Goal: Task Accomplishment & Management: Complete application form

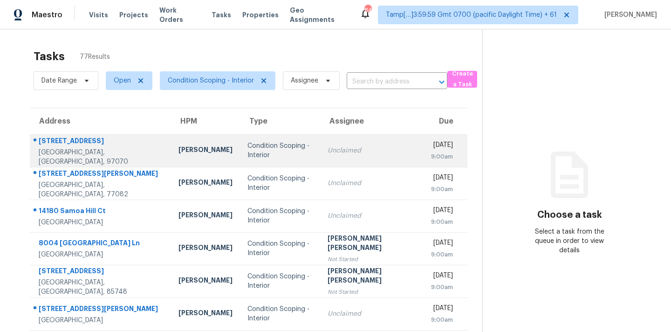
click at [282, 155] on div "Condition Scoping - Interior" at bounding box center [280, 150] width 65 height 19
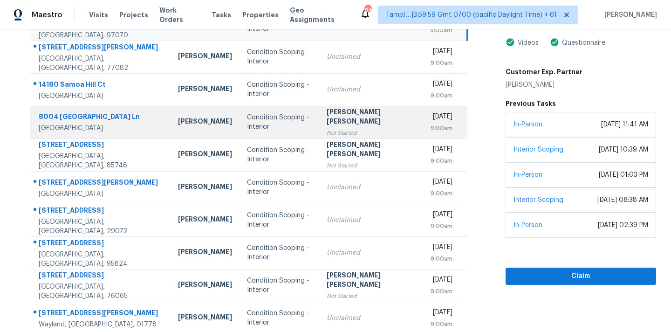
scroll to position [120, 0]
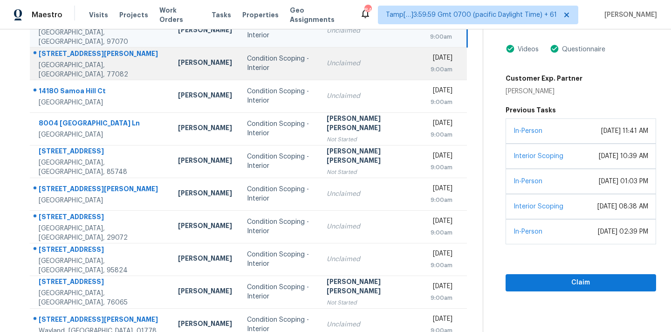
click at [342, 71] on td "Unclaimed" at bounding box center [371, 63] width 104 height 33
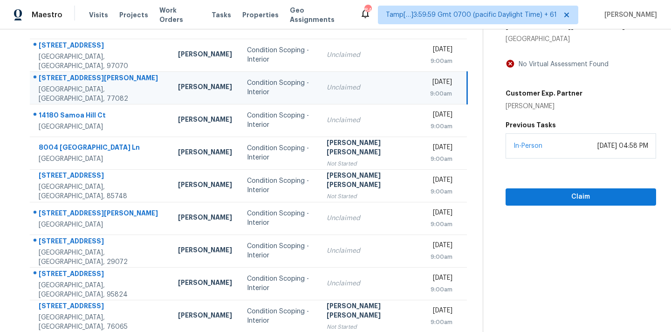
scroll to position [73, 0]
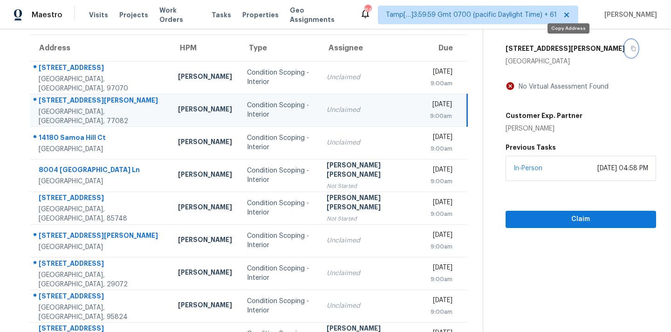
click at [631, 49] on icon "button" at bounding box center [634, 49] width 6 height 6
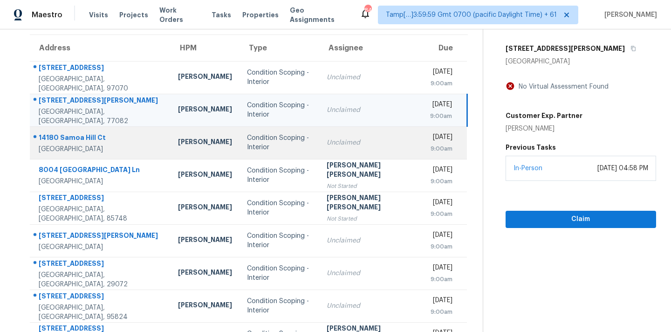
click at [353, 146] on div "Unclaimed" at bounding box center [371, 142] width 89 height 9
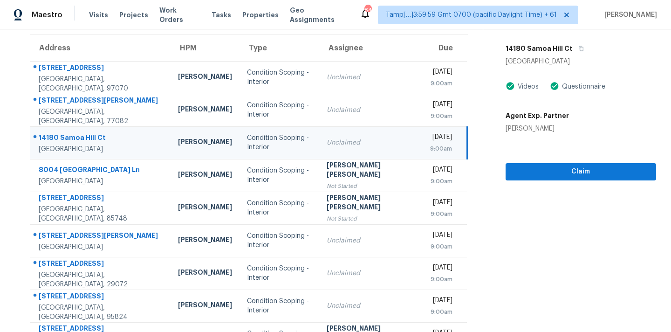
scroll to position [153, 0]
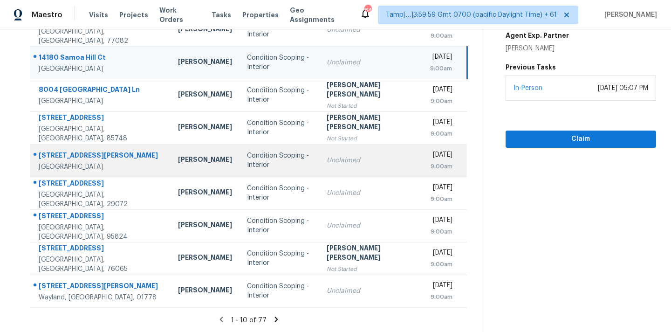
click at [355, 156] on div "Unclaimed" at bounding box center [371, 160] width 89 height 9
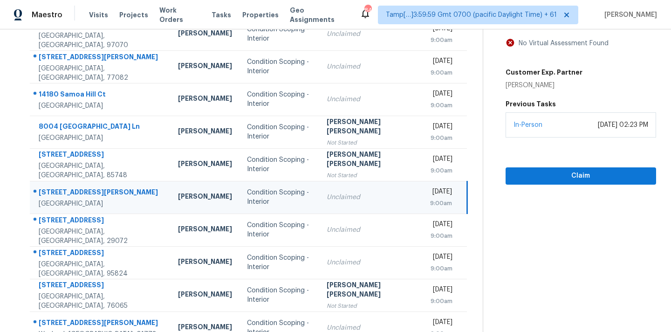
scroll to position [89, 0]
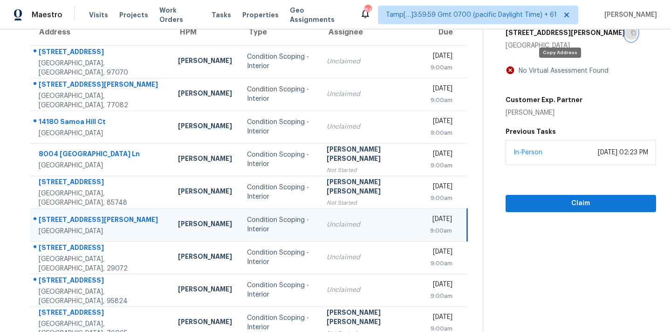
click at [631, 35] on icon "button" at bounding box center [633, 32] width 5 height 5
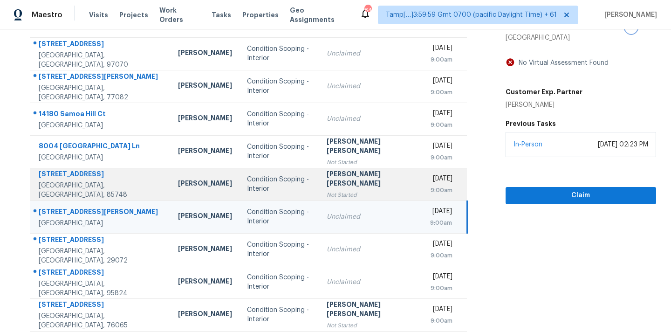
scroll to position [153, 0]
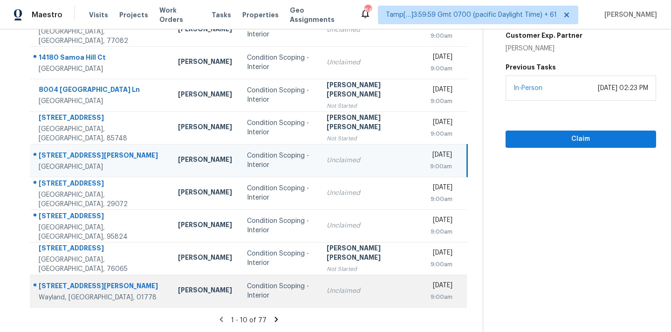
click at [319, 292] on td "Unclaimed" at bounding box center [371, 291] width 104 height 33
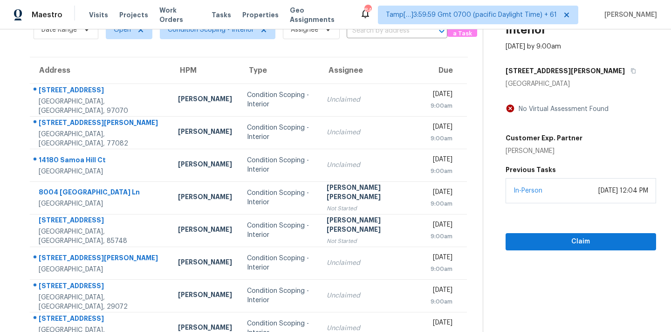
scroll to position [38, 0]
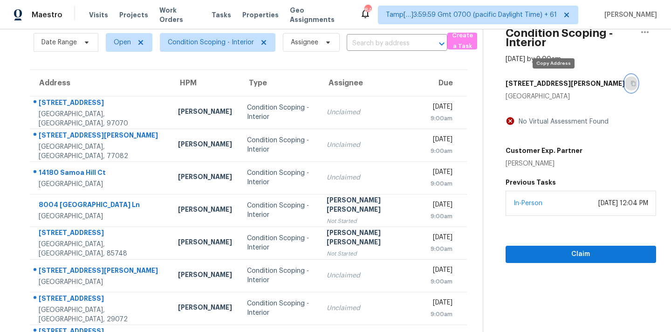
click at [631, 84] on icon "button" at bounding box center [633, 83] width 5 height 5
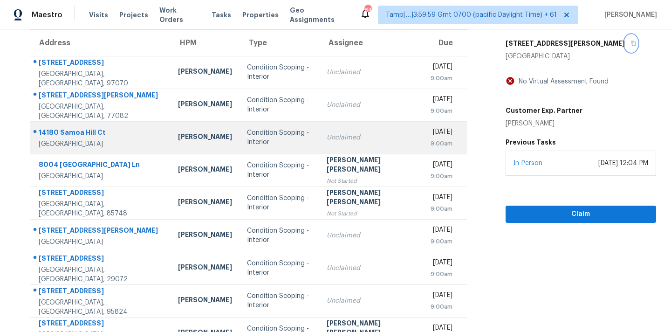
scroll to position [153, 0]
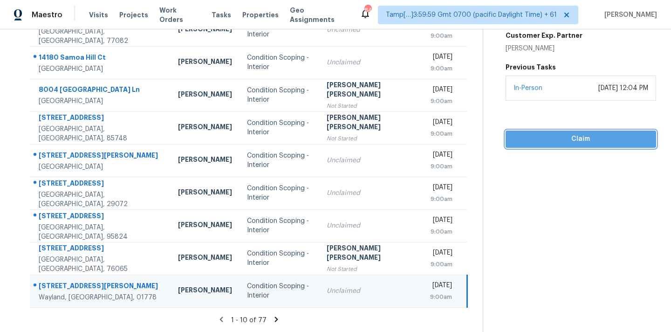
click at [546, 135] on span "Claim" at bounding box center [581, 139] width 136 height 12
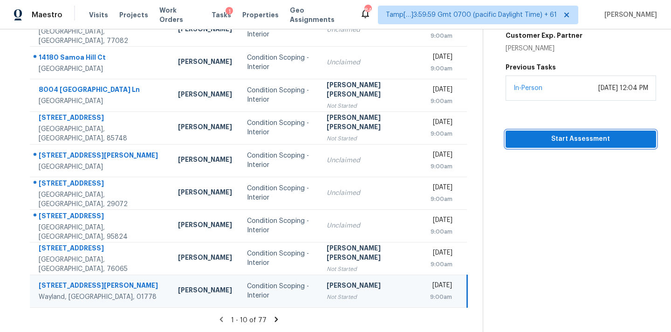
click at [569, 138] on span "Start Assessment" at bounding box center [581, 139] width 136 height 12
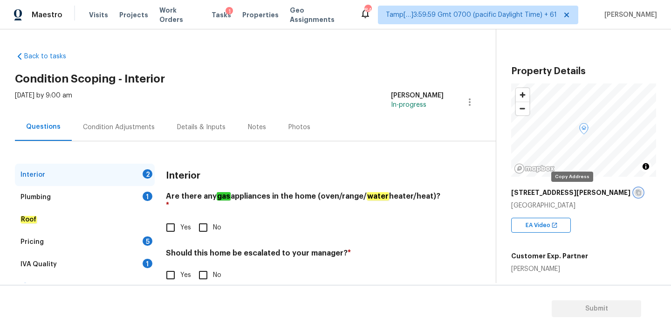
click at [635, 194] on button "button" at bounding box center [639, 192] width 8 height 8
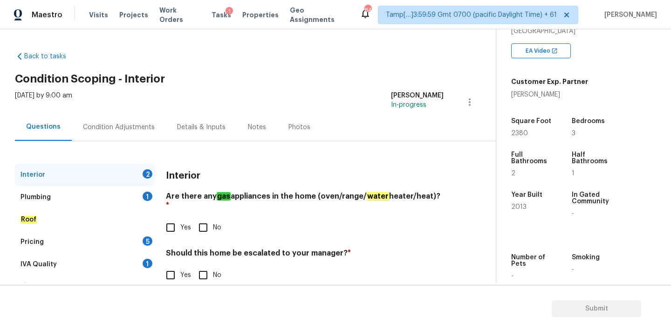
scroll to position [177, 0]
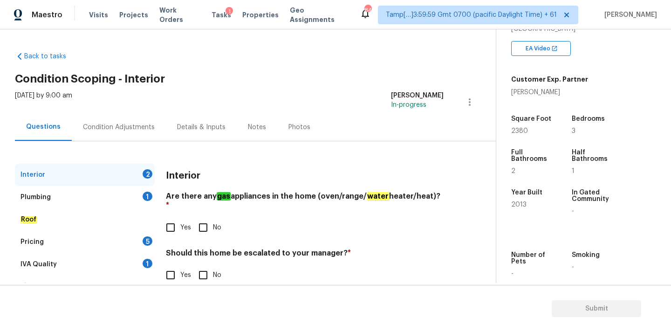
click at [185, 218] on label "Yes" at bounding box center [176, 228] width 30 height 20
click at [180, 218] on input "Yes" at bounding box center [171, 228] width 20 height 20
checkbox input "true"
click at [205, 265] on input "No" at bounding box center [203, 275] width 20 height 20
checkbox input "true"
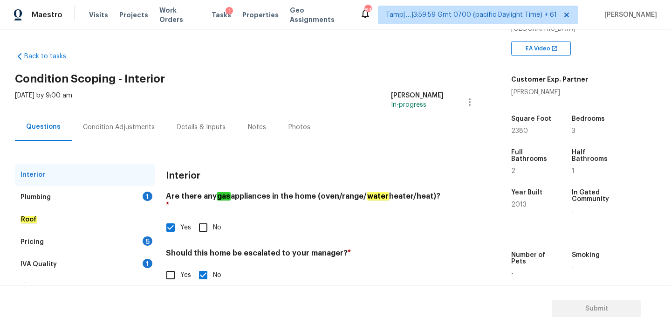
click at [127, 197] on div "Plumbing 1" at bounding box center [85, 197] width 140 height 22
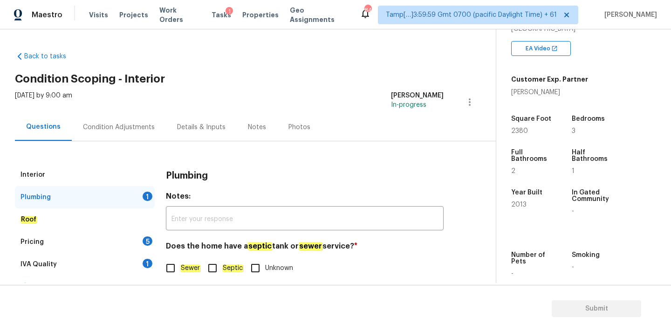
click at [185, 263] on span "Sewer" at bounding box center [190, 268] width 20 height 10
click at [180, 263] on input "Sewer" at bounding box center [171, 268] width 20 height 20
checkbox input "true"
click at [143, 260] on div "IVA Quality 1" at bounding box center [85, 264] width 140 height 22
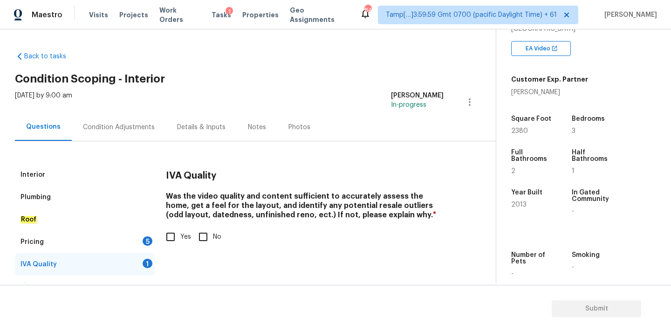
click at [175, 242] on input "Yes" at bounding box center [171, 237] width 20 height 20
checkbox input "true"
click at [145, 243] on div "5" at bounding box center [148, 240] width 10 height 9
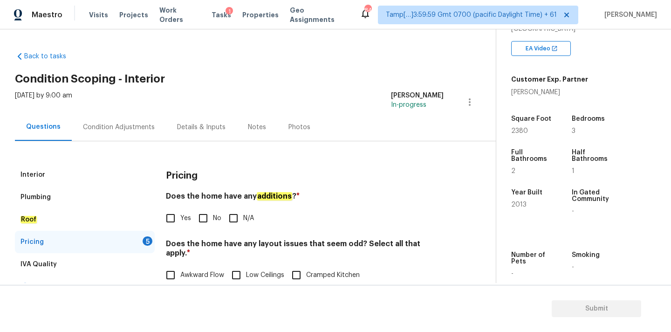
click at [205, 216] on input "No" at bounding box center [203, 218] width 20 height 20
checkbox input "true"
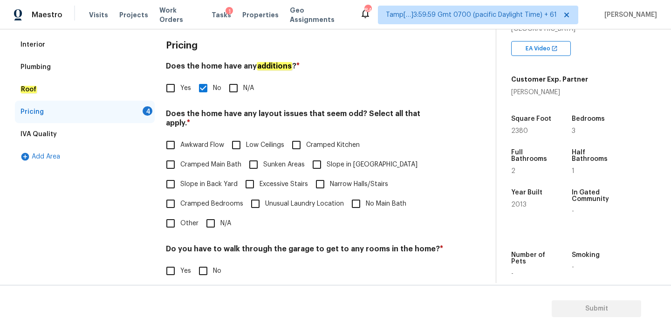
scroll to position [228, 0]
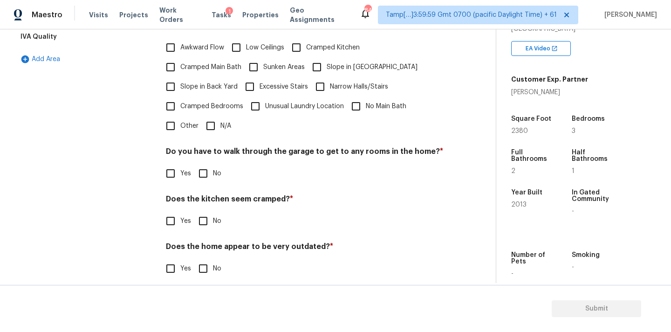
click at [215, 126] on div "Pricing Does the home have any additions ? * Yes No N/A Does the home have any …" at bounding box center [305, 112] width 278 height 353
click at [214, 117] on input "N/A" at bounding box center [211, 126] width 20 height 20
checkbox input "true"
click at [203, 165] on input "No" at bounding box center [203, 174] width 20 height 20
checkbox input "true"
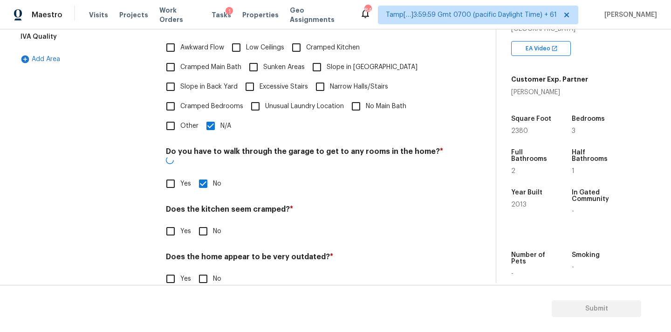
click at [203, 221] on input "No" at bounding box center [203, 231] width 20 height 20
checkbox input "true"
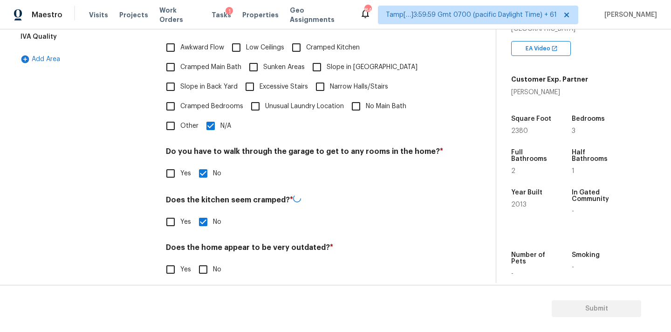
click at [203, 260] on input "No" at bounding box center [203, 270] width 20 height 20
checkbox input "true"
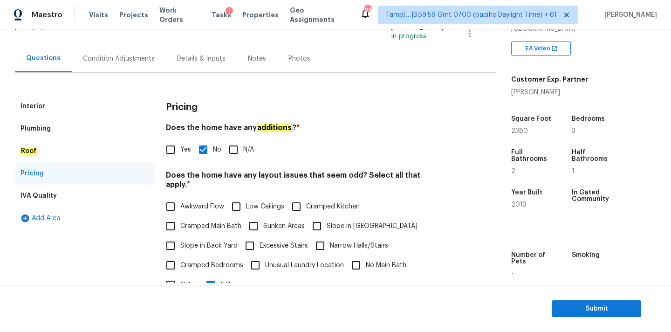
scroll to position [0, 0]
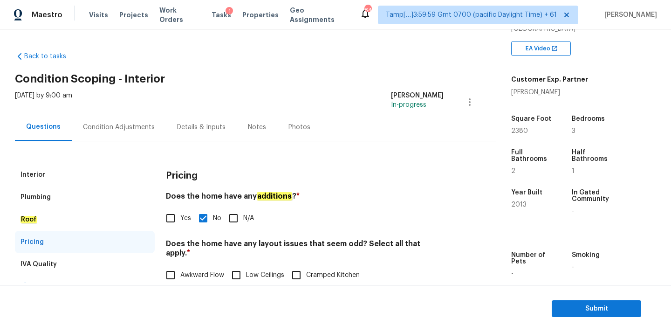
click at [135, 125] on div "Condition Adjustments" at bounding box center [119, 127] width 72 height 9
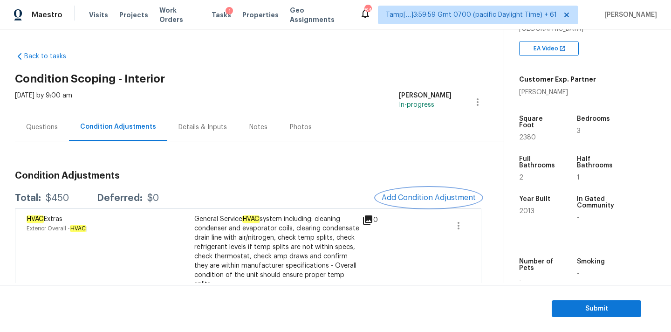
click at [388, 199] on span "Add Condition Adjustment" at bounding box center [429, 197] width 94 height 8
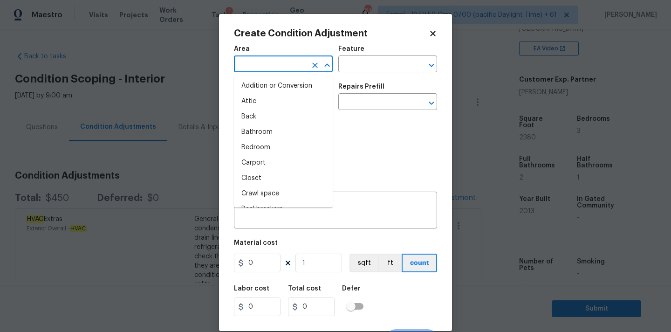
click at [263, 68] on input "text" at bounding box center [270, 65] width 73 height 14
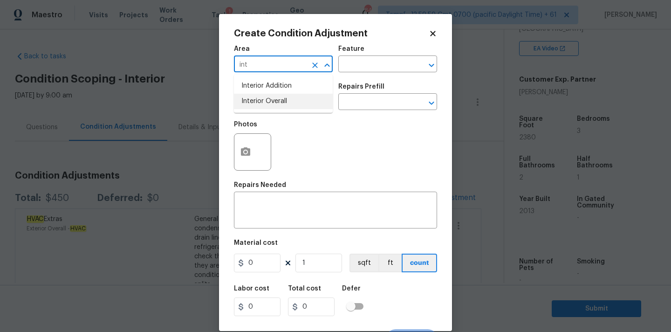
click at [263, 101] on li "Interior Overall" at bounding box center [283, 101] width 99 height 15
type input "Interior Overall"
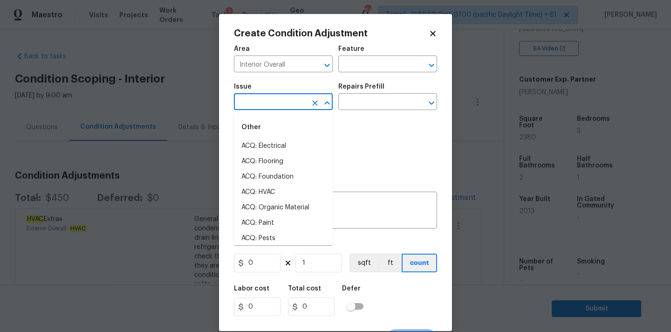
click at [263, 102] on input "text" at bounding box center [270, 103] width 73 height 14
click at [268, 221] on li "ACQ: Paint" at bounding box center [283, 222] width 99 height 15
type input "ACQ: Paint"
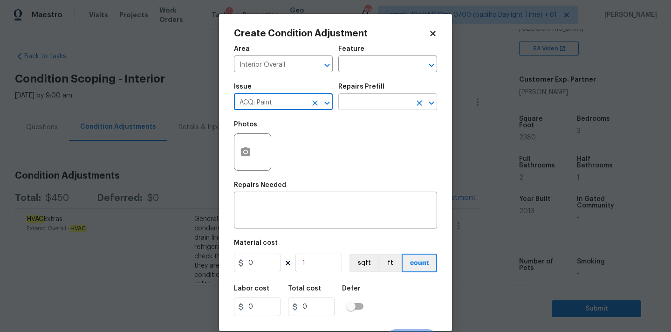
click at [374, 104] on input "text" at bounding box center [375, 103] width 73 height 14
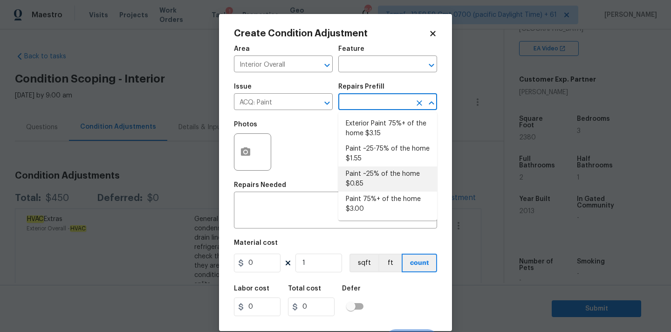
click at [371, 174] on li "Paint ~25% of the home $0.85" at bounding box center [388, 178] width 99 height 25
type input "Acquisition"
type textarea "Acquisition Scope: ~25% of the home needs interior paint"
type input "0.85"
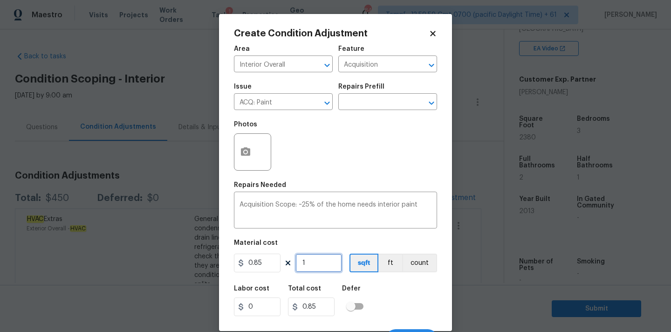
click at [325, 261] on input "1" at bounding box center [319, 263] width 47 height 19
type input "2"
type input "1.7"
type input "28"
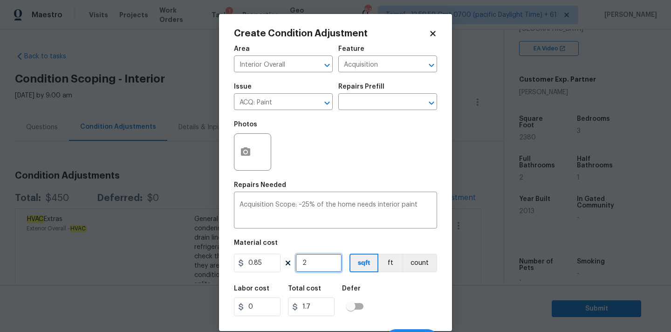
type input "23.8"
type input "280"
type input "238"
type input "2800"
type input "2380"
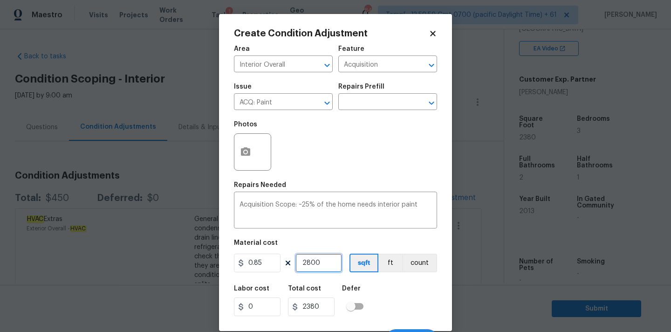
type input "2800"
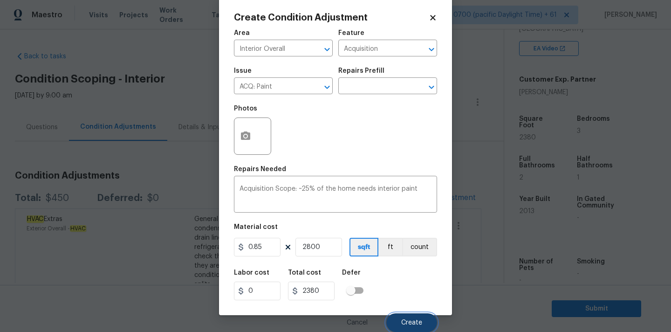
click at [412, 322] on span "Create" at bounding box center [411, 322] width 21 height 7
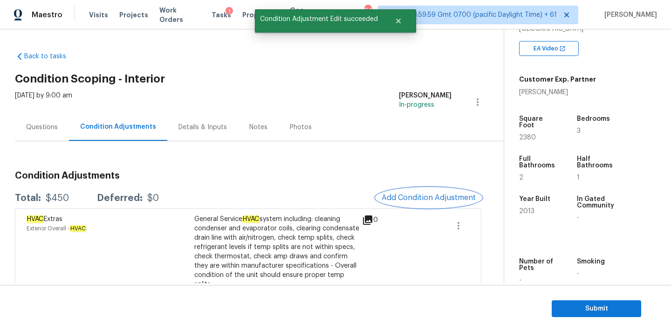
scroll to position [0, 0]
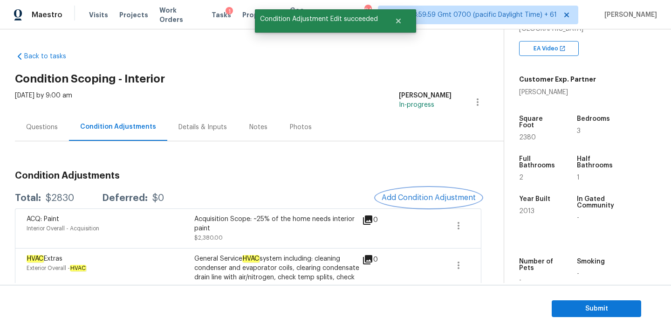
click at [408, 195] on span "Add Condition Adjustment" at bounding box center [429, 197] width 94 height 8
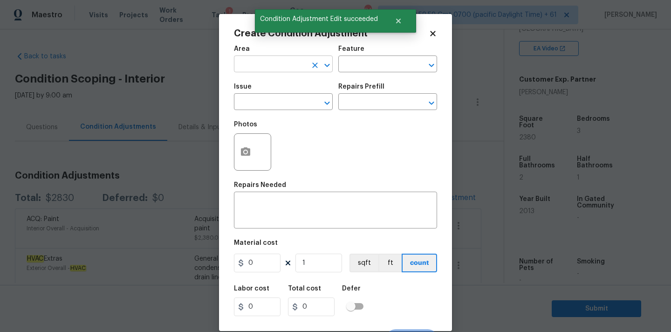
click at [276, 62] on input "text" at bounding box center [270, 65] width 73 height 14
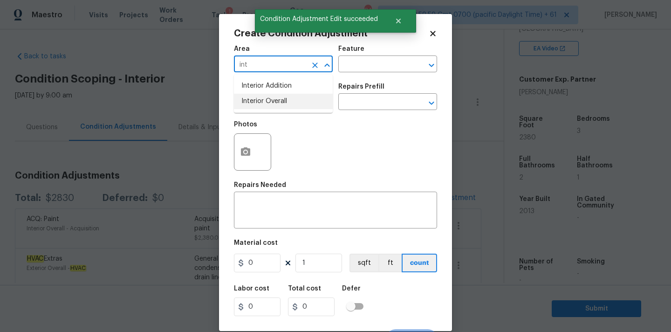
click at [275, 98] on li "Interior Overall" at bounding box center [283, 101] width 99 height 15
type input "Interior Overall"
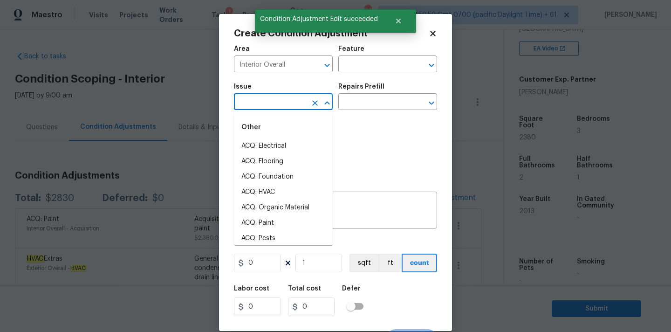
click at [275, 103] on input "text" at bounding box center [270, 103] width 73 height 14
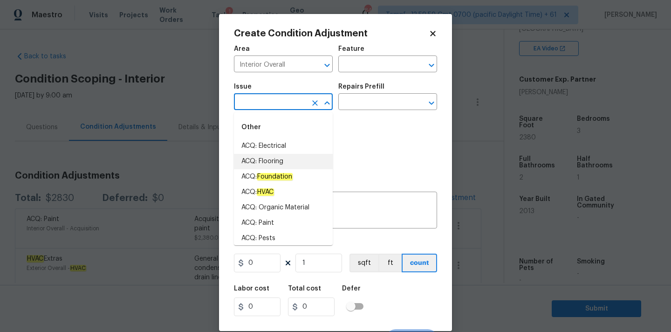
click at [281, 164] on li "ACQ: Flooring" at bounding box center [283, 161] width 99 height 15
type input "ACQ: Flooring"
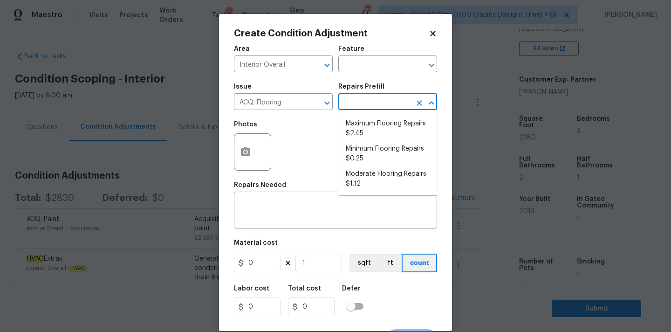
click at [365, 107] on input "text" at bounding box center [375, 103] width 73 height 14
click at [366, 159] on li "Minimum Flooring Repairs $0.25" at bounding box center [388, 153] width 99 height 25
type input "Acquisition"
type textarea "Acquisition Scope: Minimum flooring repairs"
type input "0.25"
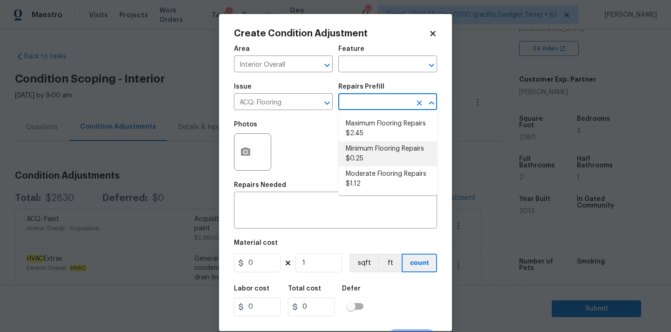
type input "0.25"
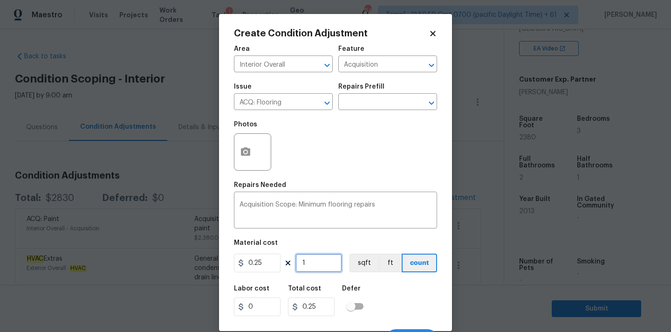
click at [320, 264] on input "1" at bounding box center [319, 263] width 47 height 19
type input "2"
type input "0.5"
type input "28"
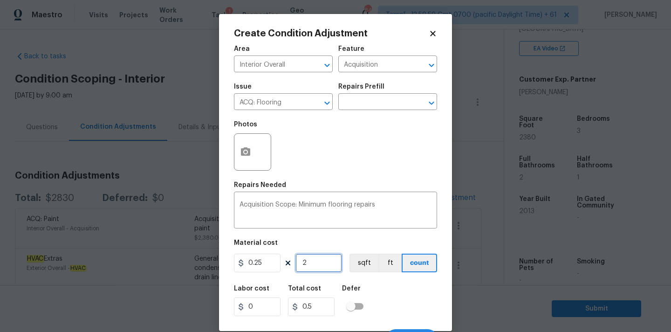
type input "7"
type input "280"
type input "70"
type input "2800"
type input "700"
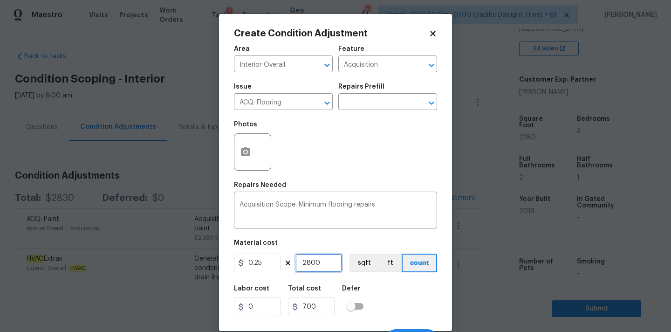
scroll to position [16, 0]
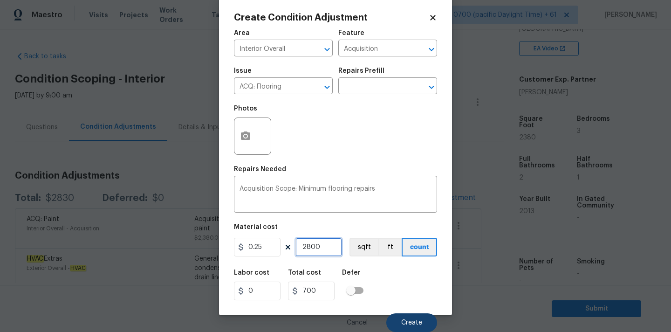
type input "2800"
click at [401, 317] on button "Create" at bounding box center [412, 322] width 51 height 19
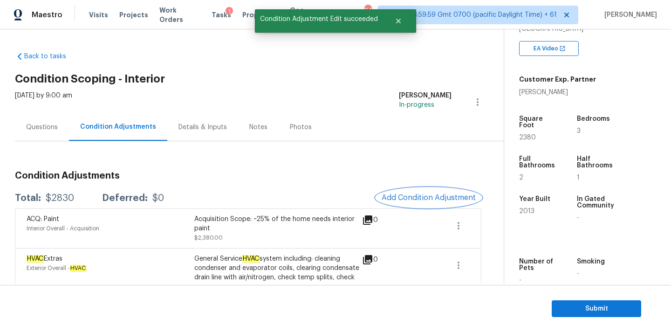
scroll to position [0, 0]
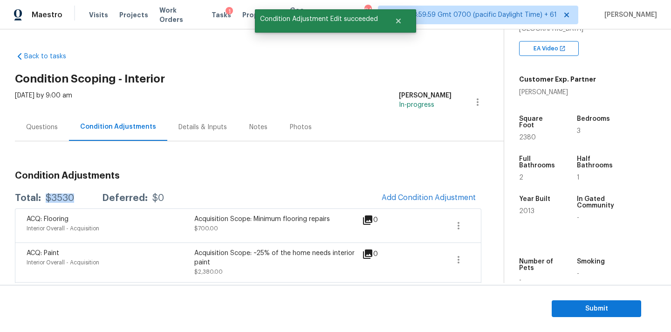
drag, startPoint x: 46, startPoint y: 197, endPoint x: 84, endPoint y: 197, distance: 37.8
click at [84, 197] on div "Total: $3530 Deferred: $0" at bounding box center [89, 197] width 149 height 9
copy div "$3530"
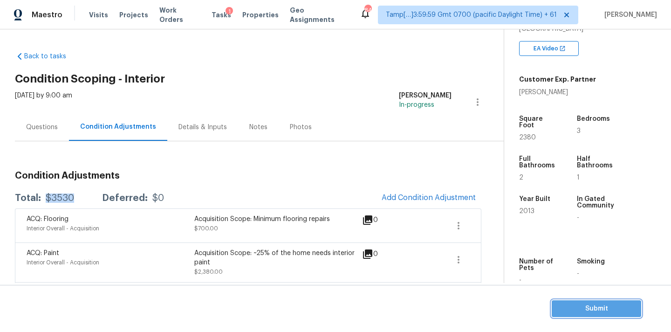
click at [573, 309] on span "Submit" at bounding box center [597, 309] width 75 height 12
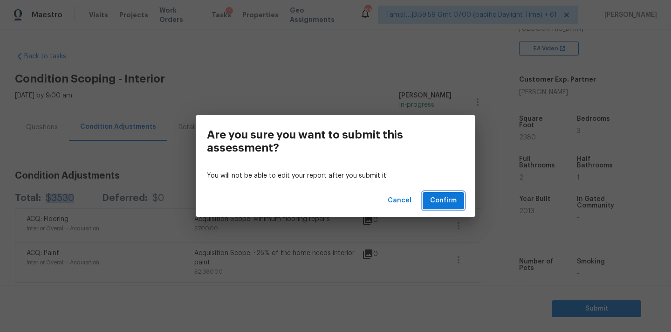
click at [436, 200] on span "Confirm" at bounding box center [443, 201] width 27 height 12
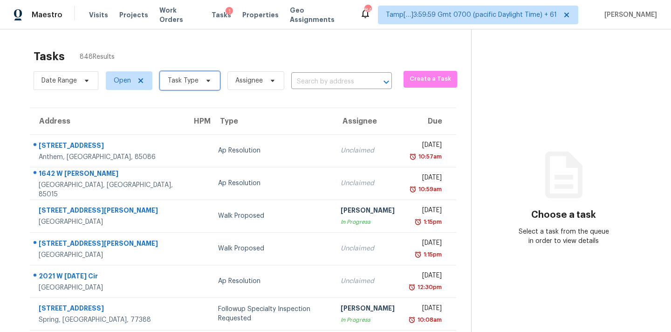
click at [205, 82] on icon at bounding box center [208, 80] width 7 height 7
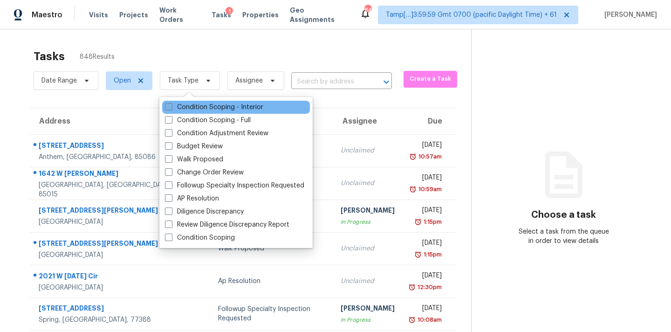
click at [235, 107] on label "Condition Scoping - Interior" at bounding box center [214, 107] width 98 height 9
click at [171, 107] on input "Condition Scoping - Interior" at bounding box center [168, 106] width 6 height 6
checkbox input "true"
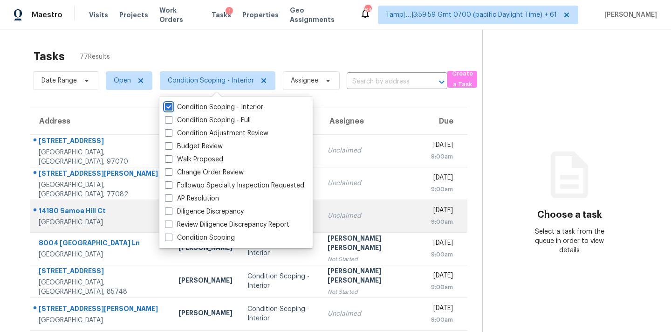
scroll to position [153, 0]
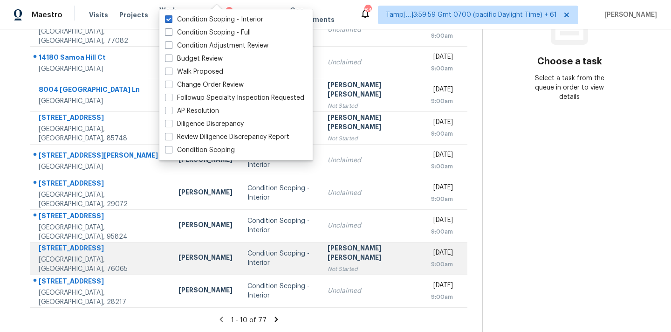
click at [328, 257] on div "Jishnu Manoj" at bounding box center [372, 253] width 89 height 21
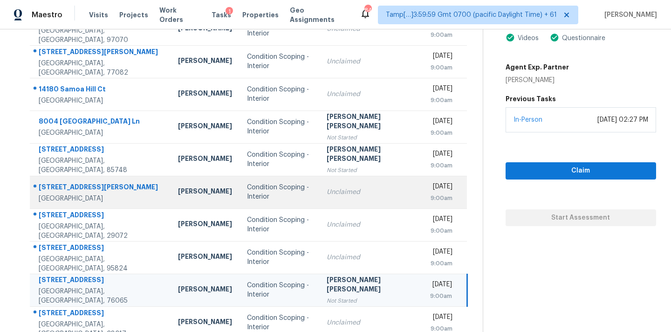
scroll to position [79, 0]
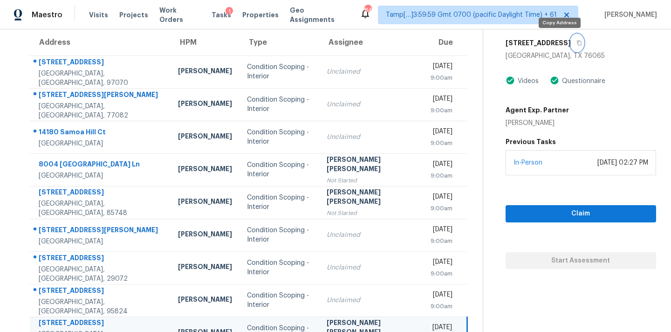
click at [577, 43] on icon "button" at bounding box center [580, 43] width 6 height 6
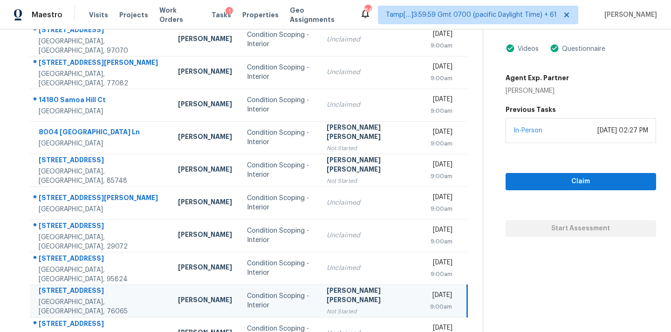
scroll to position [153, 0]
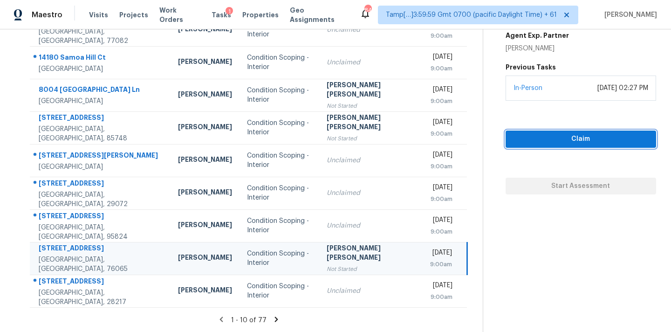
click at [561, 142] on span "Claim" at bounding box center [581, 139] width 136 height 12
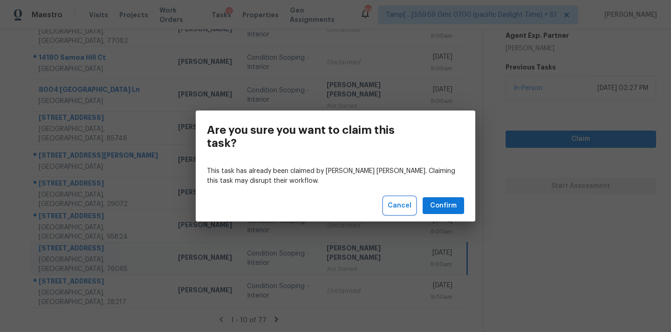
click at [402, 207] on span "Cancel" at bounding box center [400, 206] width 24 height 12
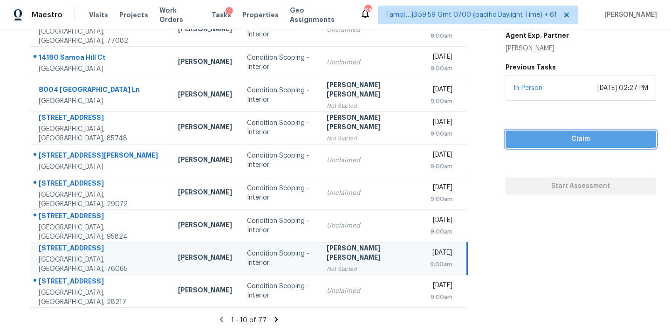
click at [516, 140] on span "Claim" at bounding box center [581, 139] width 136 height 12
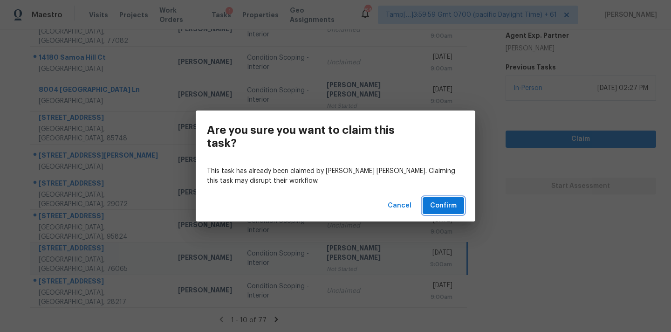
click at [439, 204] on span "Confirm" at bounding box center [443, 206] width 27 height 12
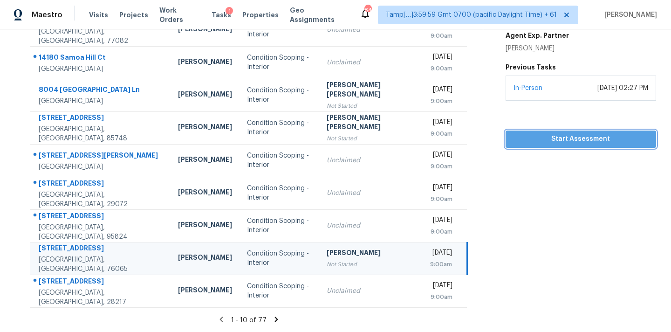
click at [536, 144] on span "Start Assessment" at bounding box center [581, 139] width 136 height 12
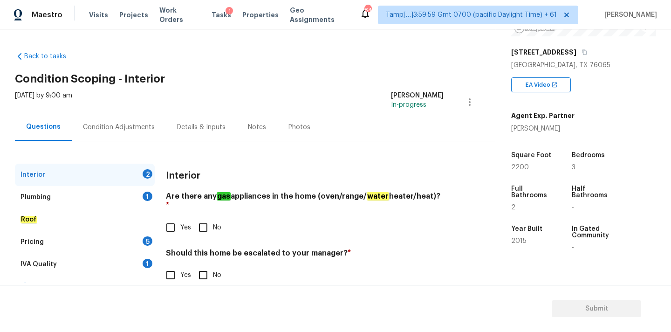
scroll to position [229, 0]
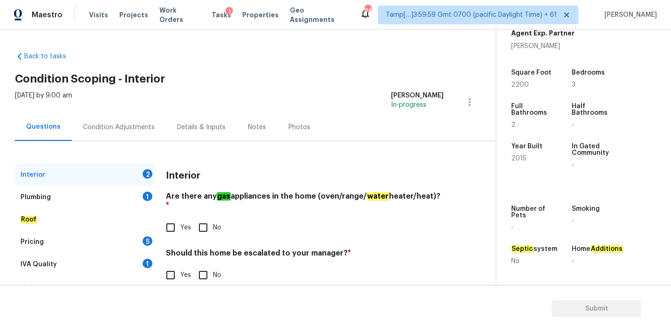
click at [214, 223] on span "No" at bounding box center [217, 228] width 8 height 10
click at [213, 222] on input "No" at bounding box center [203, 228] width 20 height 20
checkbox input "true"
click at [212, 265] on input "No" at bounding box center [203, 275] width 20 height 20
checkbox input "true"
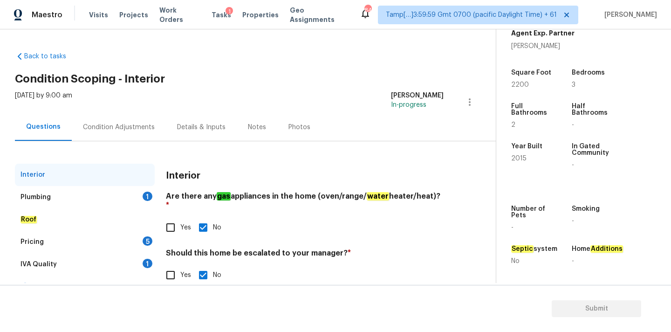
click at [138, 196] on div "Plumbing 1" at bounding box center [85, 197] width 140 height 22
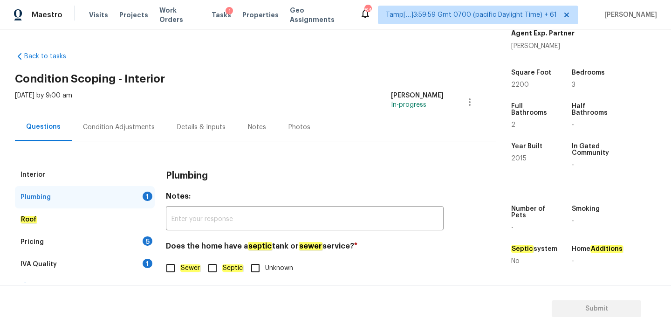
click at [186, 267] on em "Sewer" at bounding box center [190, 267] width 20 height 7
click at [180, 267] on input "Sewer" at bounding box center [171, 268] width 20 height 20
checkbox input "true"
click at [145, 259] on div "1" at bounding box center [148, 263] width 10 height 9
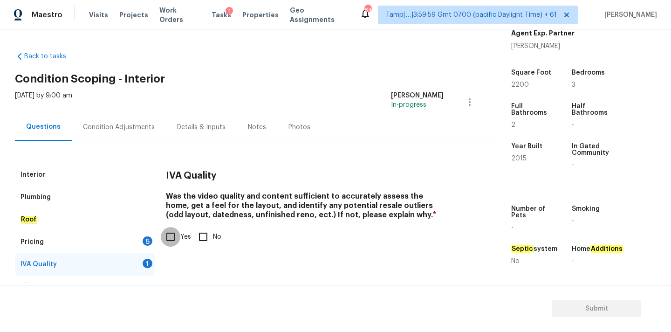
click at [173, 235] on input "Yes" at bounding box center [171, 237] width 20 height 20
checkbox input "true"
click at [139, 242] on div "Pricing 5" at bounding box center [85, 242] width 140 height 22
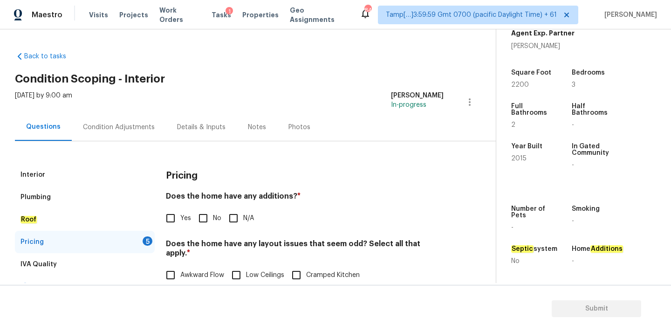
click at [200, 222] on input "No" at bounding box center [203, 218] width 20 height 20
checkbox input "true"
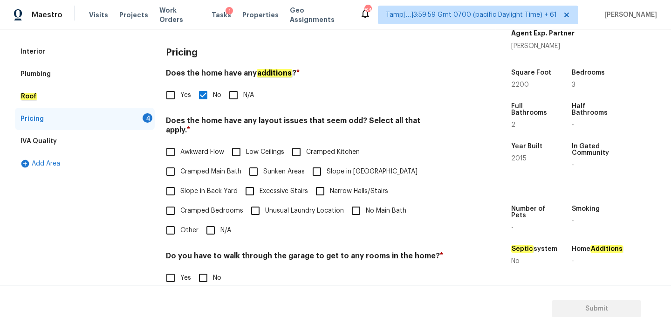
scroll to position [228, 0]
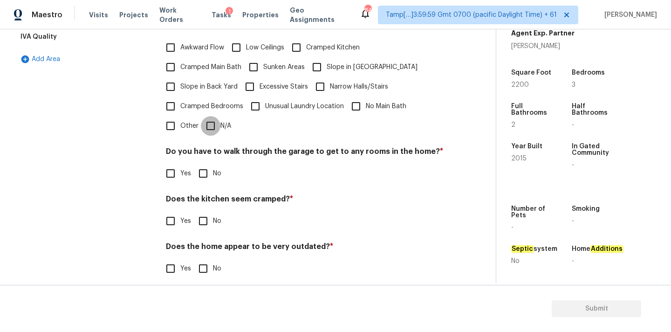
click at [209, 123] on input "N/A" at bounding box center [211, 126] width 20 height 20
checkbox input "true"
click at [207, 168] on input "No" at bounding box center [203, 174] width 20 height 20
checkbox input "true"
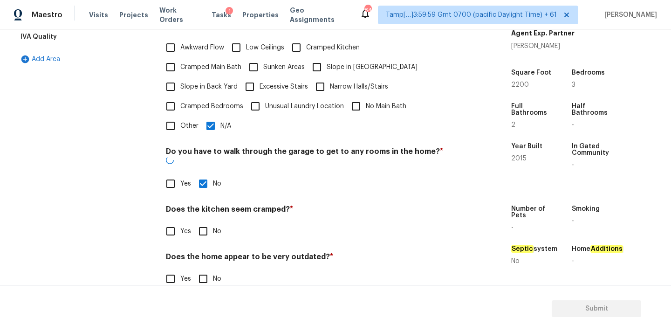
click at [206, 221] on input "No" at bounding box center [203, 231] width 20 height 20
checkbox input "true"
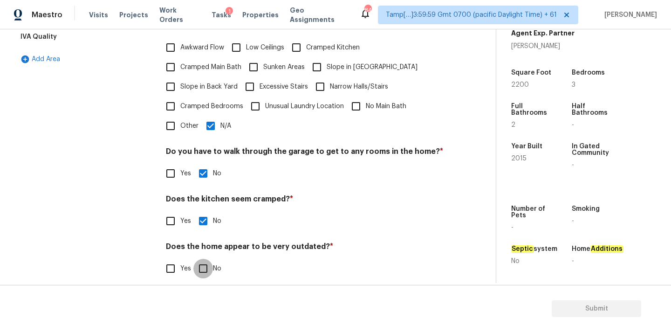
click at [206, 259] on input "No" at bounding box center [203, 269] width 20 height 20
checkbox input "true"
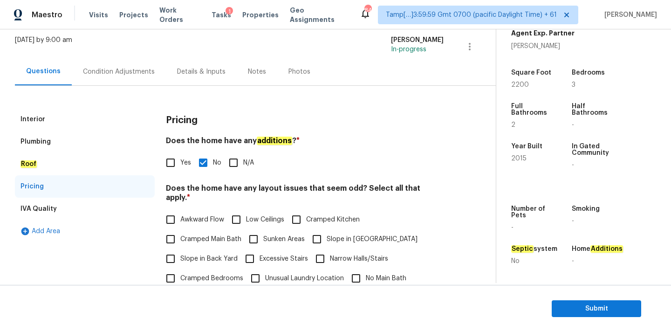
scroll to position [40, 0]
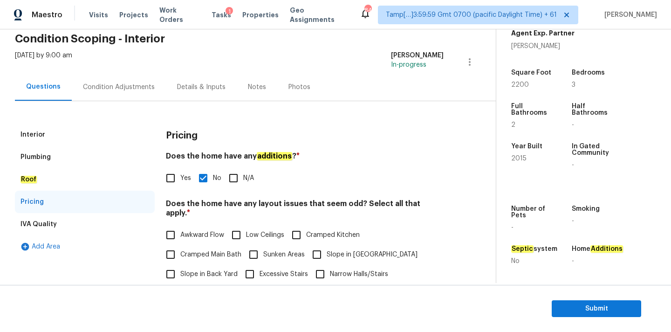
click at [142, 83] on div "Condition Adjustments" at bounding box center [119, 87] width 72 height 9
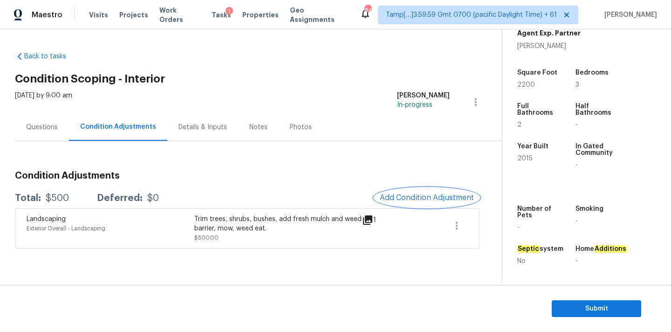
click at [388, 194] on span "Add Condition Adjustment" at bounding box center [427, 197] width 94 height 8
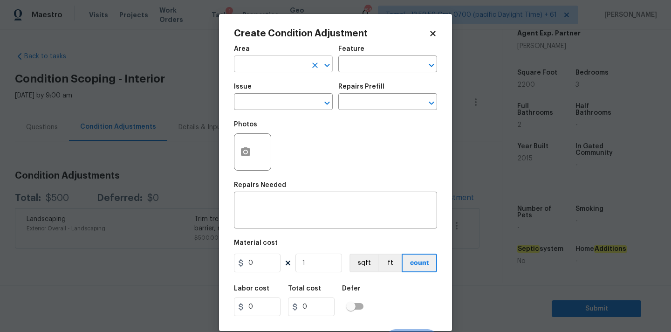
click at [256, 67] on input "text" at bounding box center [270, 65] width 73 height 14
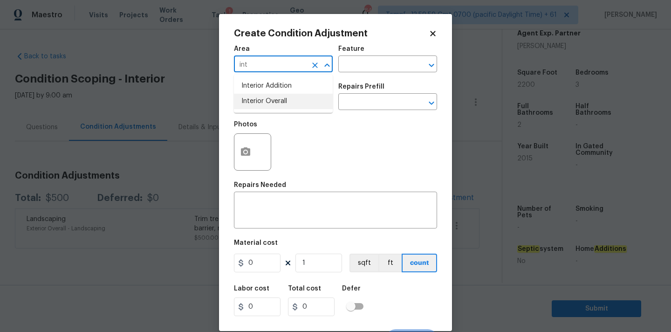
click at [257, 98] on li "Interior Overall" at bounding box center [283, 101] width 99 height 15
type input "Interior Overall"
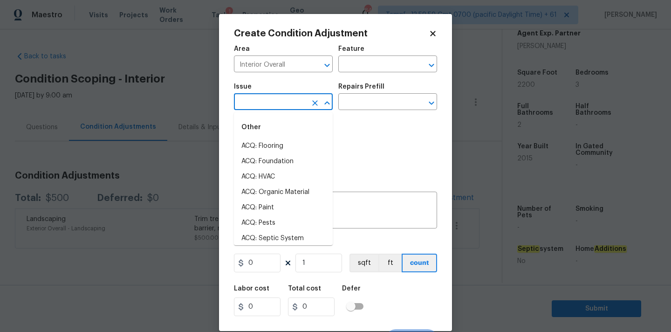
click at [257, 103] on input "text" at bounding box center [270, 103] width 73 height 14
click at [268, 207] on li "ACQ: Paint" at bounding box center [283, 207] width 99 height 15
type input "ACQ: Paint"
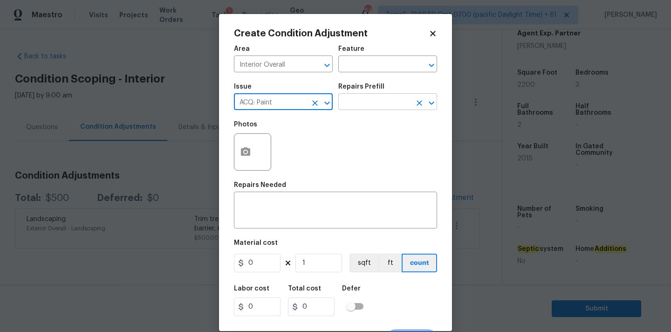
click at [398, 101] on input "text" at bounding box center [375, 103] width 73 height 14
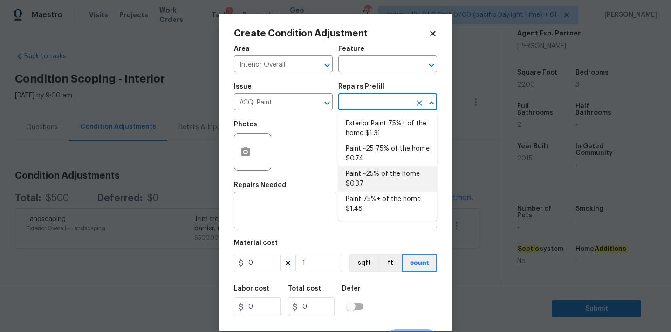
click at [375, 173] on li "Paint ~25% of the home $0.37" at bounding box center [388, 178] width 99 height 25
type input "Acquisition"
type textarea "Acquisition Scope: ~25% of the home needs interior paint"
type input "0.37"
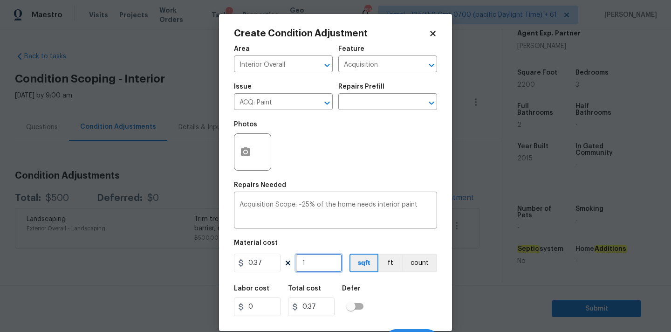
click at [311, 264] on input "1" at bounding box center [319, 263] width 47 height 19
type input "2"
type input "0.74"
type input "22"
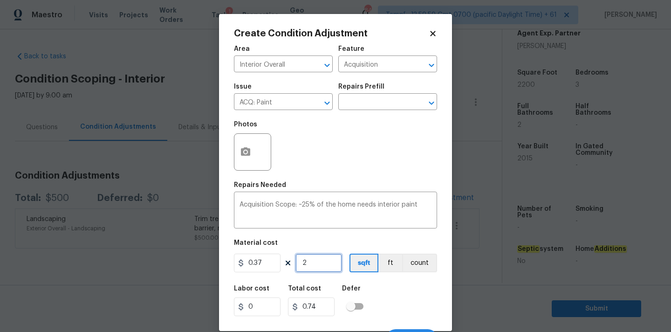
type input "8.14"
type input "220"
type input "81.4"
type input "2200"
type input "814"
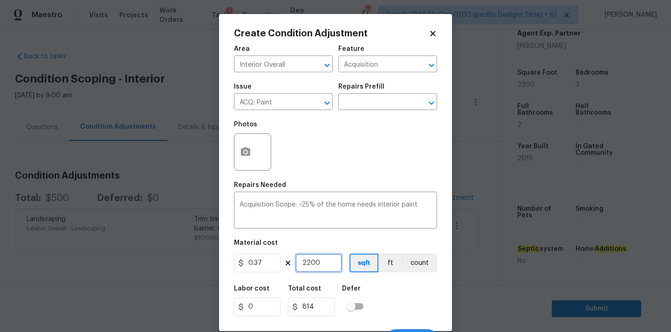
scroll to position [16, 0]
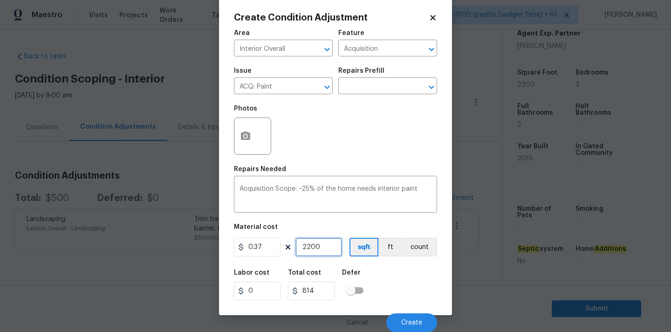
type input "2200"
click at [411, 312] on div "Cancel Create" at bounding box center [335, 319] width 203 height 26
click at [411, 323] on span "Create" at bounding box center [411, 322] width 21 height 7
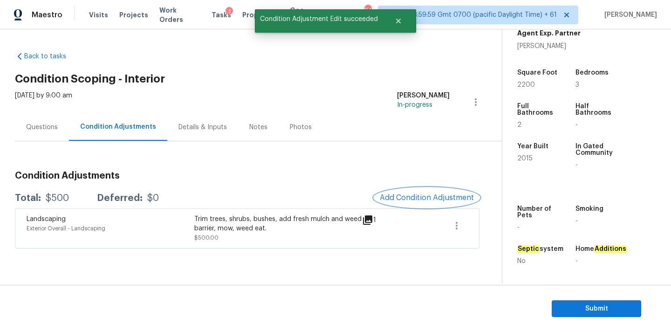
scroll to position [0, 0]
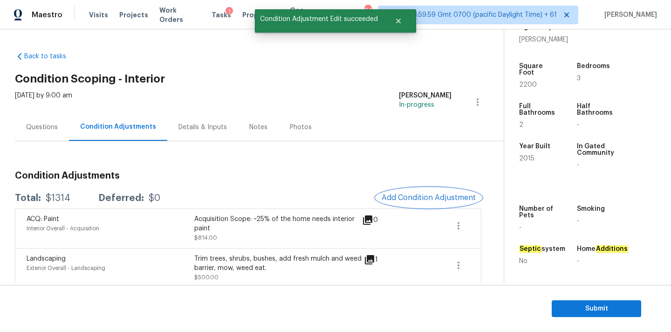
click at [422, 197] on span "Add Condition Adjustment" at bounding box center [429, 197] width 94 height 8
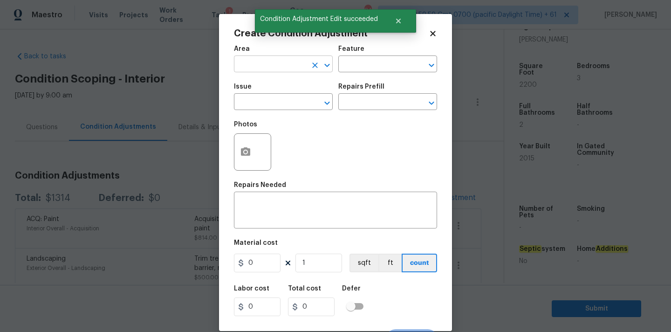
click at [268, 68] on input "text" at bounding box center [270, 65] width 73 height 14
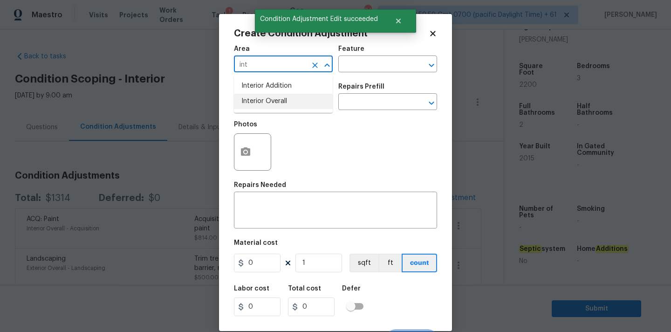
click at [271, 103] on li "Interior Overall" at bounding box center [283, 101] width 99 height 15
type input "Interior Overall"
click at [271, 103] on input "text" at bounding box center [270, 103] width 73 height 14
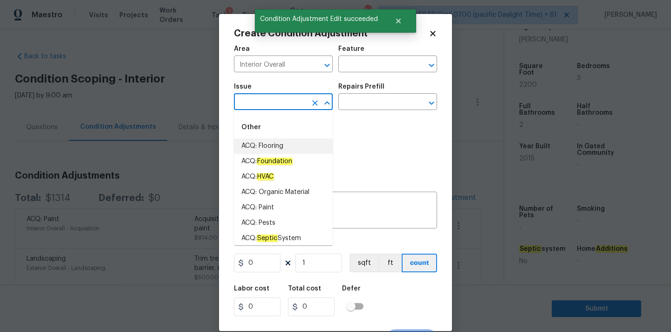
click at [282, 144] on li "ACQ: Flooring" at bounding box center [283, 145] width 99 height 15
type input "ACQ: Flooring"
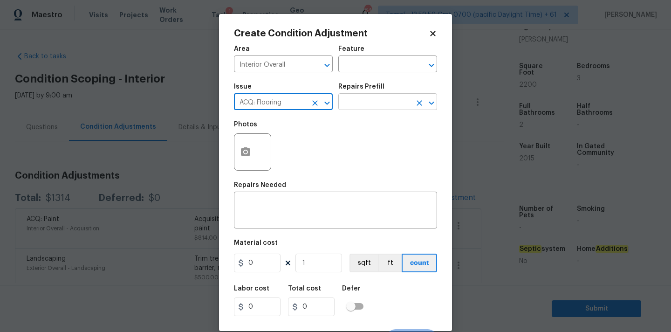
click at [372, 107] on input "text" at bounding box center [375, 103] width 73 height 14
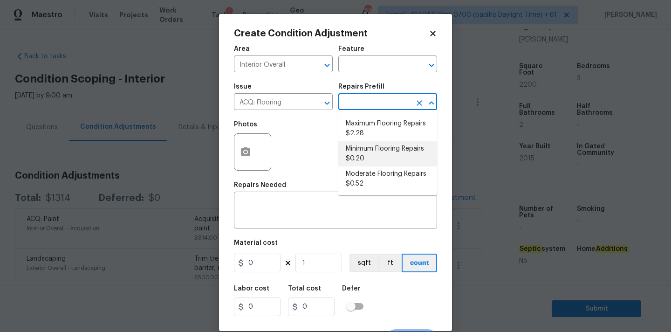
click at [371, 146] on li "Minimum Flooring Repairs $0.20" at bounding box center [388, 153] width 99 height 25
type input "Acquisition"
type textarea "Acquisition Scope: Minimum flooring repairs"
type input "0.2"
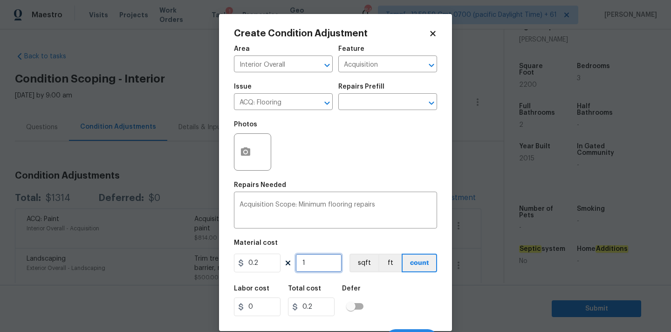
click at [313, 265] on input "1" at bounding box center [319, 263] width 47 height 19
type input "2"
type input "0.4"
type input "22"
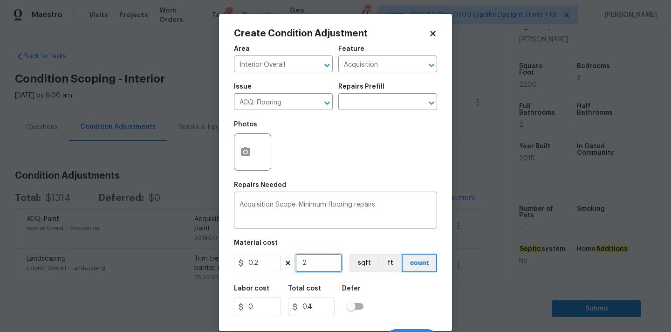
type input "4.4"
type input "220"
type input "44"
type input "2200"
type input "440"
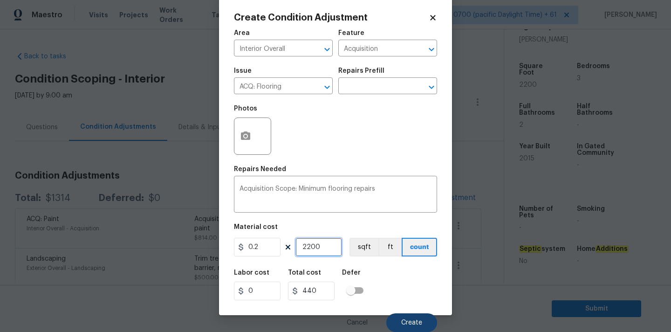
type input "2200"
click at [411, 318] on button "Create" at bounding box center [412, 322] width 51 height 19
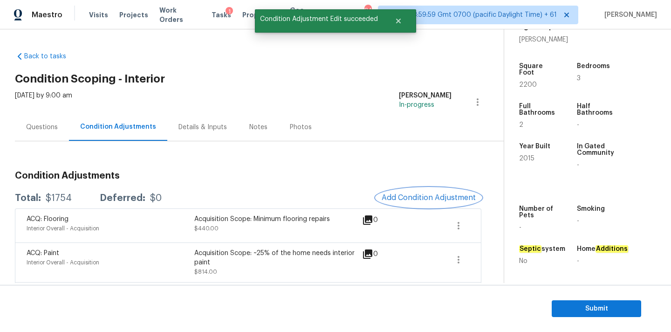
click at [415, 201] on span "Add Condition Adjustment" at bounding box center [429, 197] width 94 height 8
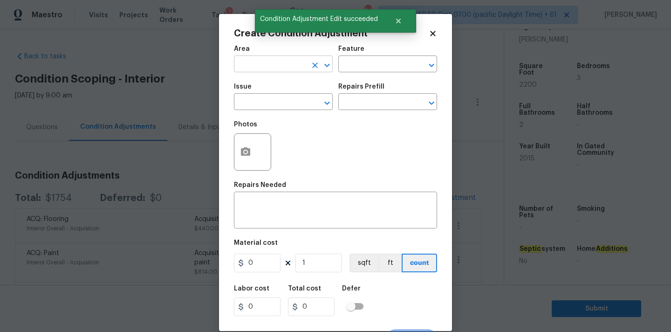
click at [275, 65] on input "text" at bounding box center [270, 65] width 73 height 14
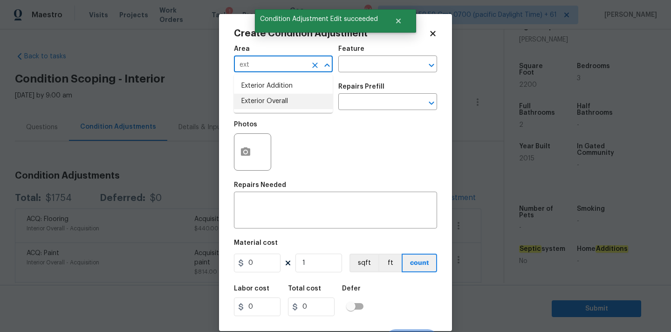
click at [277, 97] on li "Exterior Overall" at bounding box center [283, 101] width 99 height 15
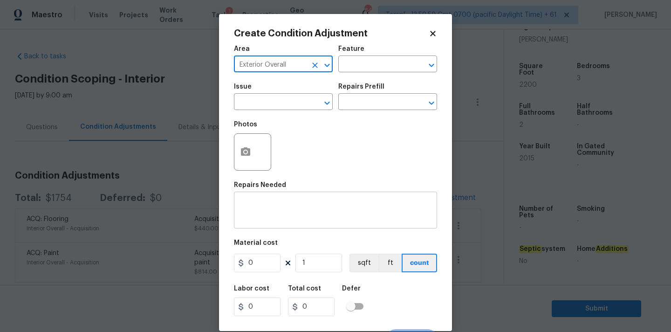
type input "Exterior Overall"
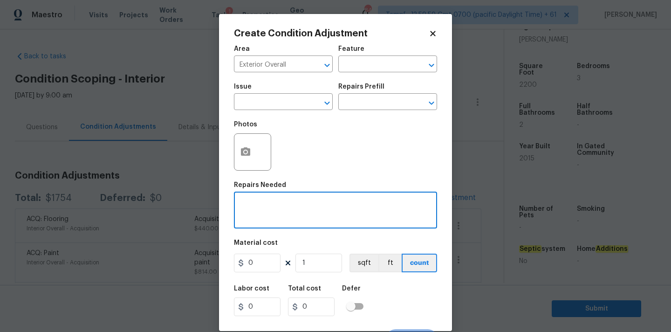
click at [305, 218] on textarea at bounding box center [336, 211] width 192 height 20
paste textarea "fresh coat on the exterior garage door."
click at [242, 205] on textarea "fresh coat on the exterior garage door." at bounding box center [336, 211] width 192 height 20
click at [363, 207] on textarea "Fresh coat on the exterior garage door." at bounding box center [336, 211] width 192 height 20
type textarea "Fresh coat on the exterior garage door"
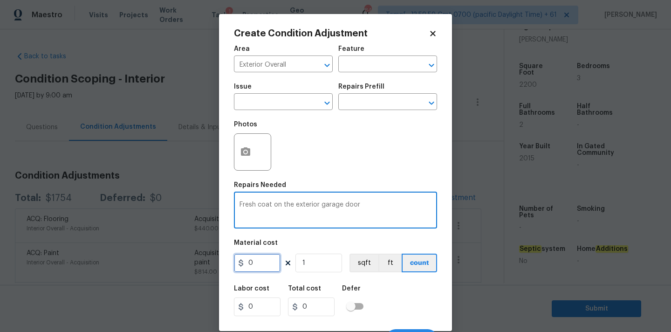
click at [265, 261] on input "0" at bounding box center [257, 263] width 47 height 19
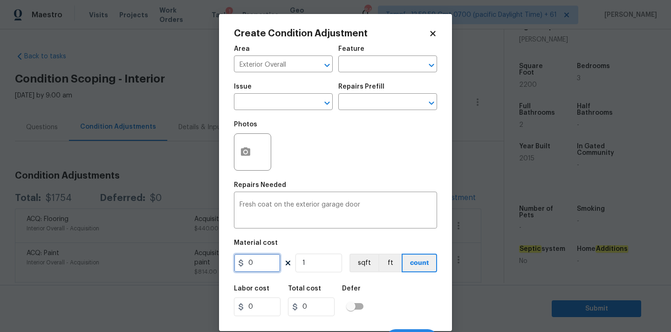
click at [265, 261] on input "0" at bounding box center [257, 263] width 47 height 19
type input "100"
click at [249, 156] on icon "button" at bounding box center [245, 151] width 9 height 8
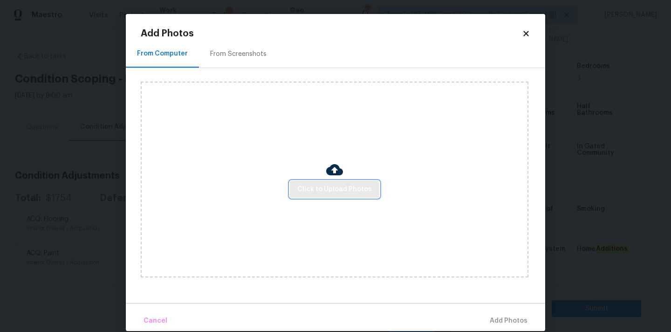
click at [312, 186] on span "Click to Upload Photos" at bounding box center [334, 190] width 75 height 12
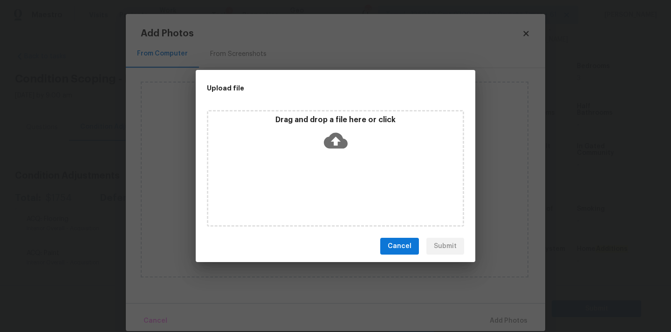
click at [339, 123] on p "Drag and drop a file here or click" at bounding box center [335, 120] width 255 height 10
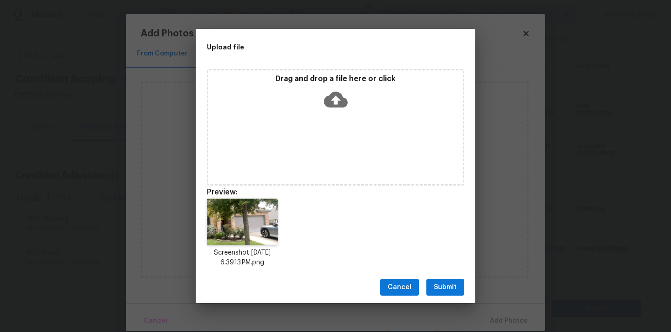
click at [456, 288] on span "Submit" at bounding box center [445, 288] width 23 height 12
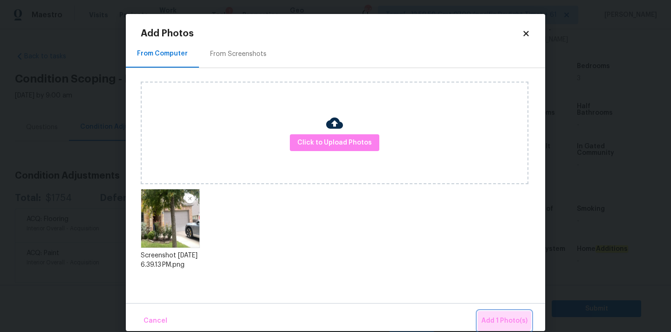
click at [494, 313] on button "Add 1 Photo(s)" at bounding box center [505, 321] width 54 height 20
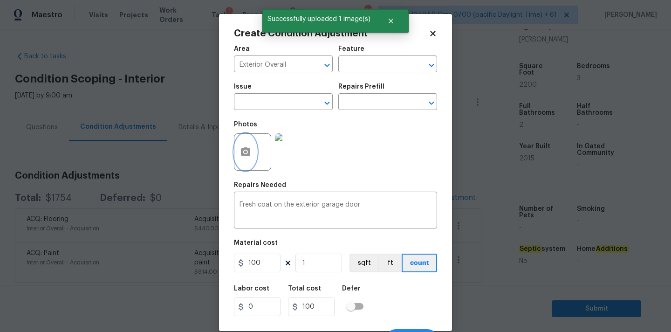
scroll to position [16, 0]
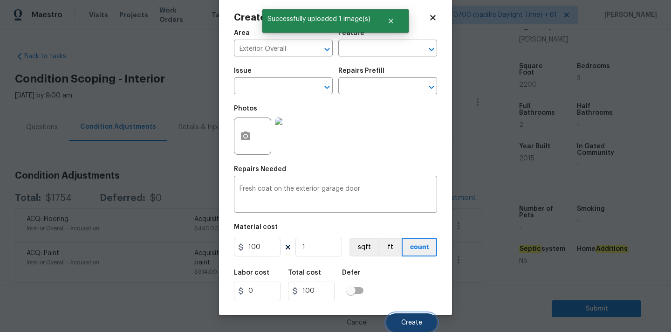
click at [419, 319] on span "Create" at bounding box center [411, 322] width 21 height 7
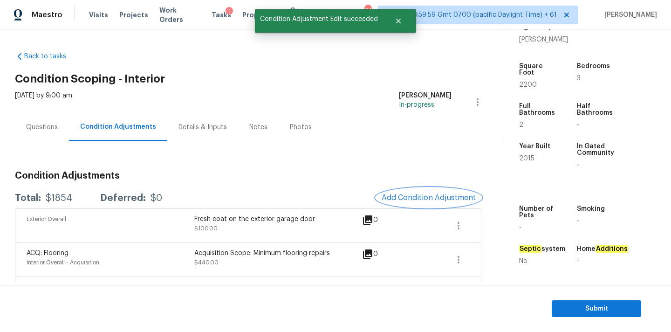
scroll to position [0, 0]
drag, startPoint x: 46, startPoint y: 197, endPoint x: 82, endPoint y: 197, distance: 35.9
click at [82, 197] on div "Total: $1854 Deferred: $0" at bounding box center [88, 197] width 147 height 9
copy div "$1854"
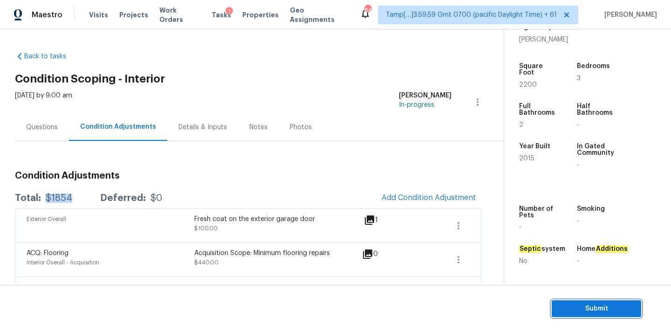
click at [560, 304] on span "Submit" at bounding box center [597, 309] width 75 height 12
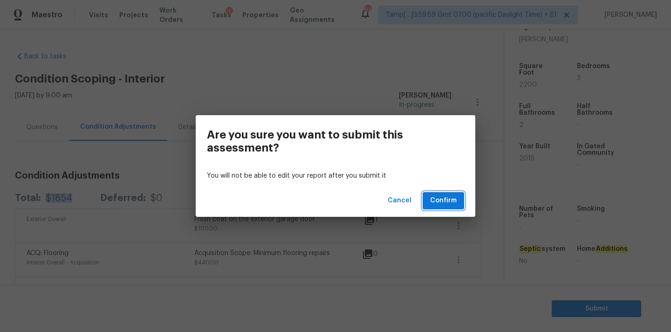
click at [449, 204] on span "Confirm" at bounding box center [443, 201] width 27 height 12
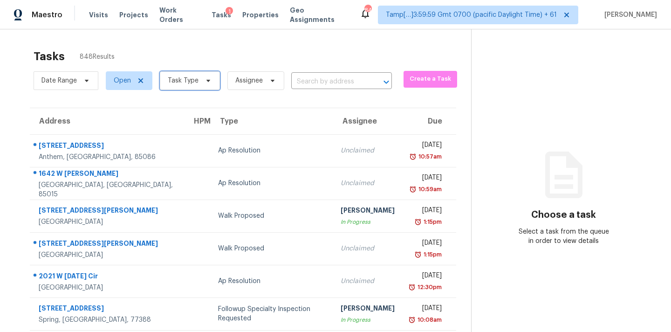
click at [201, 86] on span "Task Type" at bounding box center [190, 80] width 60 height 19
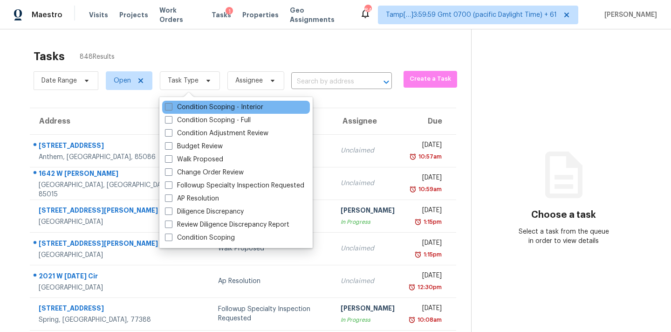
click at [231, 109] on label "Condition Scoping - Interior" at bounding box center [214, 107] width 98 height 9
click at [171, 109] on input "Condition Scoping - Interior" at bounding box center [168, 106] width 6 height 6
checkbox input "true"
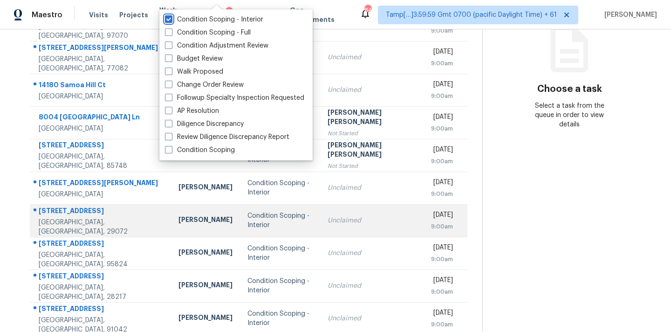
scroll to position [141, 0]
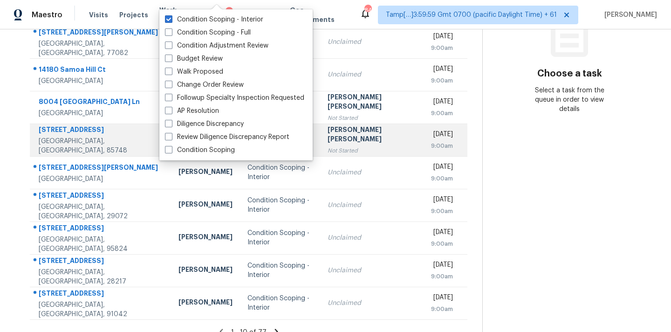
click at [371, 137] on td "Jishnu Manoj Not Started" at bounding box center [372, 140] width 104 height 33
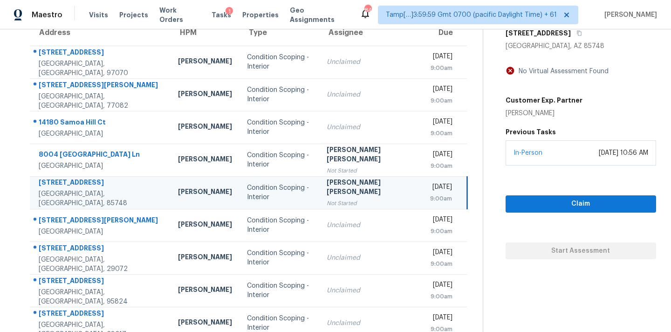
scroll to position [82, 0]
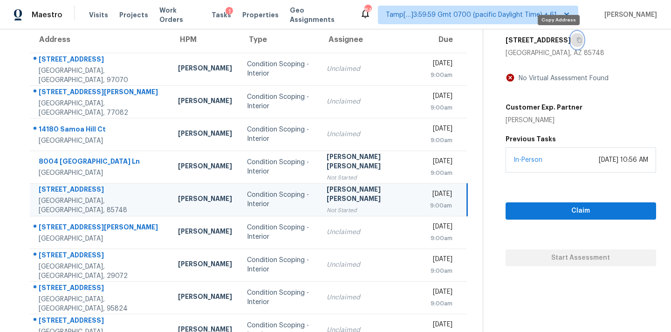
click at [577, 42] on icon "button" at bounding box center [579, 40] width 5 height 5
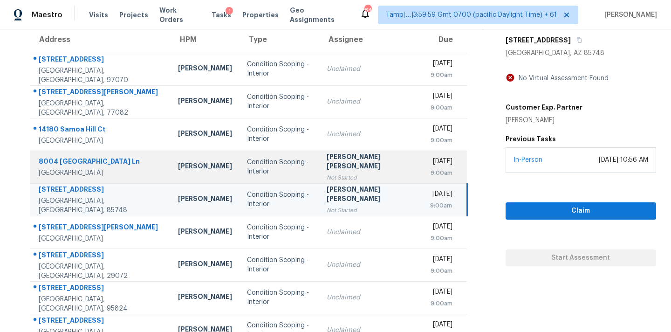
click at [307, 168] on td "Condition Scoping - Interior" at bounding box center [280, 167] width 80 height 33
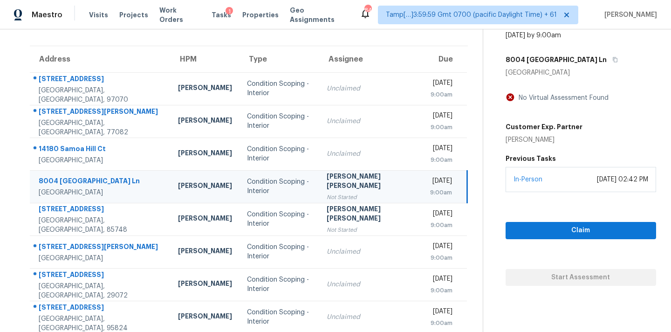
scroll to position [48, 0]
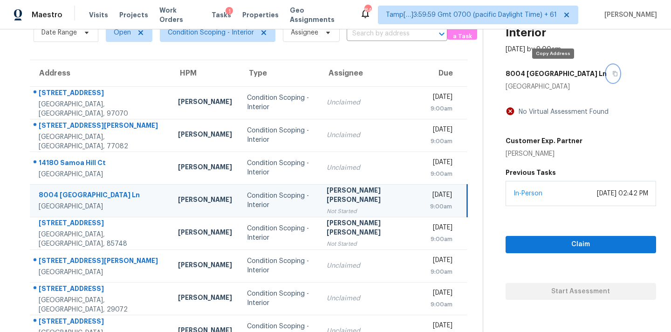
click at [613, 74] on icon "button" at bounding box center [616, 74] width 6 height 6
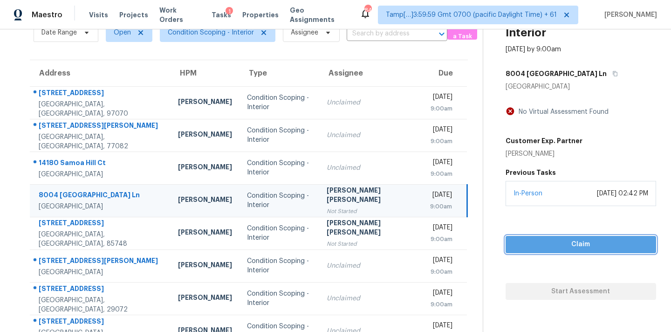
click at [563, 237] on button "Claim" at bounding box center [581, 244] width 151 height 17
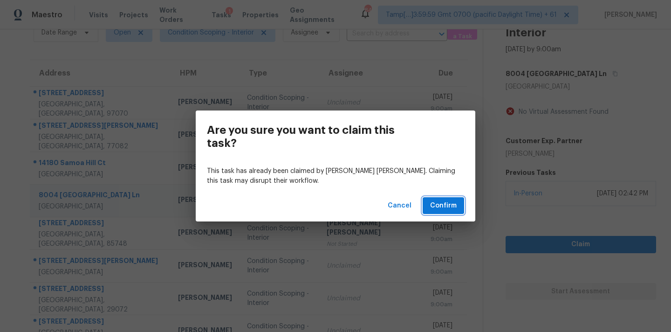
click at [447, 206] on span "Confirm" at bounding box center [443, 206] width 27 height 12
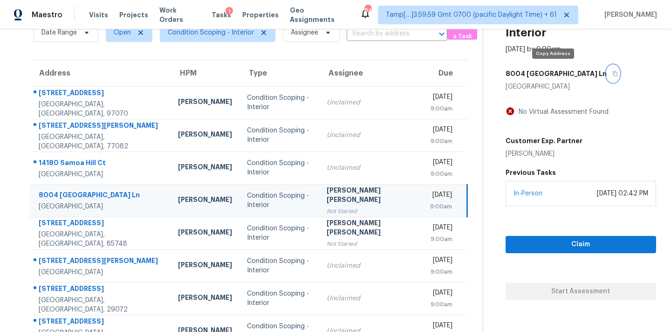
click at [613, 75] on icon "button" at bounding box center [616, 74] width 6 height 6
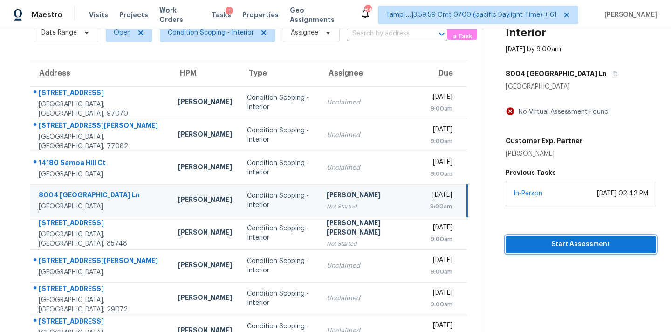
click at [527, 247] on span "Start Assessment" at bounding box center [581, 245] width 136 height 12
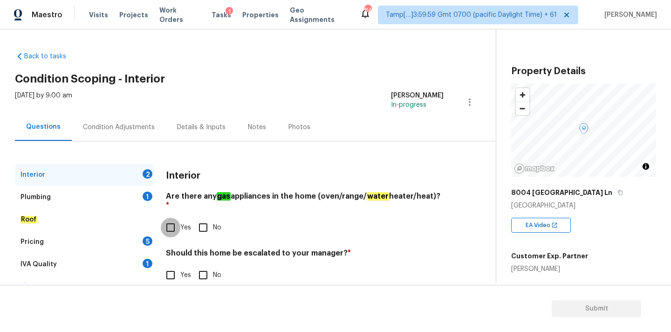
click at [174, 221] on input "Yes" at bounding box center [171, 228] width 20 height 20
checkbox input "true"
click at [205, 265] on input "No" at bounding box center [203, 275] width 20 height 20
checkbox input "true"
click at [138, 201] on div "Plumbing 1" at bounding box center [85, 197] width 140 height 22
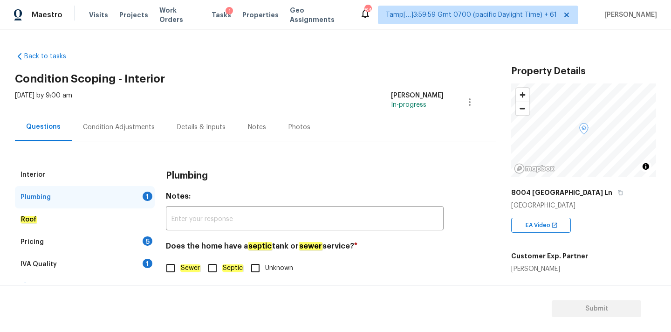
click at [194, 270] on em "Sewer" at bounding box center [190, 267] width 20 height 7
click at [180, 270] on input "Sewer" at bounding box center [171, 268] width 20 height 20
checkbox input "true"
click at [148, 260] on div "1" at bounding box center [148, 263] width 10 height 9
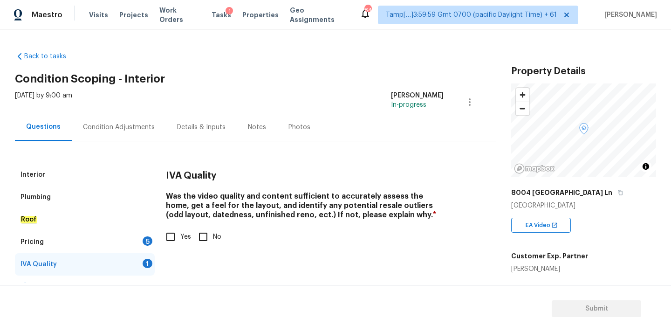
click at [171, 245] on input "Yes" at bounding box center [171, 237] width 20 height 20
checkbox input "true"
click at [146, 244] on div "5" at bounding box center [148, 240] width 10 height 9
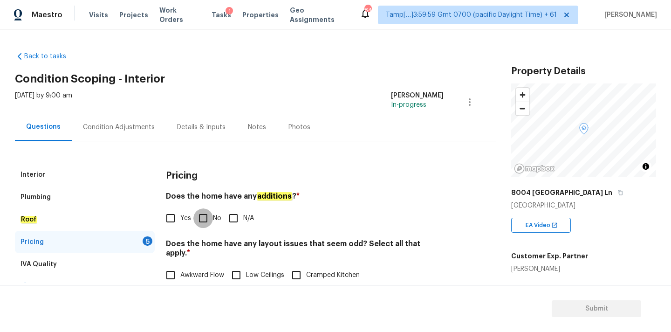
click at [208, 221] on input "No" at bounding box center [203, 218] width 20 height 20
checkbox input "true"
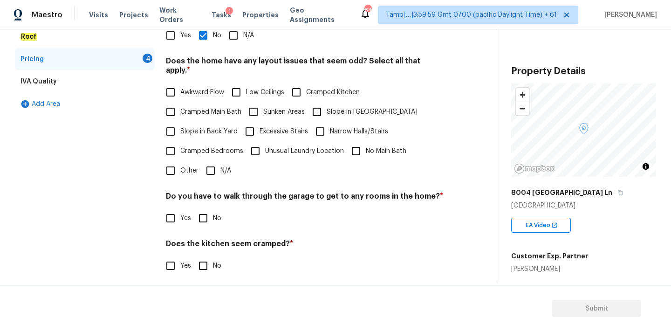
scroll to position [228, 0]
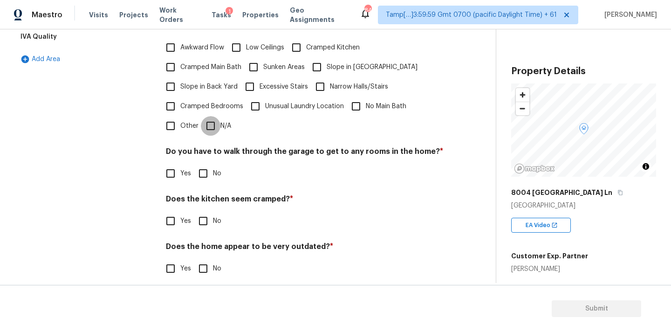
click at [216, 120] on input "N/A" at bounding box center [211, 126] width 20 height 20
checkbox input "true"
click at [206, 165] on input "No" at bounding box center [203, 174] width 20 height 20
checkbox input "true"
click at [209, 211] on input "No" at bounding box center [203, 221] width 20 height 20
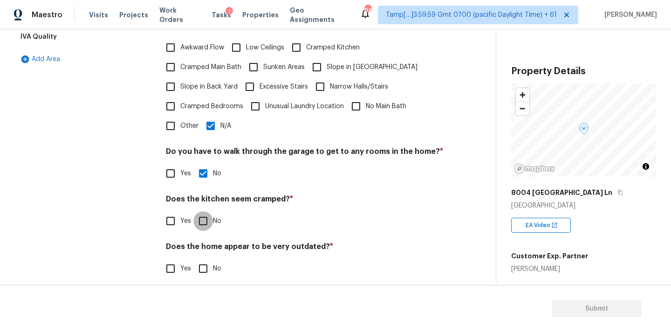
checkbox input "true"
click at [208, 259] on input "No" at bounding box center [203, 269] width 20 height 20
checkbox input "true"
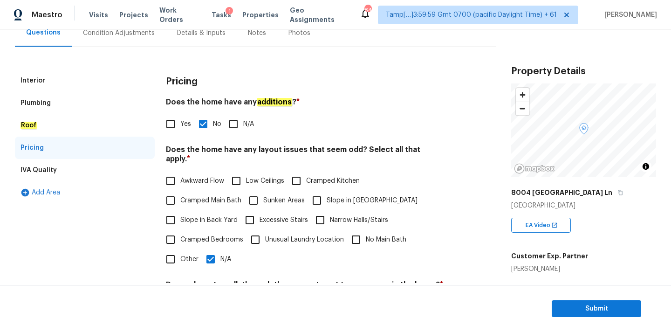
scroll to position [85, 0]
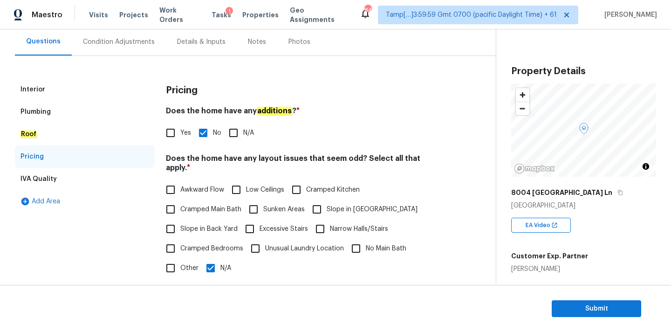
click at [123, 37] on div "Condition Adjustments" at bounding box center [119, 41] width 72 height 9
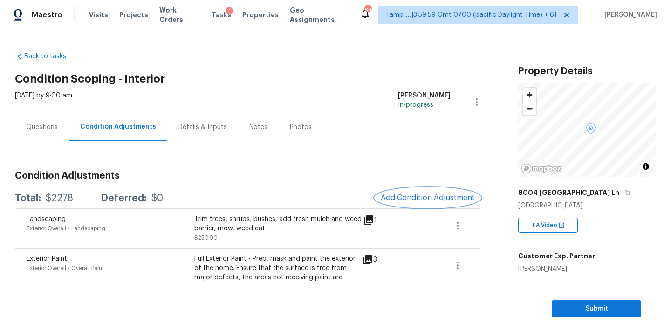
click at [416, 194] on span "Add Condition Adjustment" at bounding box center [428, 197] width 94 height 8
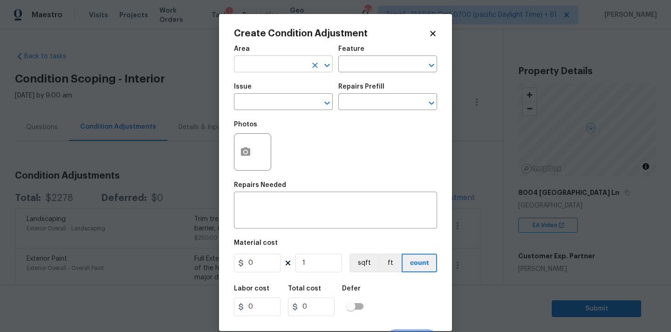
click at [290, 67] on input "text" at bounding box center [270, 65] width 73 height 14
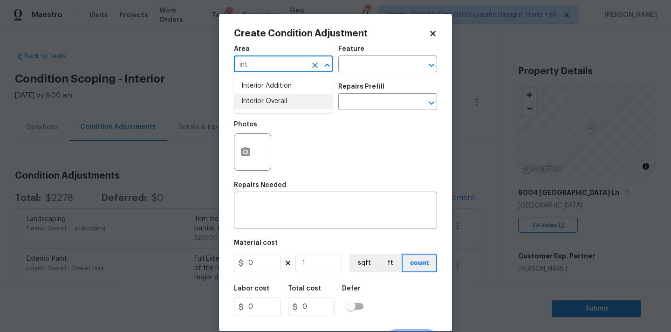
click at [288, 105] on li "Interior Overall" at bounding box center [283, 101] width 99 height 15
type input "Interior Overall"
click at [288, 105] on input "text" at bounding box center [270, 103] width 73 height 14
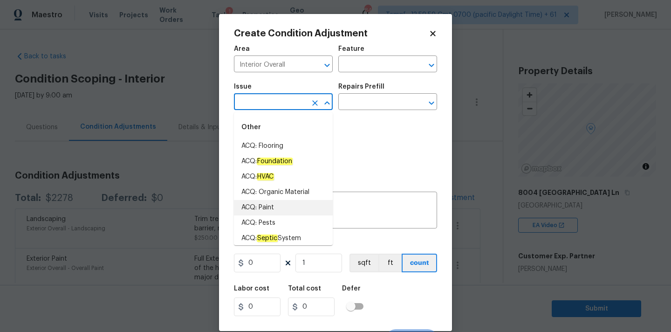
click at [278, 210] on li "ACQ: Paint" at bounding box center [283, 207] width 99 height 15
type input "ACQ: Paint"
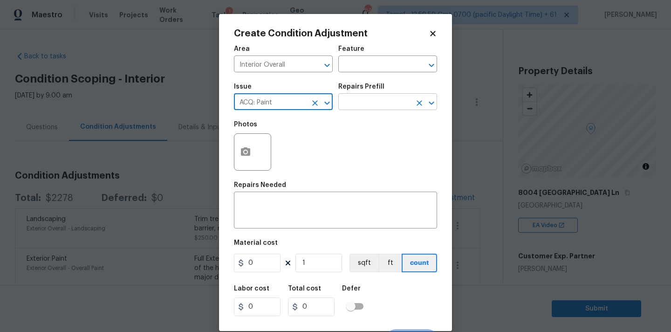
click at [376, 107] on input "text" at bounding box center [375, 103] width 73 height 14
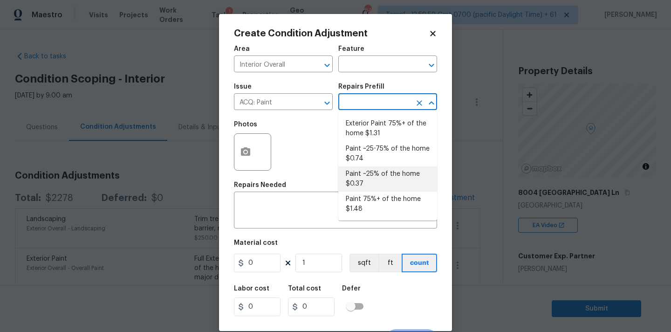
click at [373, 173] on li "Paint ~25% of the home $0.37" at bounding box center [388, 178] width 99 height 25
type input "Acquisition"
type textarea "Acquisition Scope: ~25% of the home needs interior paint"
type input "0.37"
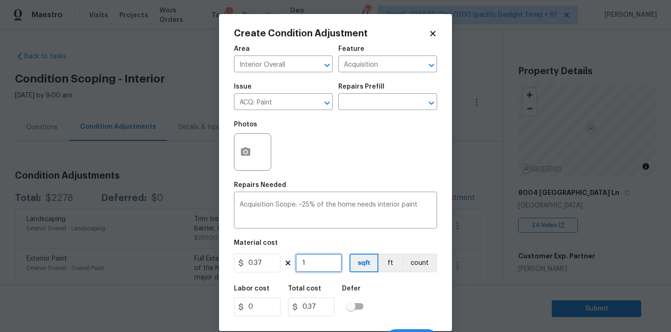
click at [314, 259] on input "1" at bounding box center [319, 263] width 47 height 19
type input "19"
type input "7.03"
type input "195"
type input "72.15"
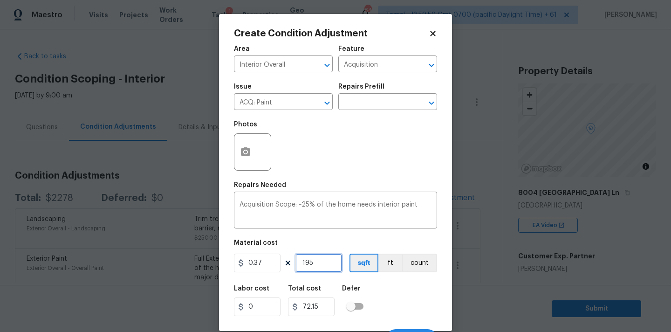
type input "1950"
type input "721.5"
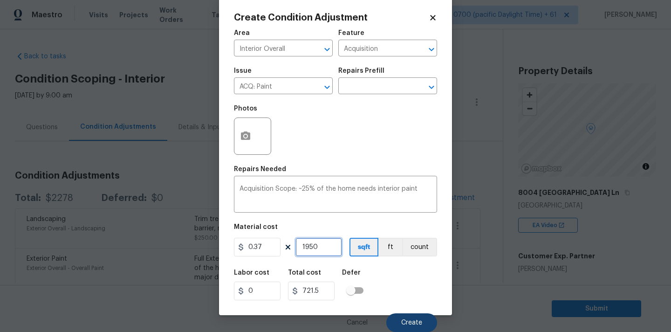
type input "1950"
click at [407, 316] on button "Create" at bounding box center [412, 322] width 51 height 19
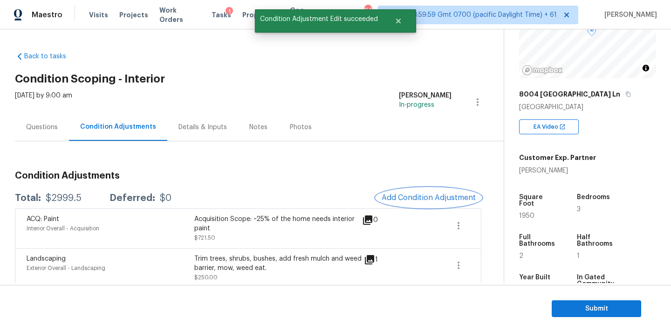
scroll to position [109, 0]
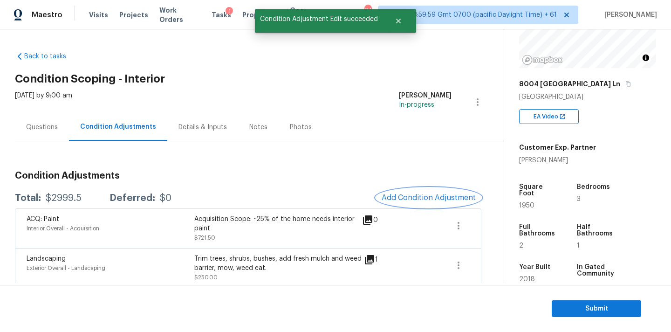
click at [454, 201] on span "Add Condition Adjustment" at bounding box center [429, 197] width 94 height 8
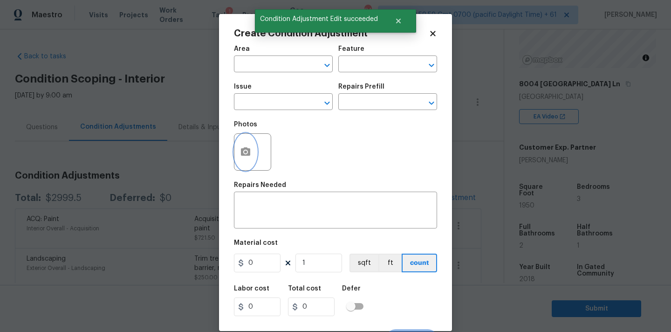
click at [244, 158] on icon "button" at bounding box center [245, 151] width 11 height 11
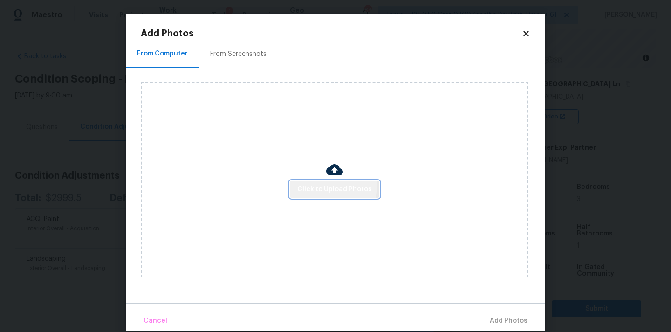
click at [304, 184] on span "Click to Upload Photos" at bounding box center [334, 190] width 75 height 12
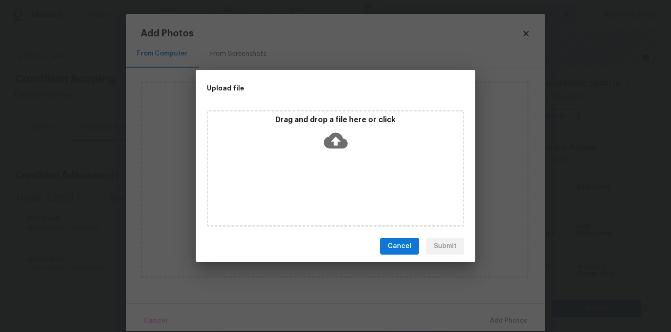
click at [332, 145] on icon at bounding box center [336, 141] width 24 height 16
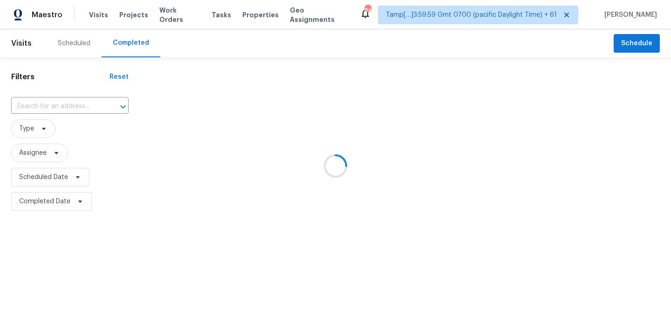
click at [21, 107] on div at bounding box center [335, 166] width 671 height 332
click at [26, 108] on div at bounding box center [335, 166] width 671 height 332
click at [29, 108] on div at bounding box center [335, 166] width 671 height 332
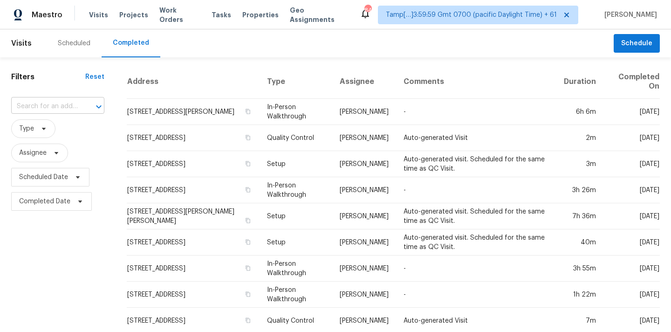
click at [37, 110] on input "text" at bounding box center [44, 106] width 67 height 14
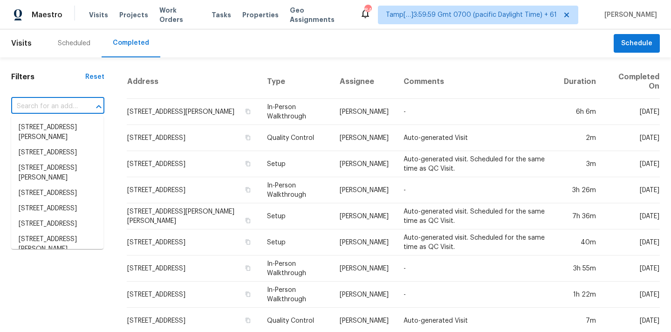
paste input "223 Wycoff Way W, East Brunswick, NJ 08816"
type input "223 Wycoff Way W, East Brunswick, NJ 08816"
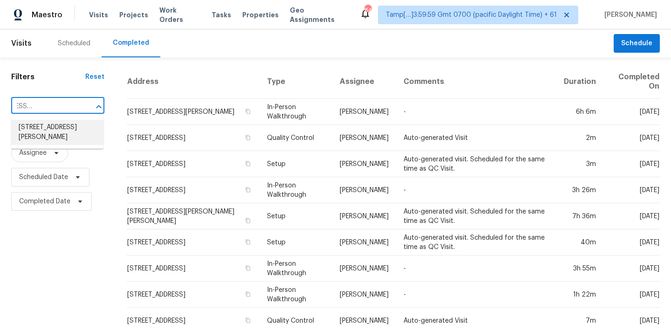
click at [39, 131] on li "223 Wycoff Way W, East Brunswick, NJ 08816" at bounding box center [57, 132] width 92 height 25
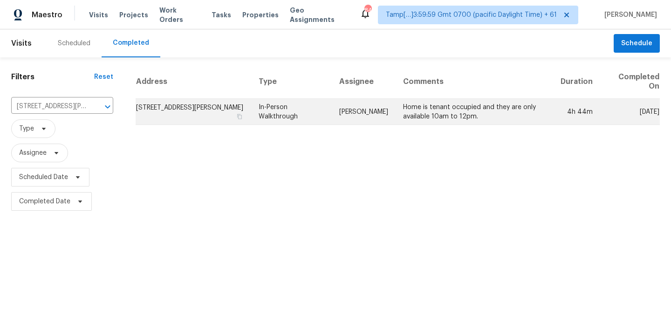
click at [382, 111] on td "[PERSON_NAME]" at bounding box center [364, 112] width 64 height 26
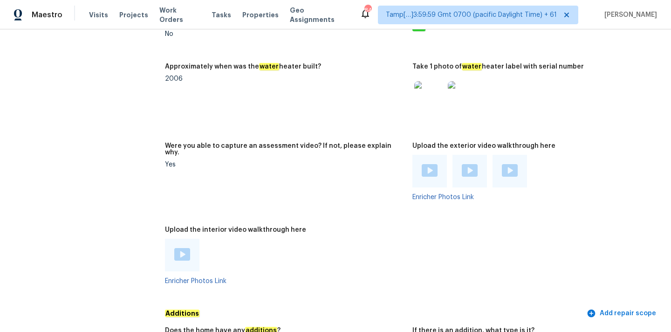
scroll to position [1735, 0]
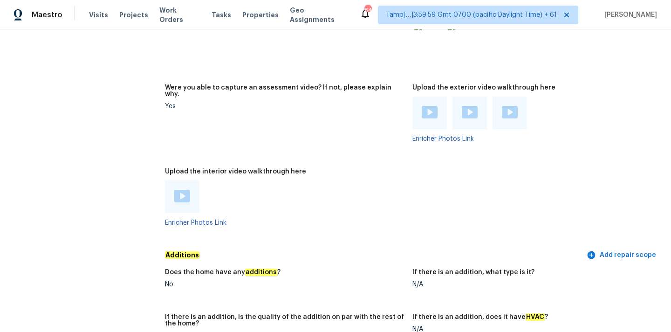
click at [181, 190] on img at bounding box center [182, 196] width 16 height 13
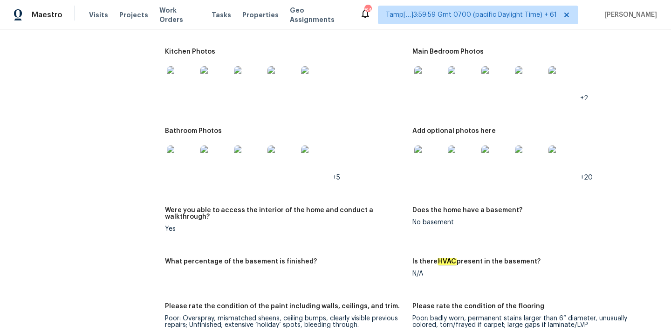
scroll to position [1119, 0]
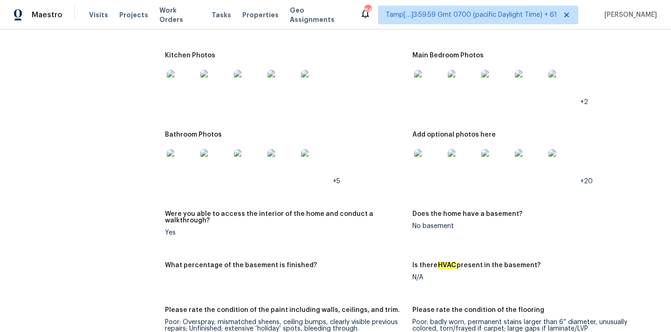
click at [218, 79] on img at bounding box center [215, 85] width 30 height 30
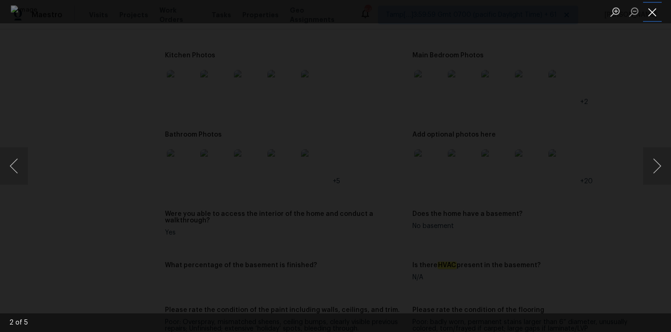
click at [649, 13] on button "Close lightbox" at bounding box center [652, 12] width 19 height 16
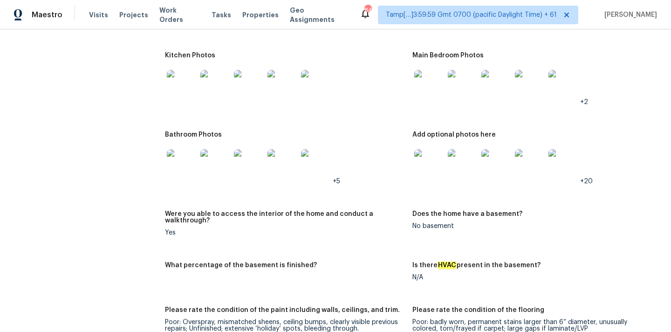
click at [432, 81] on img at bounding box center [430, 85] width 30 height 30
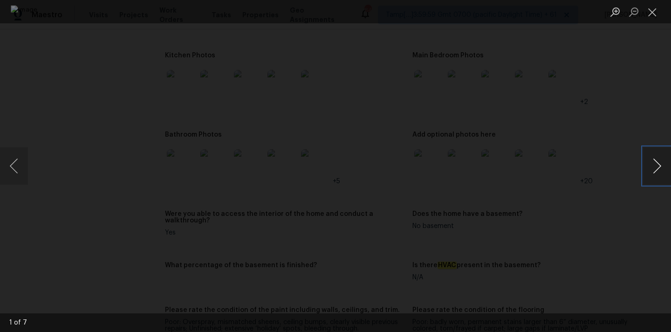
click at [652, 170] on button "Next image" at bounding box center [657, 165] width 28 height 37
click at [649, 10] on button "Close lightbox" at bounding box center [652, 12] width 19 height 16
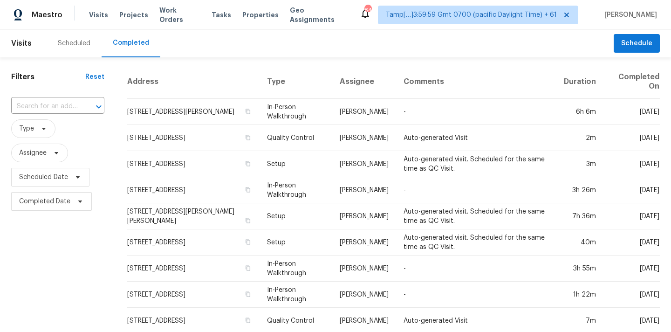
click at [55, 107] on input "text" at bounding box center [44, 106] width 67 height 14
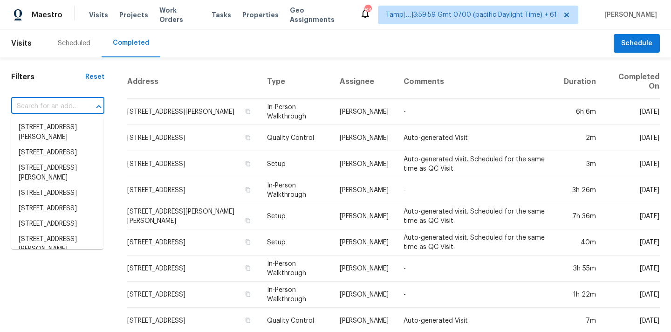
paste input "[STREET_ADDRESS][PERSON_NAME][PERSON_NAME]"
type input "[STREET_ADDRESS][PERSON_NAME][PERSON_NAME]"
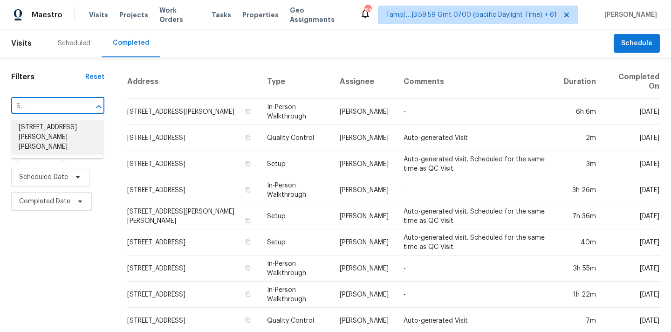
click at [54, 127] on li "[STREET_ADDRESS][PERSON_NAME][PERSON_NAME]" at bounding box center [57, 137] width 92 height 35
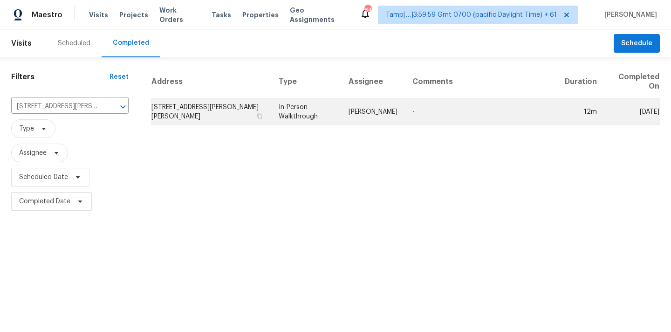
click at [378, 104] on td "[PERSON_NAME]" at bounding box center [373, 112] width 64 height 26
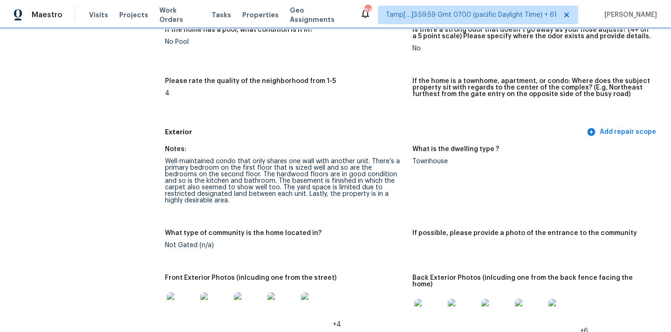
scroll to position [253, 0]
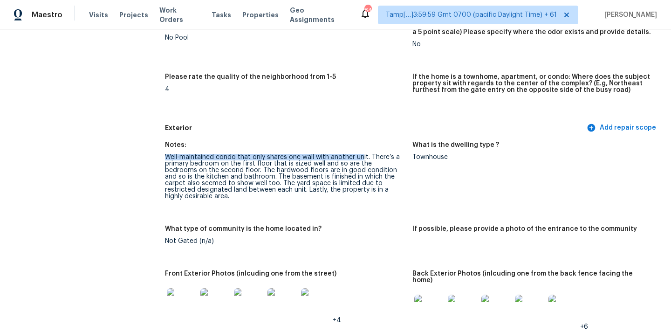
drag, startPoint x: 165, startPoint y: 156, endPoint x: 362, endPoint y: 156, distance: 196.8
click at [362, 156] on div "Well-maintained condo that only shares one wall with another unit. There’s a pr…" at bounding box center [285, 177] width 240 height 46
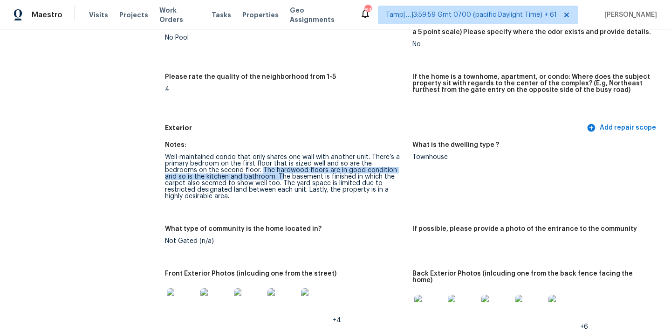
drag, startPoint x: 228, startPoint y: 169, endPoint x: 238, endPoint y: 176, distance: 12.0
click at [238, 176] on div "Well-maintained condo that only shares one wall with another unit. There’s a pr…" at bounding box center [285, 177] width 240 height 46
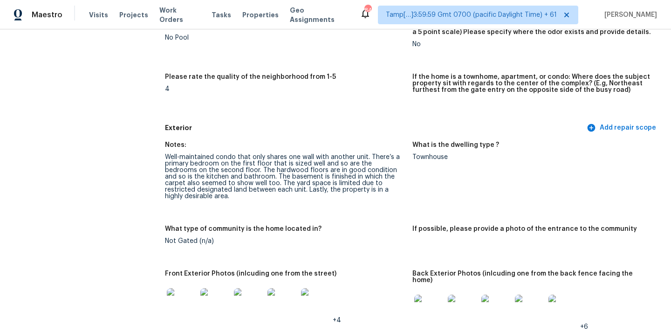
click at [243, 181] on div "Well-maintained condo that only shares one wall with another unit. There’s a pr…" at bounding box center [285, 177] width 240 height 46
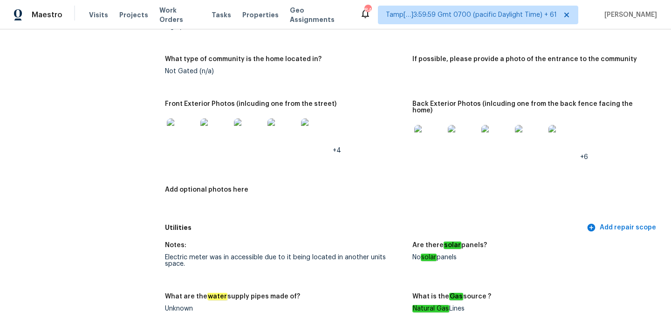
scroll to position [442, 0]
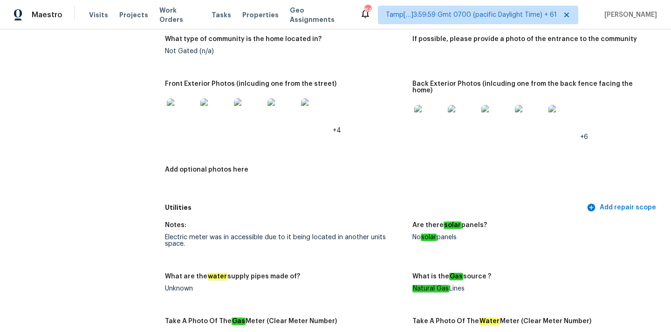
click at [184, 118] on img at bounding box center [182, 113] width 30 height 30
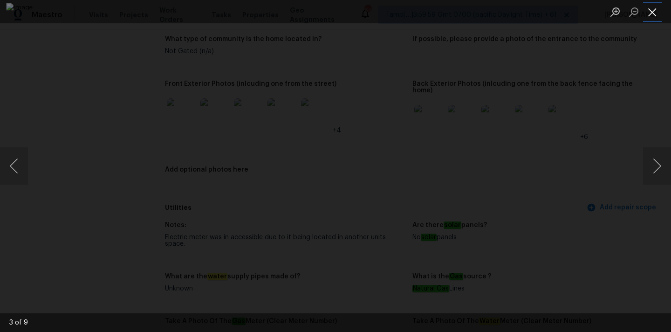
click at [650, 14] on button "Close lightbox" at bounding box center [652, 12] width 19 height 16
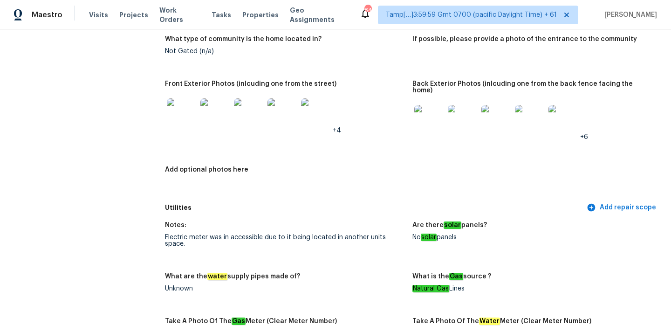
click at [415, 113] on img at bounding box center [430, 120] width 30 height 30
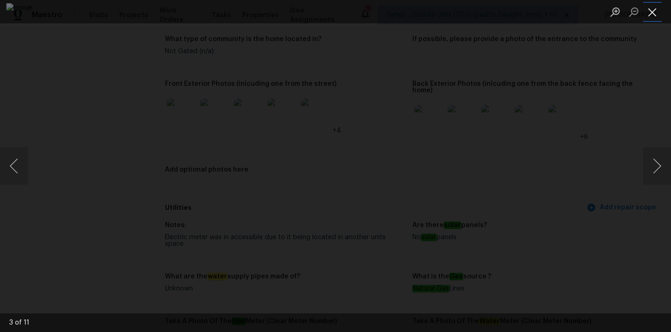
click at [657, 11] on button "Close lightbox" at bounding box center [652, 12] width 19 height 16
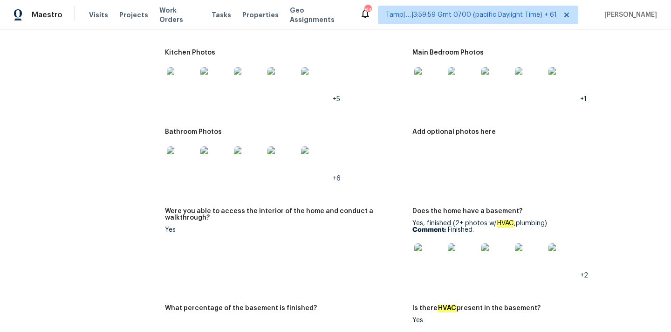
scroll to position [1118, 0]
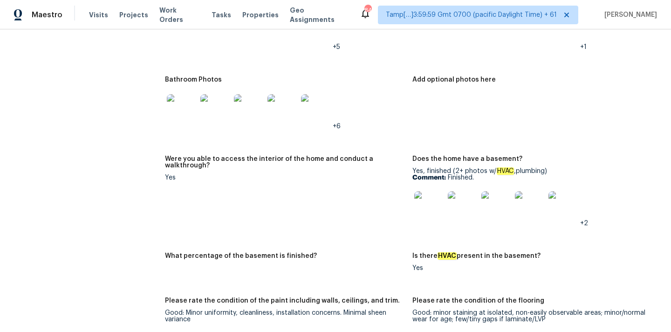
click at [421, 194] on img at bounding box center [430, 206] width 30 height 30
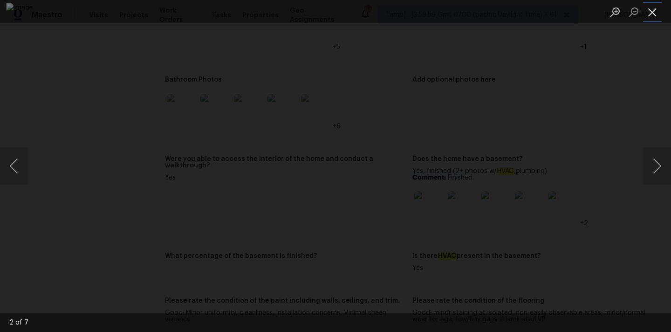
click at [656, 8] on button "Close lightbox" at bounding box center [652, 12] width 19 height 16
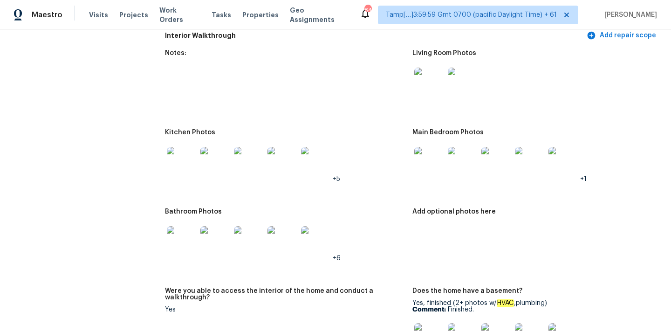
scroll to position [982, 0]
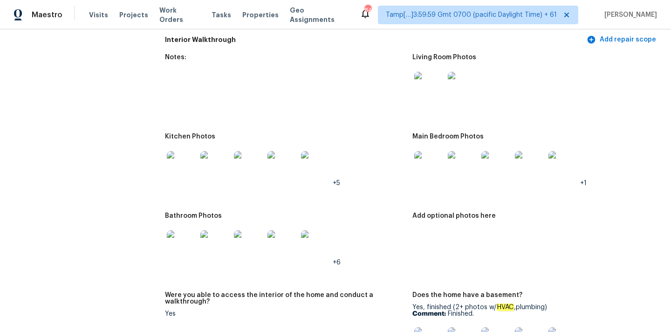
click at [431, 83] on img at bounding box center [430, 87] width 30 height 30
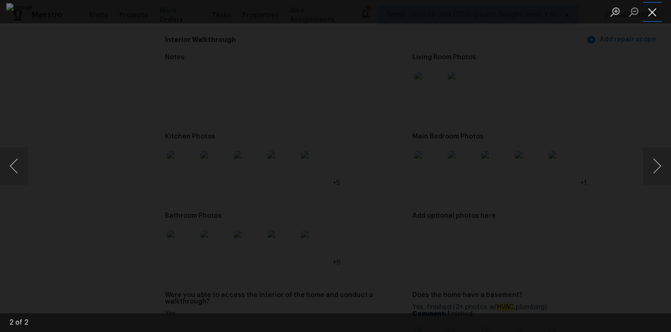
click at [649, 11] on button "Close lightbox" at bounding box center [652, 12] width 19 height 16
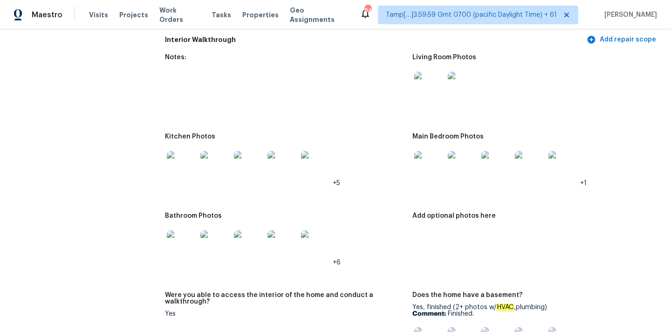
click at [423, 157] on img at bounding box center [430, 166] width 30 height 30
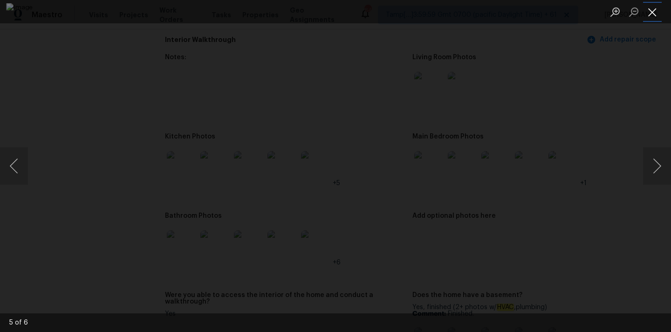
click at [649, 10] on button "Close lightbox" at bounding box center [652, 12] width 19 height 16
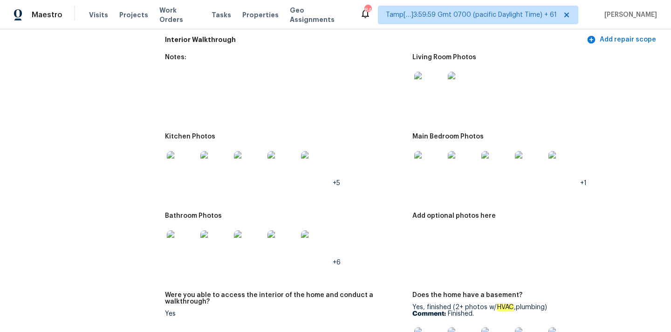
click at [171, 151] on img at bounding box center [182, 166] width 30 height 30
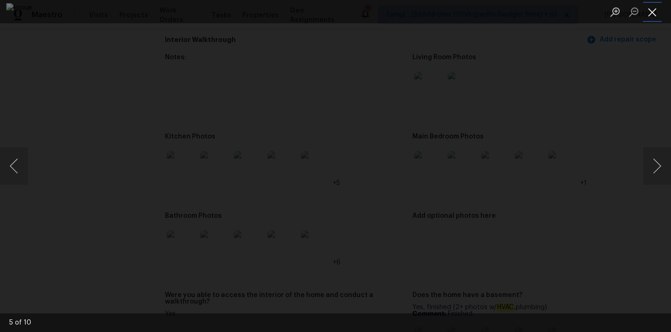
click at [654, 9] on button "Close lightbox" at bounding box center [652, 12] width 19 height 16
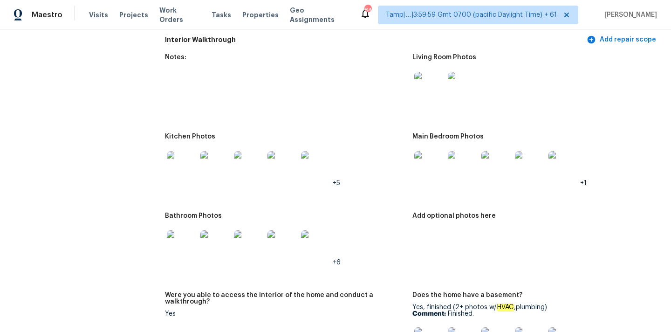
click at [178, 244] on img at bounding box center [182, 245] width 30 height 30
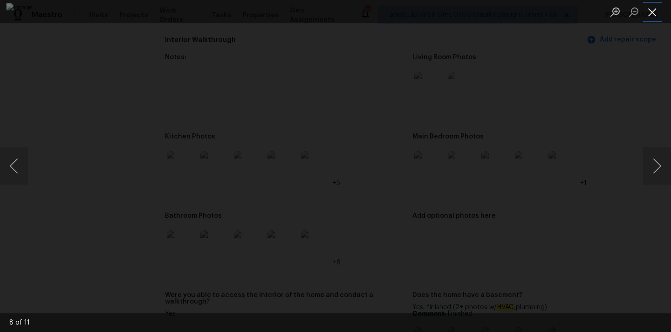
click at [652, 13] on button "Close lightbox" at bounding box center [652, 12] width 19 height 16
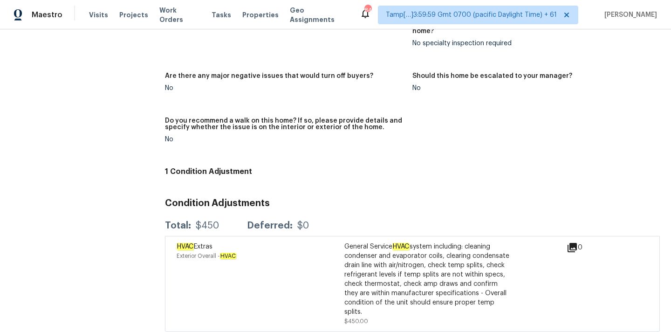
scroll to position [2045, 0]
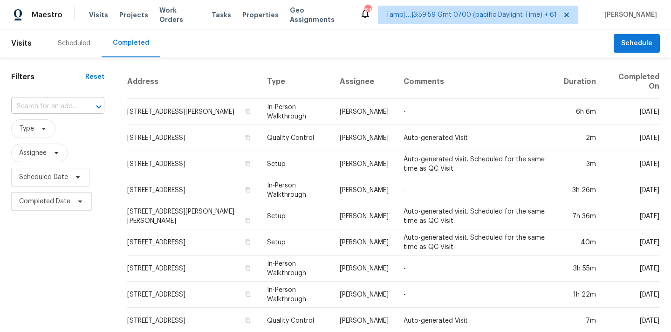
click at [37, 110] on input "text" at bounding box center [44, 106] width 67 height 14
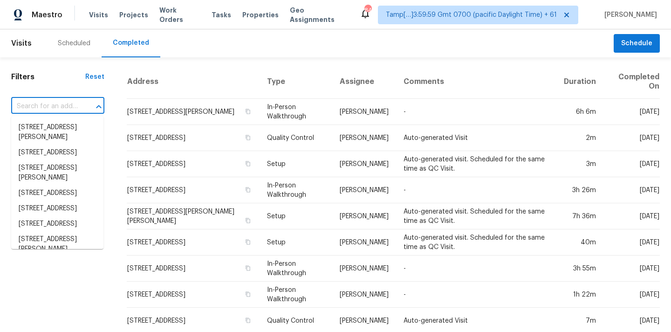
paste input "1314 Greenrock Ct, Midlothian, TX 76065"
type input "1314 Greenrock Ct, Midlothian, TX 76065"
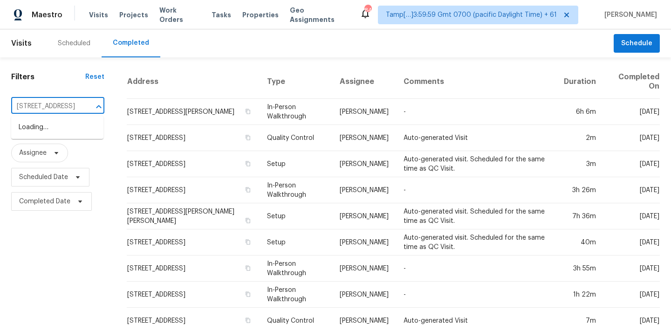
scroll to position [0, 63]
click at [39, 131] on li "1314 Greenrock Ct, Midlothian, TX 76065" at bounding box center [57, 127] width 92 height 15
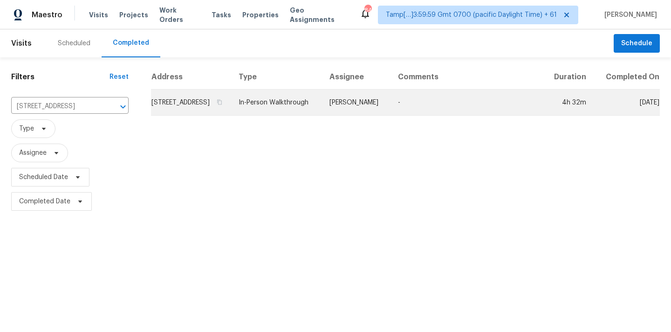
click at [322, 116] on td "In-Person Walkthrough" at bounding box center [276, 103] width 91 height 26
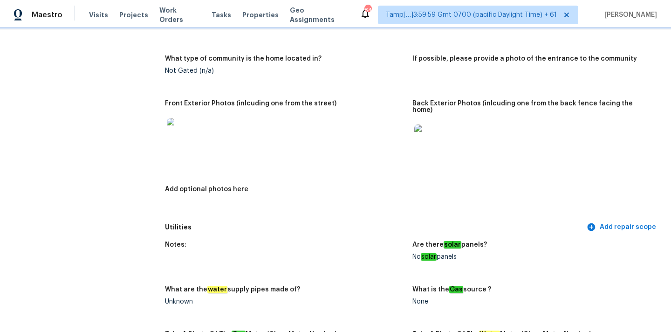
scroll to position [426, 0]
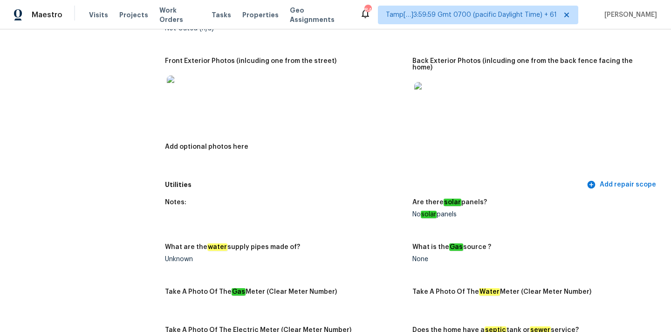
click at [424, 82] on img at bounding box center [430, 97] width 30 height 30
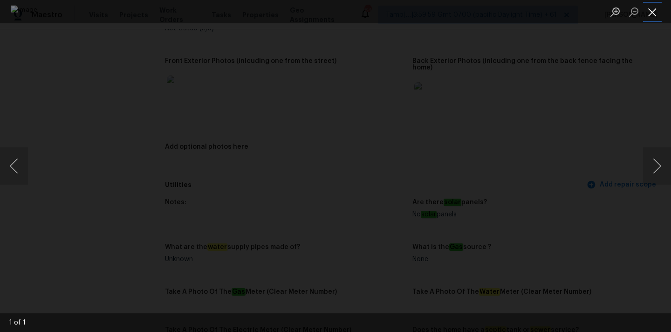
click at [651, 12] on button "Close lightbox" at bounding box center [652, 12] width 19 height 16
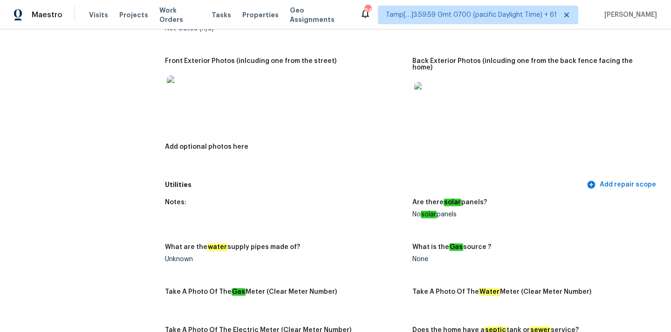
click at [188, 92] on img at bounding box center [182, 91] width 30 height 30
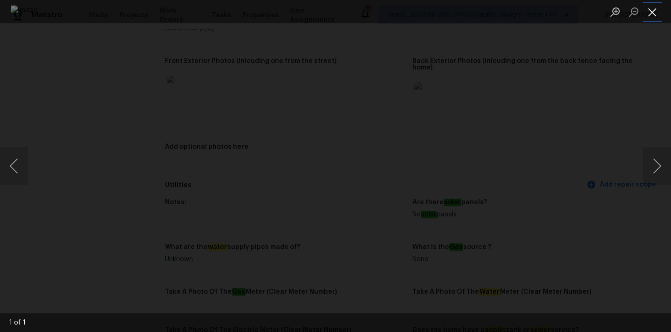
click at [651, 9] on button "Close lightbox" at bounding box center [652, 12] width 19 height 16
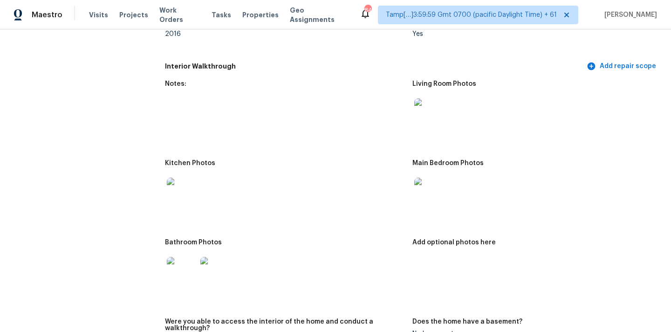
scroll to position [901, 0]
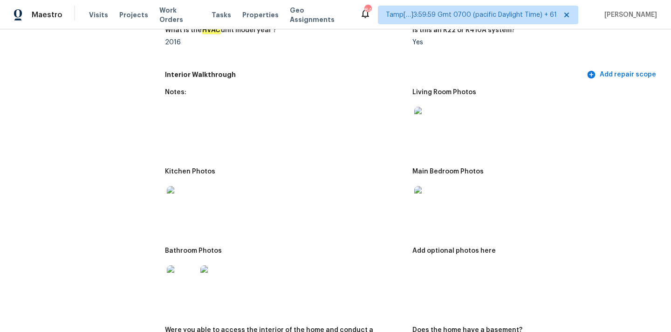
click at [437, 109] on img at bounding box center [430, 122] width 30 height 30
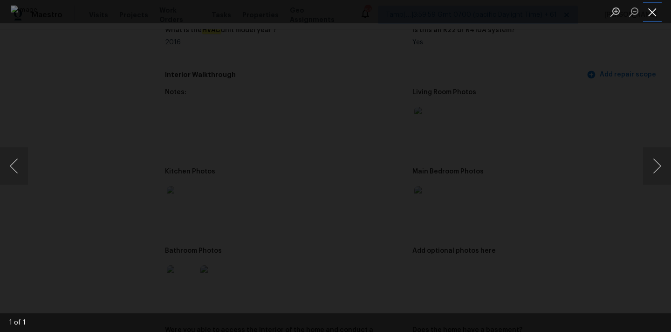
click at [646, 10] on button "Close lightbox" at bounding box center [652, 12] width 19 height 16
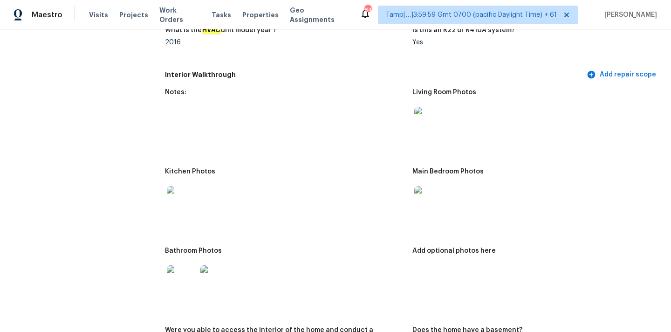
click at [433, 188] on img at bounding box center [430, 201] width 30 height 30
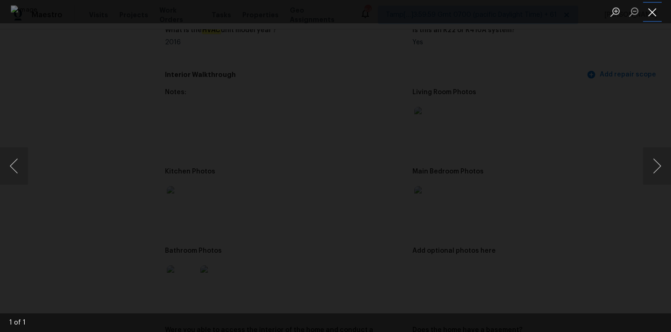
click at [651, 7] on button "Close lightbox" at bounding box center [652, 12] width 19 height 16
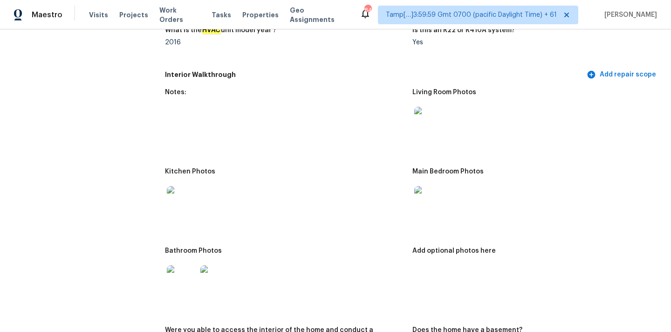
click at [434, 190] on img at bounding box center [430, 201] width 30 height 30
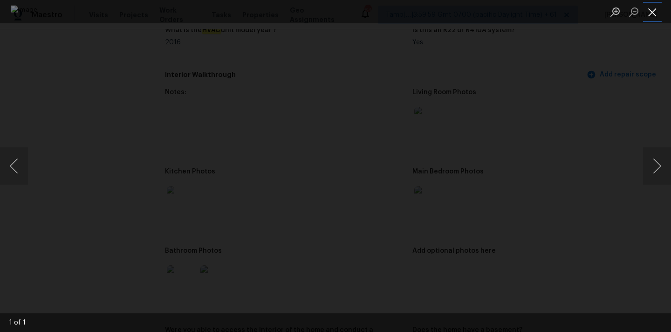
click at [650, 12] on button "Close lightbox" at bounding box center [652, 12] width 19 height 16
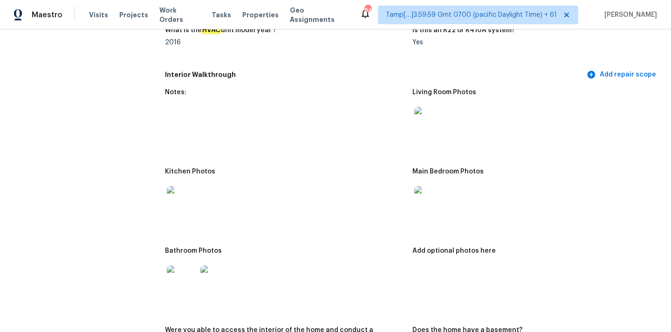
click at [193, 193] on img at bounding box center [182, 201] width 30 height 30
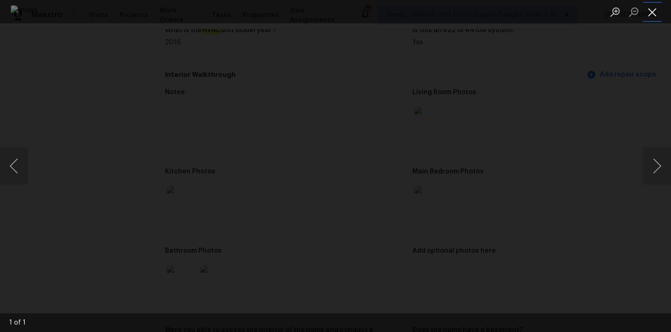
click at [653, 10] on button "Close lightbox" at bounding box center [652, 12] width 19 height 16
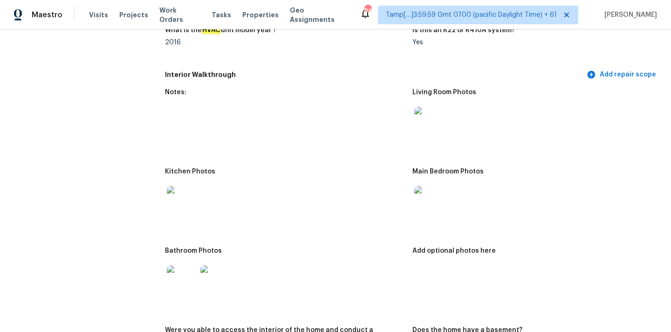
click at [182, 279] on img at bounding box center [182, 280] width 30 height 30
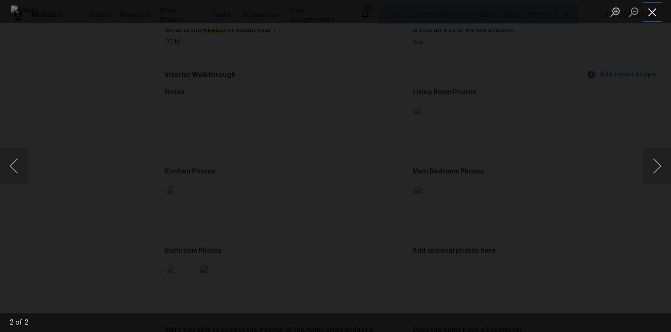
click at [653, 13] on button "Close lightbox" at bounding box center [652, 12] width 19 height 16
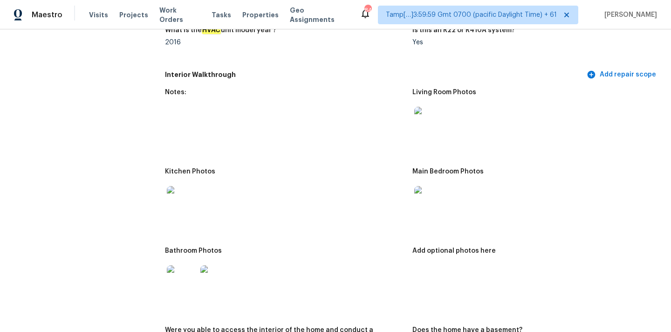
click at [173, 186] on img at bounding box center [182, 201] width 30 height 30
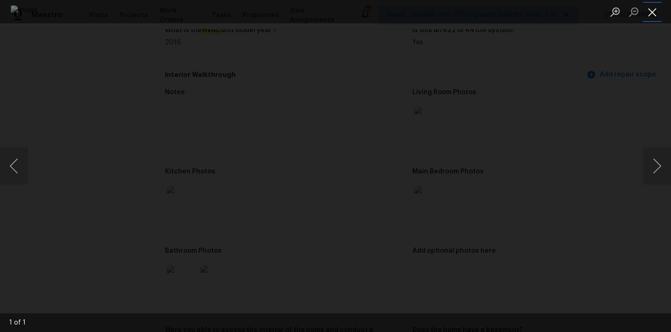
click at [652, 14] on button "Close lightbox" at bounding box center [652, 12] width 19 height 16
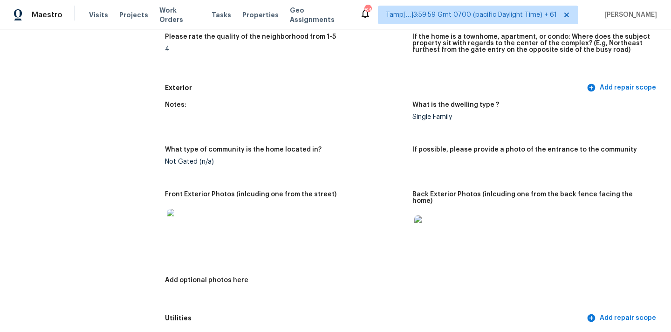
scroll to position [291, 0]
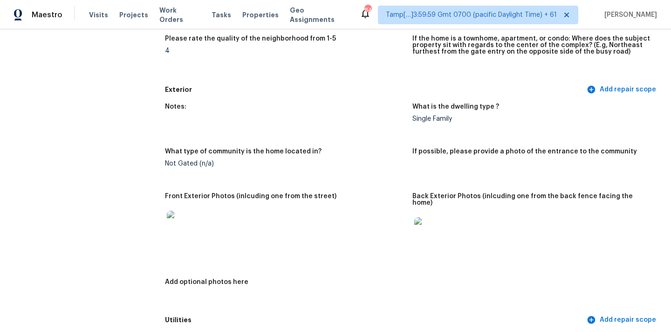
click at [425, 221] on img at bounding box center [430, 232] width 30 height 30
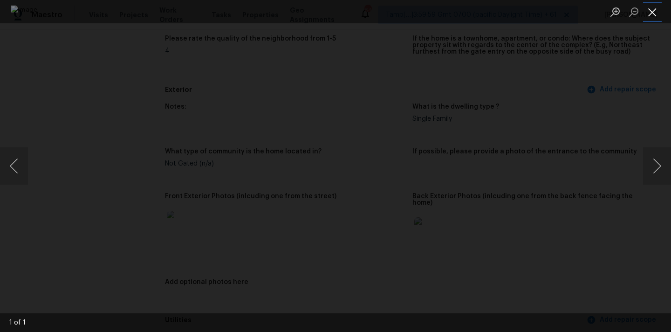
click at [653, 10] on button "Close lightbox" at bounding box center [652, 12] width 19 height 16
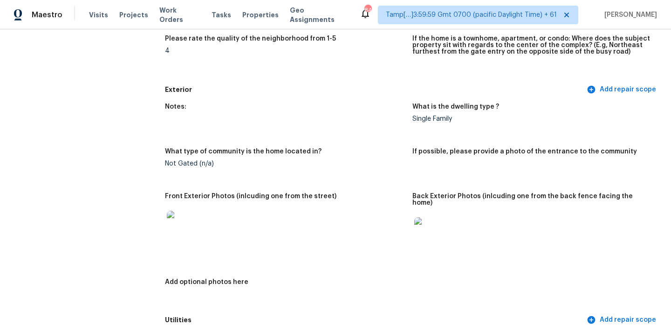
click at [182, 225] on img at bounding box center [182, 226] width 30 height 30
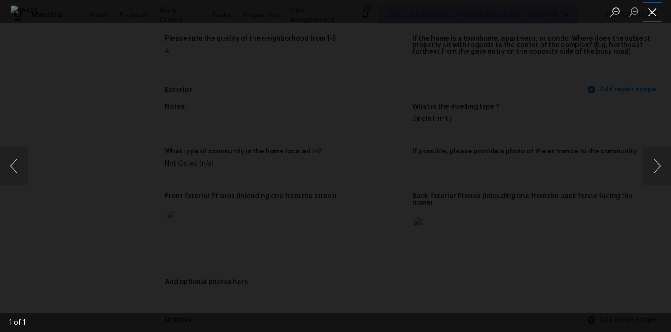
click at [658, 10] on button "Close lightbox" at bounding box center [652, 12] width 19 height 16
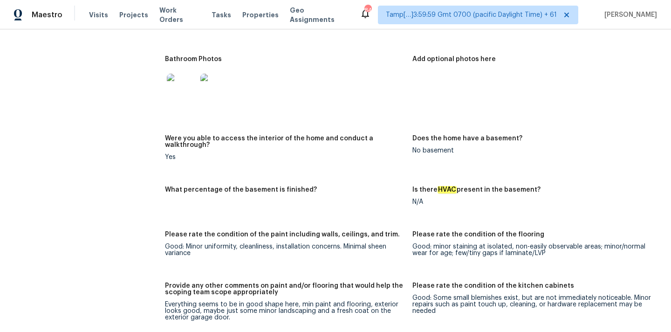
scroll to position [1241, 0]
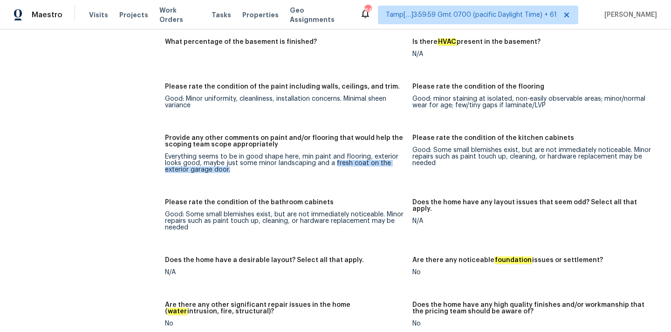
copy div "fresh coat on the exterior garage door."
drag, startPoint x: 333, startPoint y: 151, endPoint x: 229, endPoint y: 155, distance: 104.1
click at [229, 155] on div "Everything seems to be in good shape here, min paint and flooring, exterior loo…" at bounding box center [285, 163] width 240 height 20
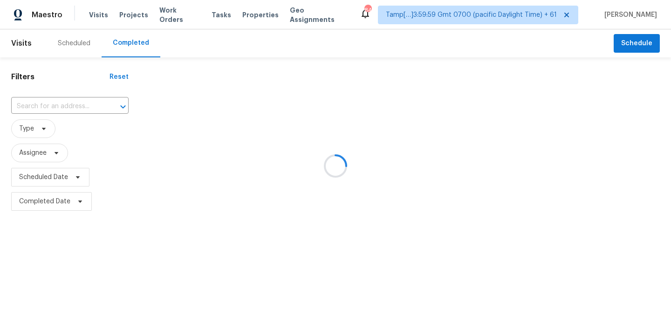
click at [40, 106] on div at bounding box center [335, 166] width 671 height 332
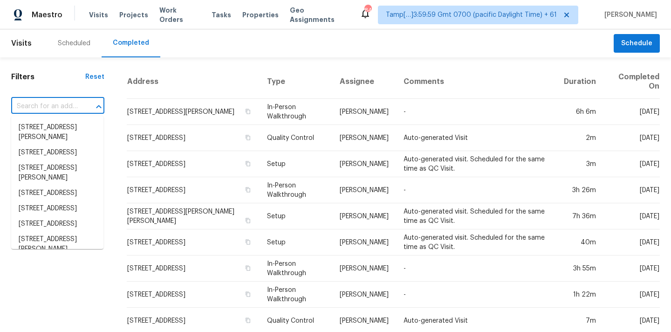
click at [40, 106] on input "text" at bounding box center [44, 106] width 67 height 14
paste input "200 N Citadel Ave, Tucson, AZ 85748"
type input "200 N Citadel Ave, Tucson, AZ 85748"
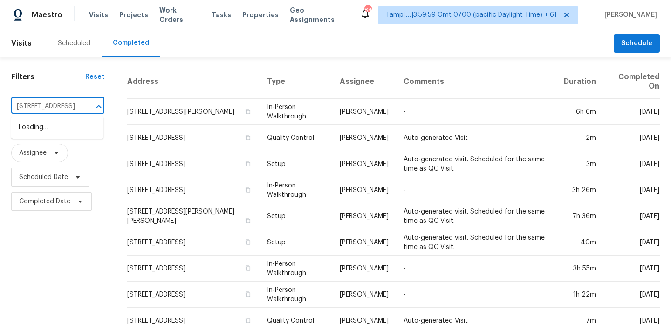
scroll to position [0, 52]
click at [52, 130] on li "200 N Citadel Ave, Tucson, AZ 85748" at bounding box center [57, 127] width 92 height 15
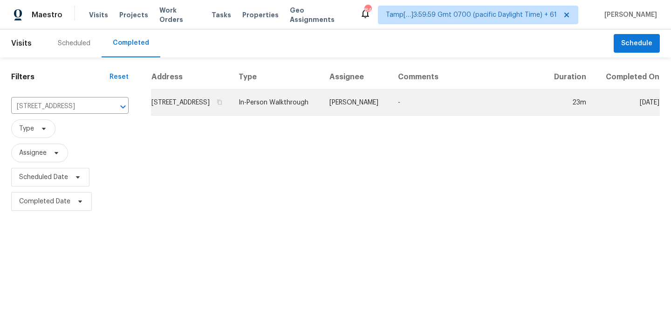
click at [391, 104] on td "[PERSON_NAME]" at bounding box center [356, 103] width 69 height 26
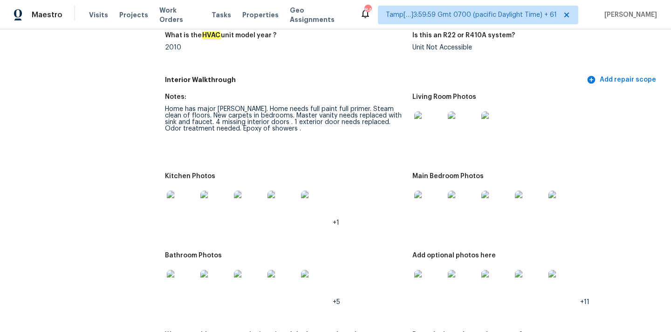
scroll to position [1104, 0]
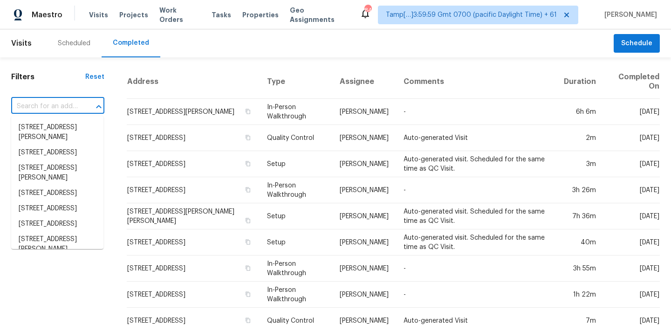
click at [32, 111] on input "text" at bounding box center [44, 106] width 67 height 14
paste input "[STREET_ADDRESS]"
type input "[STREET_ADDRESS]"
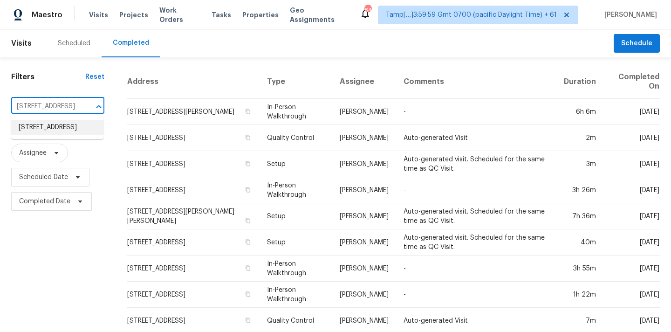
click at [49, 132] on li "[STREET_ADDRESS]" at bounding box center [57, 127] width 92 height 15
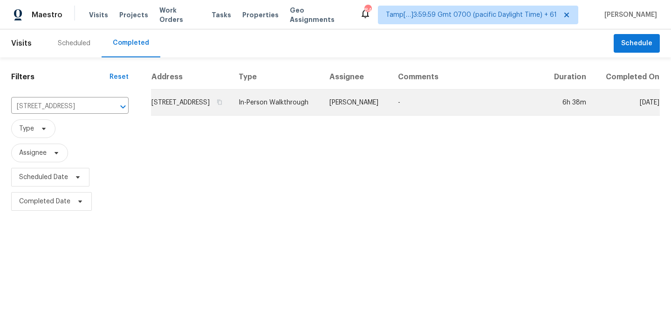
click at [359, 116] on td "[PERSON_NAME]" at bounding box center [356, 103] width 69 height 26
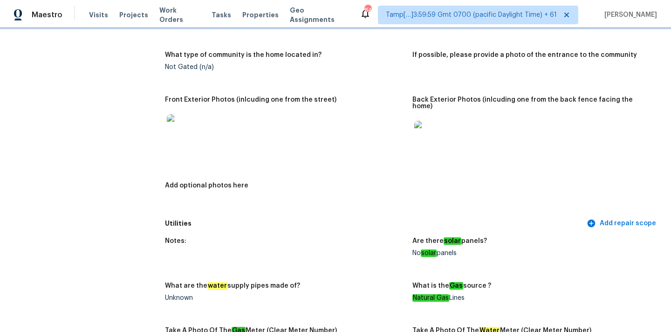
scroll to position [393, 0]
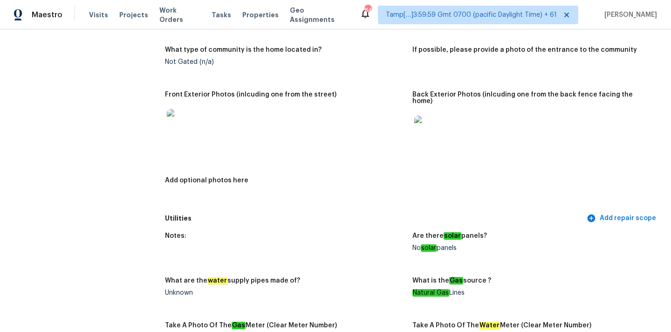
click at [177, 126] on img at bounding box center [182, 124] width 30 height 30
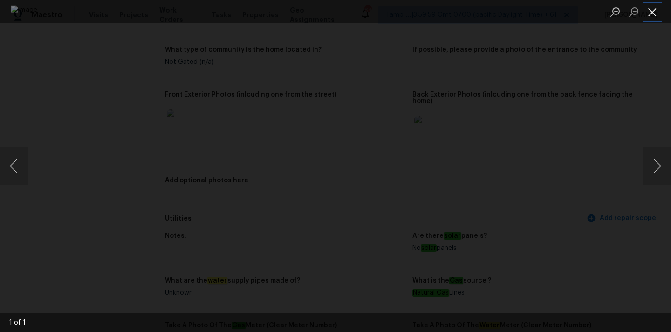
click at [651, 11] on button "Close lightbox" at bounding box center [652, 12] width 19 height 16
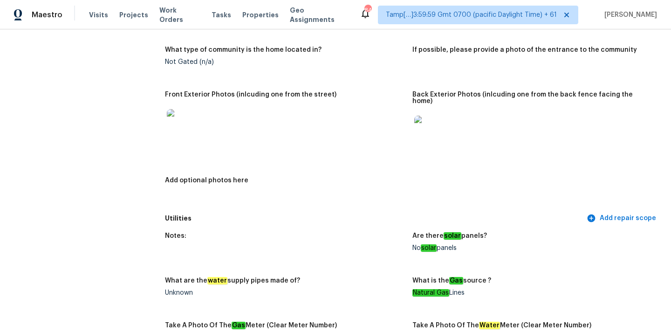
click at [432, 119] on img at bounding box center [430, 131] width 30 height 30
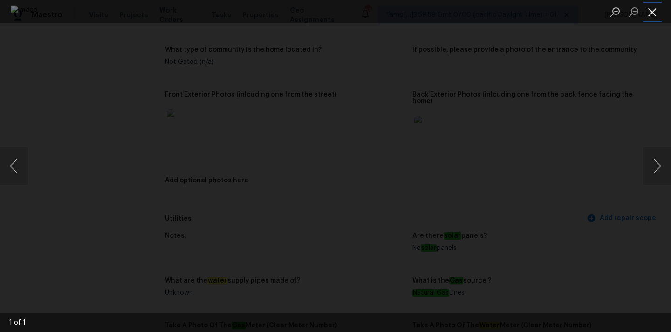
click at [649, 12] on button "Close lightbox" at bounding box center [652, 12] width 19 height 16
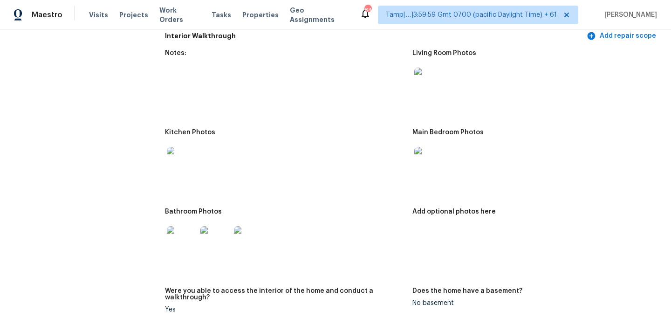
scroll to position [1080, 0]
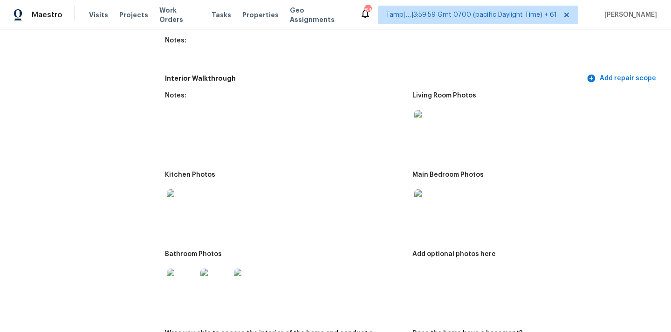
click at [425, 128] on img at bounding box center [430, 125] width 30 height 30
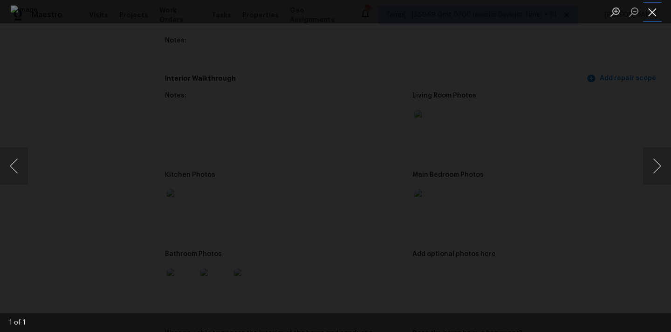
click at [654, 17] on button "Close lightbox" at bounding box center [652, 12] width 19 height 16
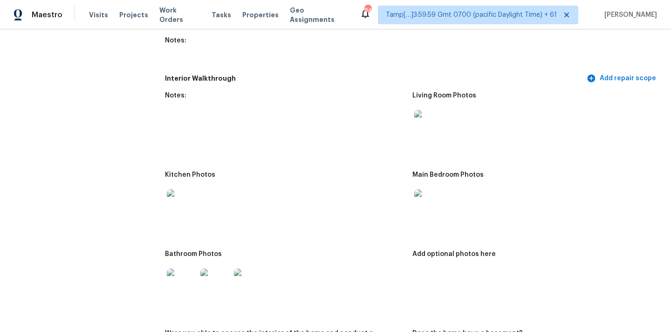
click at [418, 207] on img at bounding box center [430, 204] width 30 height 30
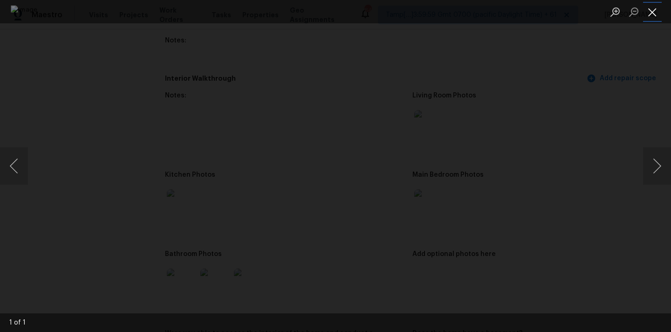
click at [657, 17] on button "Close lightbox" at bounding box center [652, 12] width 19 height 16
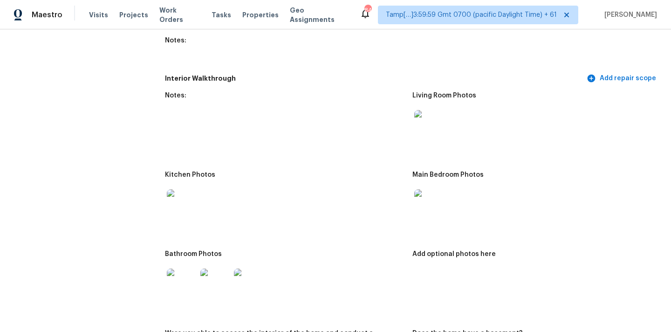
click at [185, 276] on img at bounding box center [182, 284] width 30 height 30
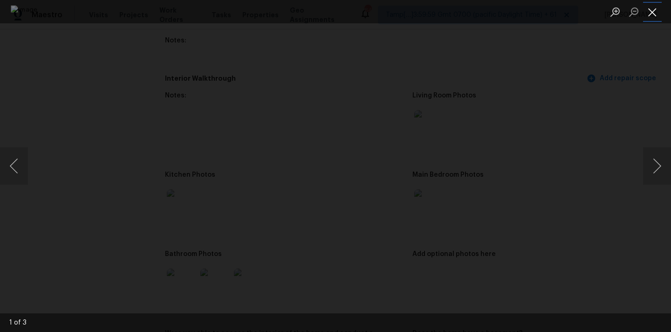
click at [656, 10] on button "Close lightbox" at bounding box center [652, 12] width 19 height 16
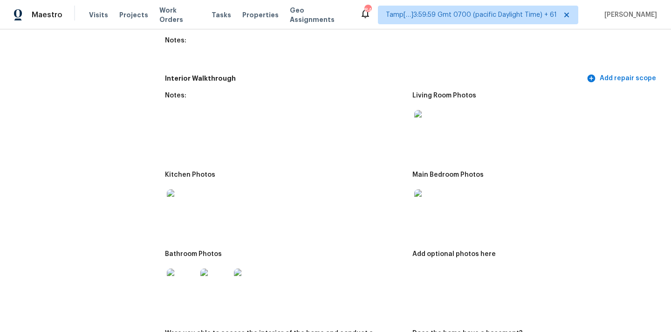
click at [181, 198] on img at bounding box center [182, 204] width 30 height 30
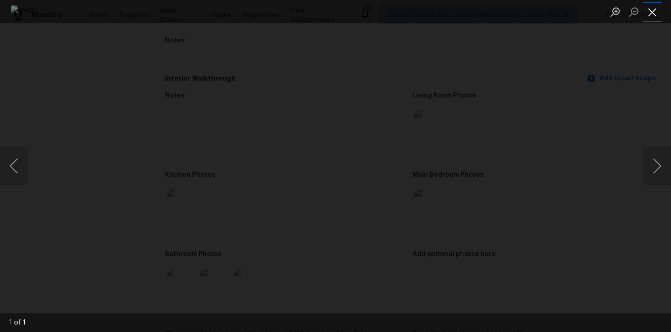
click at [653, 14] on button "Close lightbox" at bounding box center [652, 12] width 19 height 16
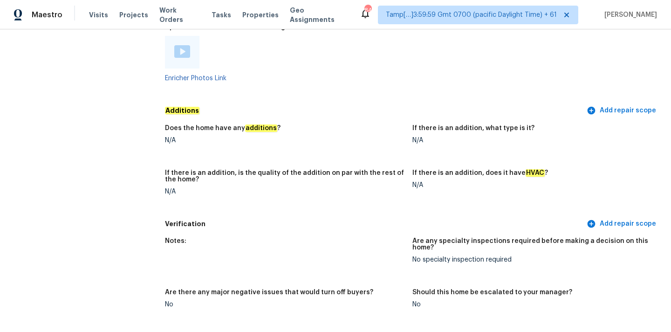
scroll to position [1908, 0]
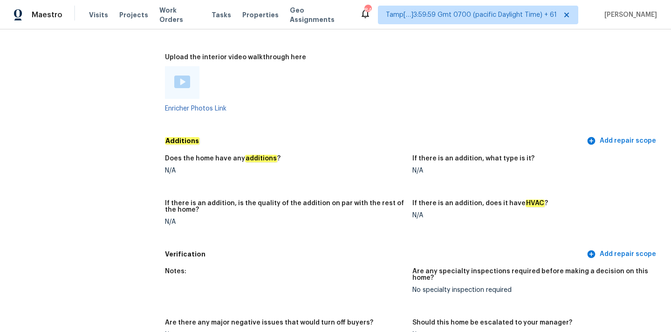
click at [182, 76] on img at bounding box center [182, 82] width 16 height 13
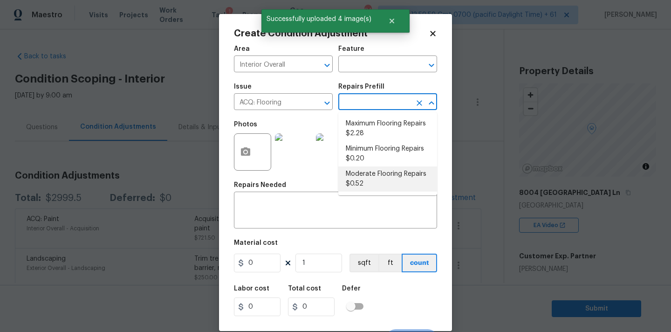
scroll to position [109, 0]
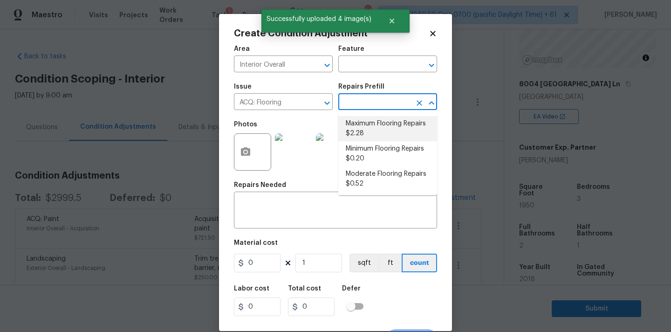
click at [381, 132] on li "Maximum Flooring Repairs $2.28" at bounding box center [388, 128] width 99 height 25
type input "Acquisition"
type input "2.28"
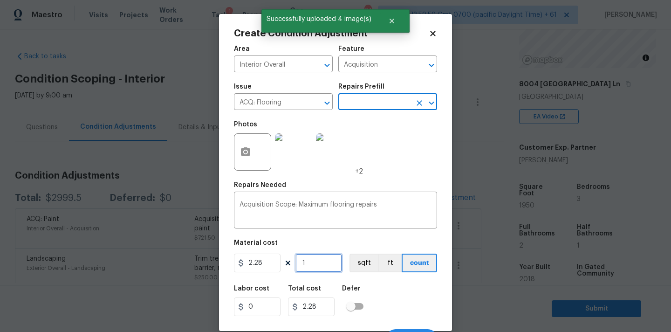
click at [322, 261] on input "1" at bounding box center [319, 263] width 47 height 19
type input "19"
type input "43.32"
type input "195"
type input "444.6"
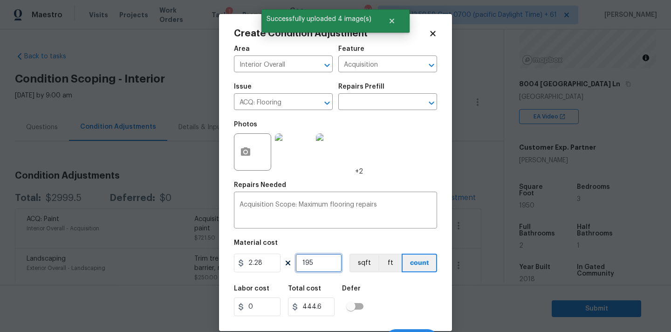
type input "1950"
type input "4446"
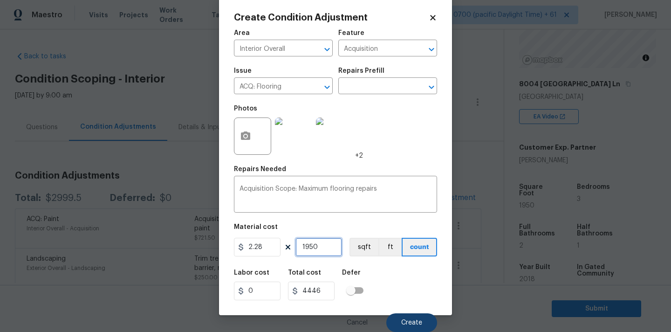
type input "1950"
click at [407, 320] on span "Create" at bounding box center [411, 322] width 21 height 7
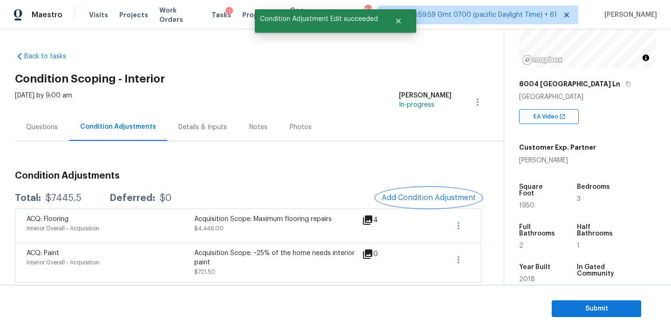
scroll to position [0, 0]
copy div "$7445.5"
drag, startPoint x: 45, startPoint y: 197, endPoint x: 87, endPoint y: 198, distance: 41.5
click at [87, 198] on div "Total: $7445.5 Deferred: $0" at bounding box center [93, 197] width 157 height 9
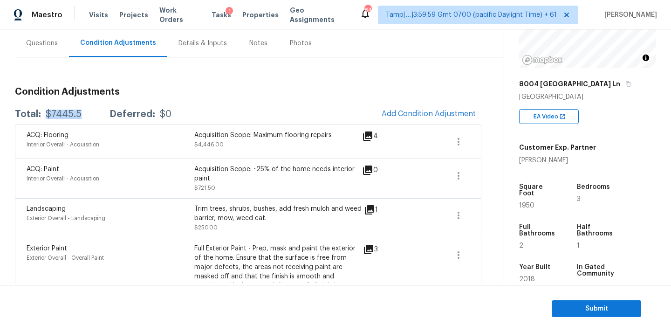
scroll to position [119, 0]
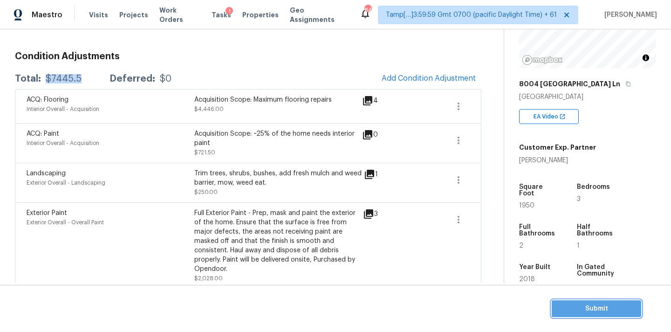
click at [589, 310] on span "Submit" at bounding box center [597, 309] width 75 height 12
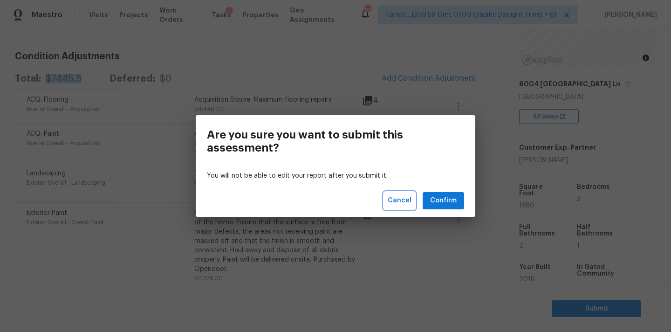
click at [408, 201] on span "Cancel" at bounding box center [400, 201] width 24 height 12
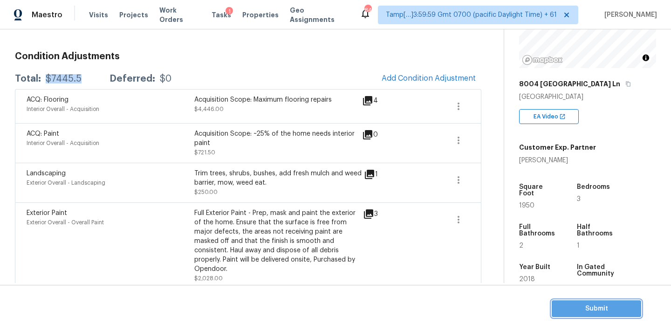
click at [582, 310] on span "Submit" at bounding box center [597, 309] width 75 height 12
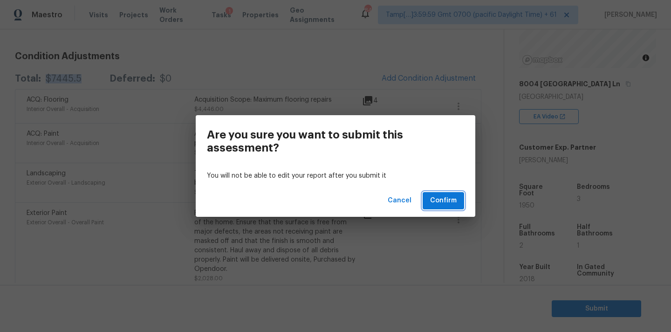
click at [444, 197] on span "Confirm" at bounding box center [443, 201] width 27 height 12
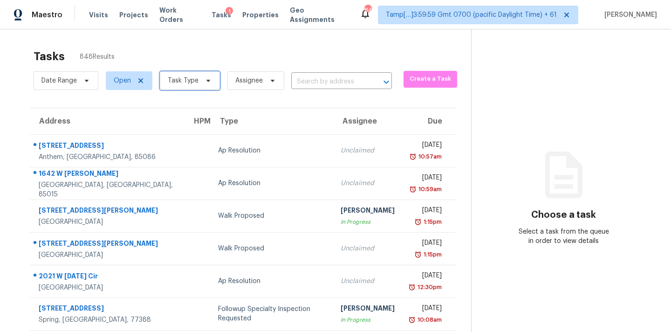
click at [204, 87] on span "Task Type" at bounding box center [190, 80] width 60 height 19
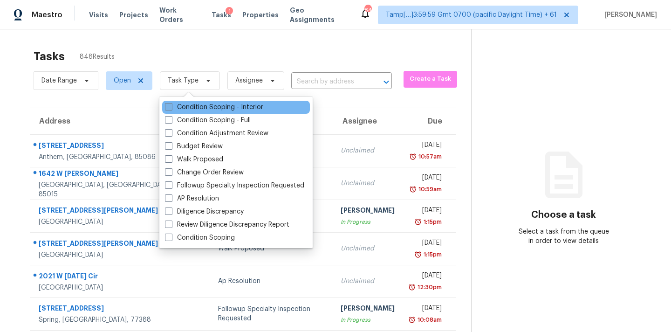
click at [226, 109] on label "Condition Scoping - Interior" at bounding box center [214, 107] width 98 height 9
click at [171, 109] on input "Condition Scoping - Interior" at bounding box center [168, 106] width 6 height 6
checkbox input "true"
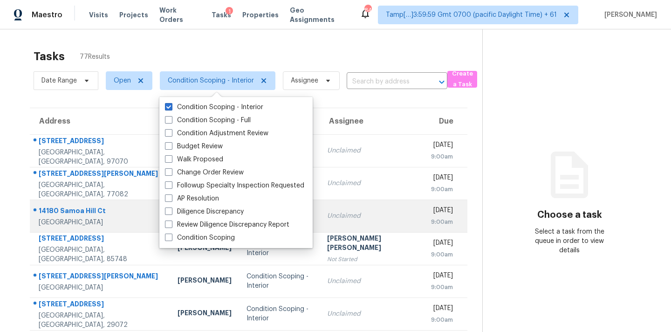
click at [363, 211] on div "Unclaimed" at bounding box center [371, 215] width 89 height 9
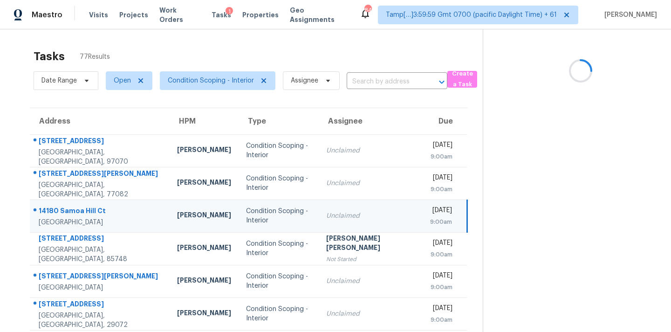
scroll to position [153, 0]
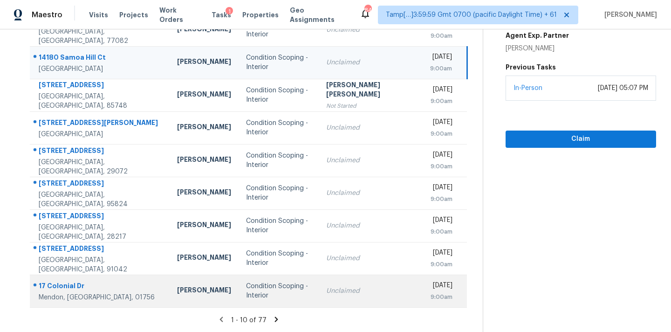
click at [280, 296] on td "Condition Scoping - Interior" at bounding box center [279, 291] width 80 height 33
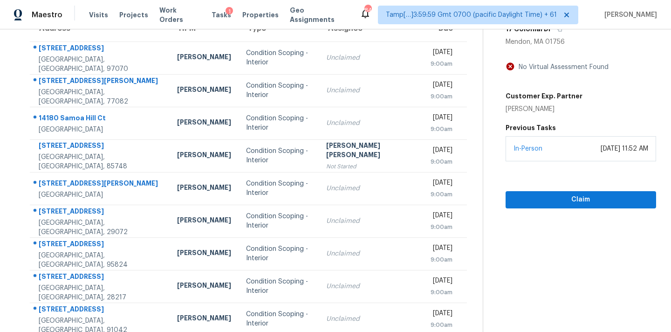
scroll to position [67, 0]
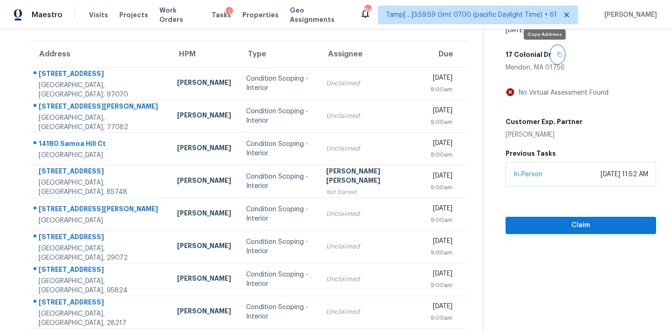
click at [557, 55] on icon "button" at bounding box center [560, 55] width 6 height 6
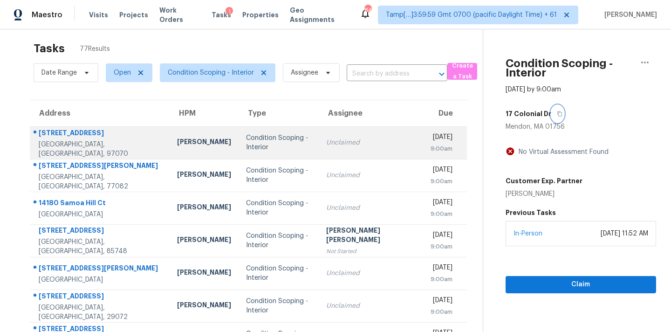
scroll to position [153, 0]
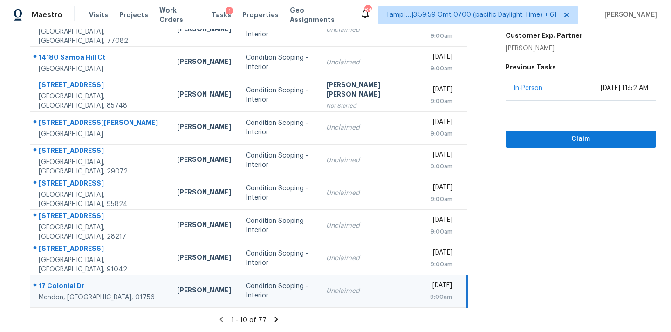
click at [275, 320] on icon at bounding box center [276, 319] width 3 height 5
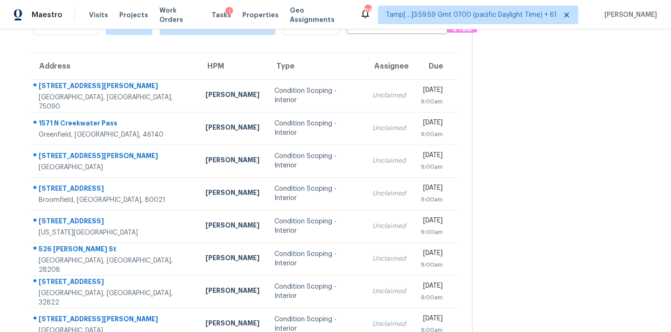
scroll to position [28, 0]
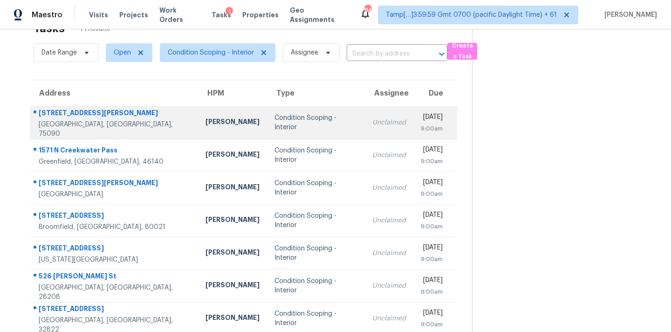
click at [280, 124] on div "Condition Scoping - Interior" at bounding box center [316, 122] width 83 height 19
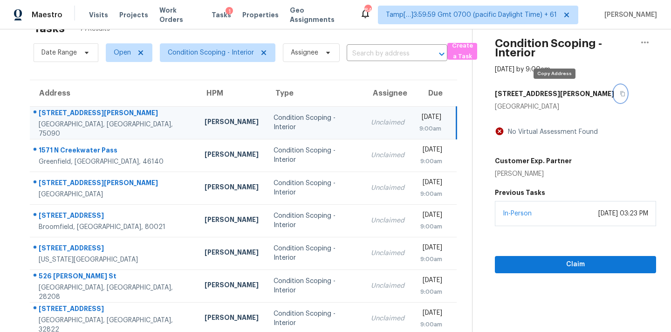
click at [621, 94] on icon "button" at bounding box center [623, 93] width 5 height 5
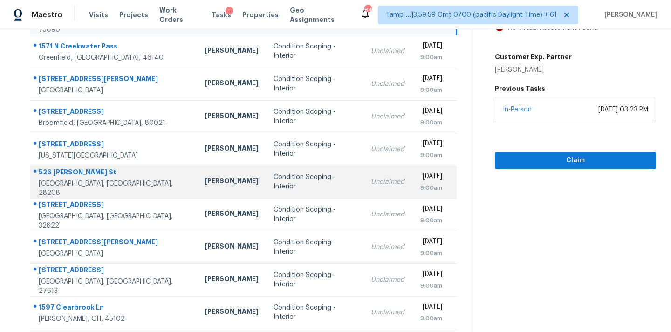
scroll to position [153, 0]
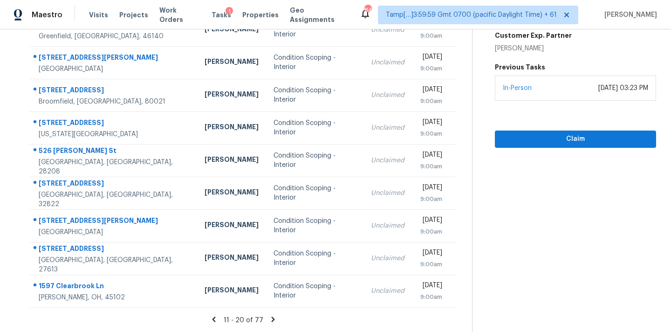
click at [272, 317] on icon at bounding box center [273, 319] width 3 height 5
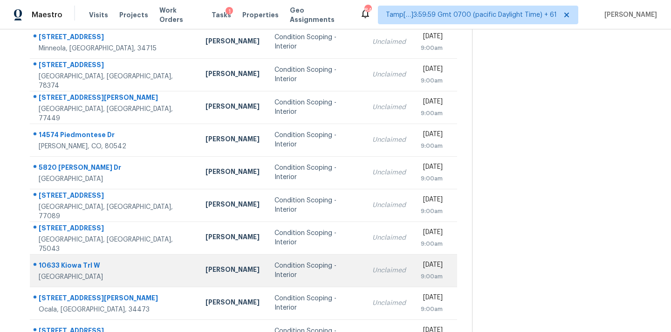
scroll to position [41, 0]
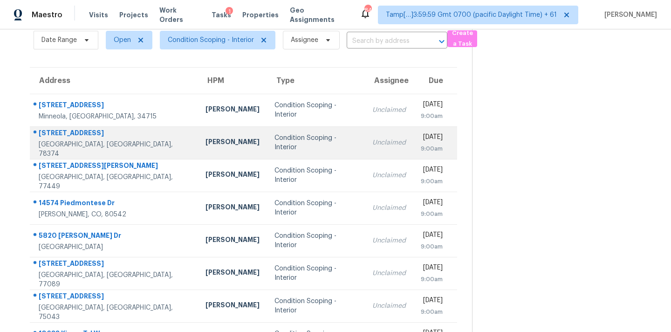
click at [275, 140] on div "Condition Scoping - Interior" at bounding box center [316, 142] width 83 height 19
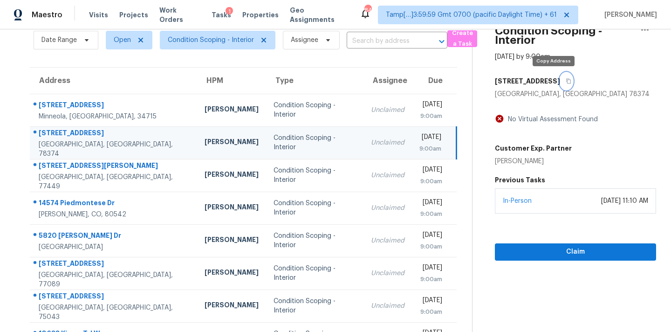
click at [566, 83] on icon "button" at bounding box center [569, 81] width 6 height 6
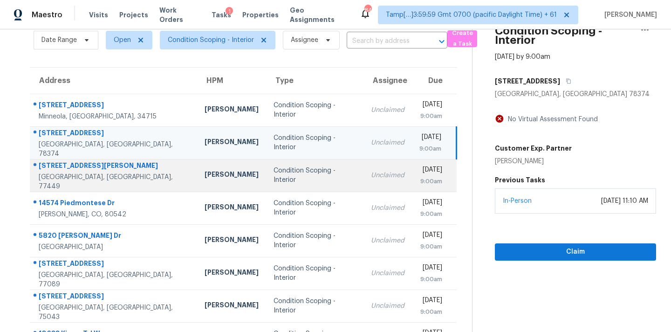
click at [371, 171] on div "Unclaimed" at bounding box center [388, 175] width 34 height 9
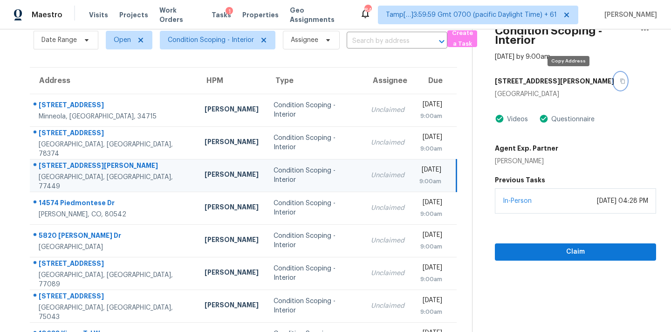
click at [620, 82] on icon "button" at bounding box center [623, 81] width 6 height 6
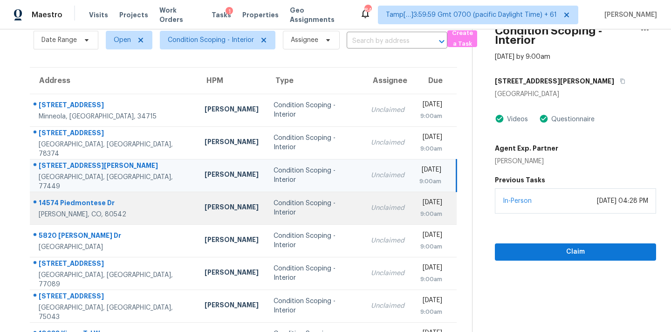
click at [371, 203] on div "Unclaimed" at bounding box center [388, 207] width 34 height 9
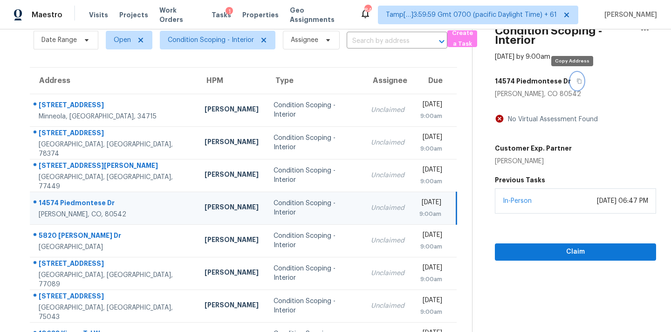
click at [577, 82] on icon "button" at bounding box center [579, 81] width 5 height 5
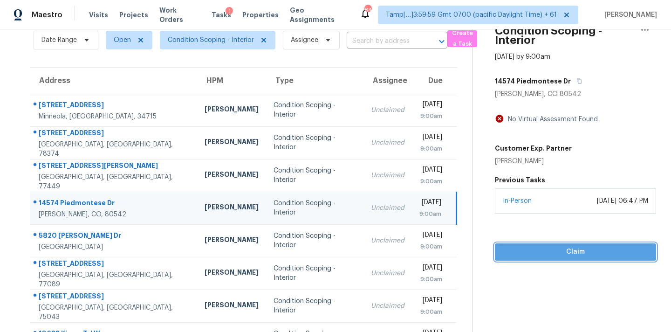
click at [532, 251] on span "Claim" at bounding box center [576, 252] width 146 height 12
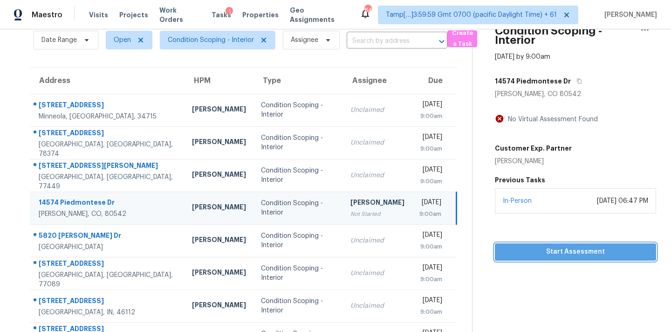
click at [523, 249] on span "Start Assessment" at bounding box center [576, 252] width 146 height 12
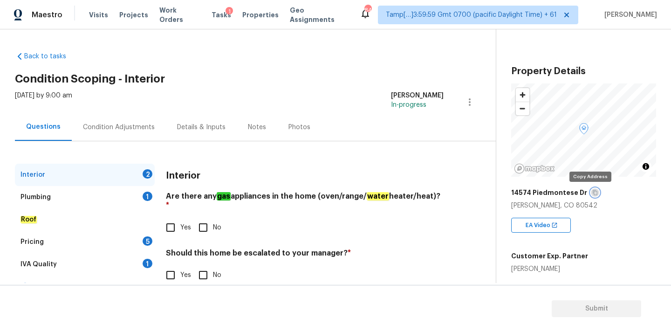
click at [593, 194] on icon "button" at bounding box center [596, 193] width 6 height 6
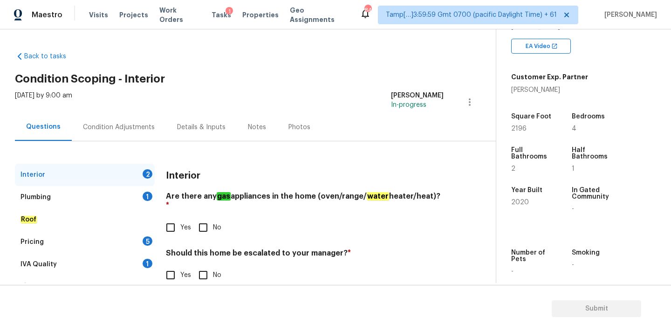
scroll to position [229, 0]
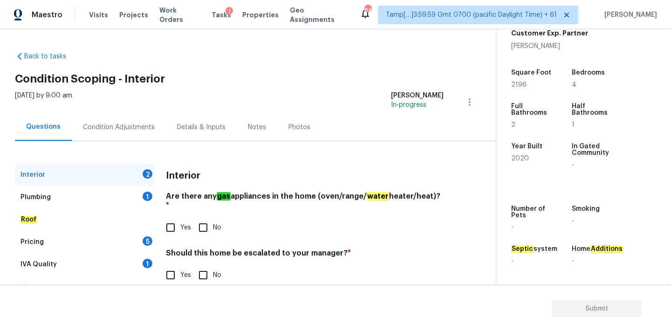
click at [179, 218] on input "Yes" at bounding box center [171, 228] width 20 height 20
checkbox input "true"
click at [202, 265] on input "No" at bounding box center [203, 275] width 20 height 20
checkbox input "true"
click at [120, 192] on div "Plumbing 1" at bounding box center [85, 197] width 140 height 22
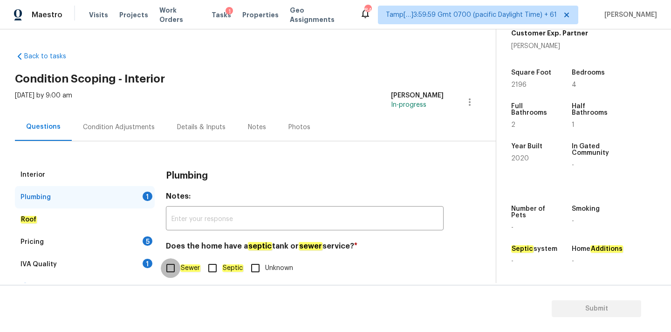
click at [177, 261] on input "Sewer" at bounding box center [171, 268] width 20 height 20
checkbox input "true"
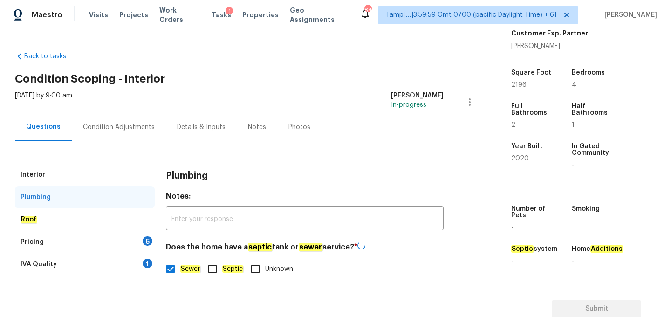
click at [140, 260] on div "IVA Quality 1" at bounding box center [85, 264] width 140 height 22
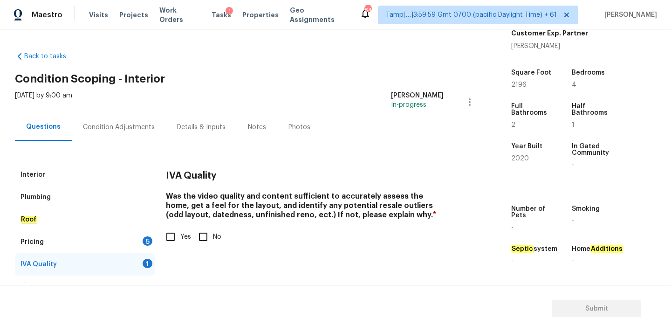
click at [178, 239] on input "Yes" at bounding box center [171, 237] width 20 height 20
checkbox input "true"
click at [140, 239] on div "Pricing 5" at bounding box center [85, 242] width 140 height 22
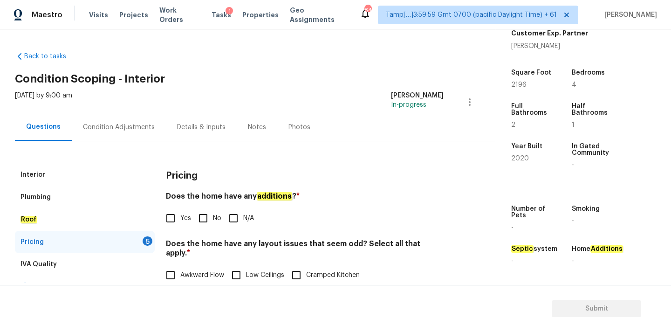
click at [205, 224] on input "No" at bounding box center [203, 218] width 20 height 20
checkbox input "true"
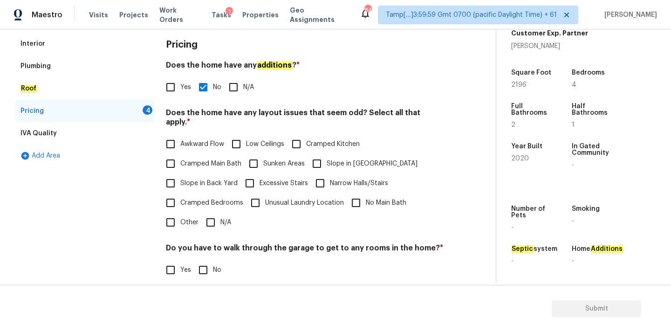
scroll to position [228, 0]
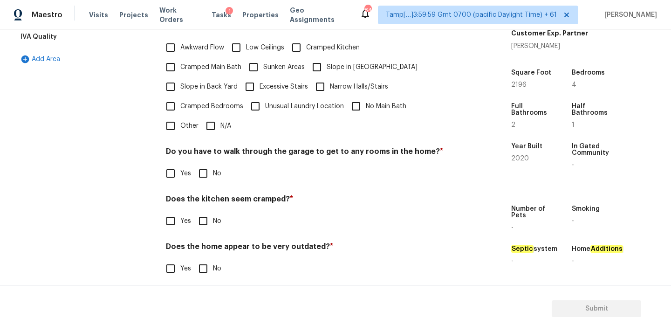
click at [213, 120] on input "N/A" at bounding box center [211, 126] width 20 height 20
checkbox input "true"
click at [197, 180] on div "Pricing Does the home have any additions ? * Yes No N/A Does the home have any …" at bounding box center [305, 113] width 278 height 354
click at [203, 166] on input "No" at bounding box center [203, 174] width 20 height 20
checkbox input "true"
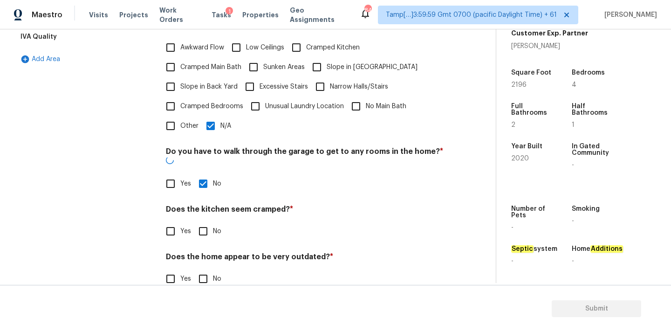
click at [203, 221] on input "No" at bounding box center [203, 231] width 20 height 20
checkbox input "true"
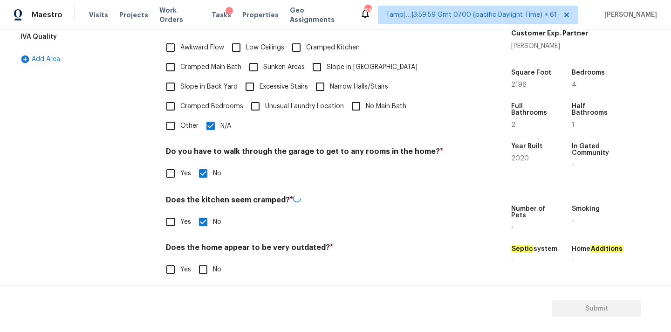
click at [203, 260] on input "No" at bounding box center [203, 270] width 20 height 20
checkbox input "true"
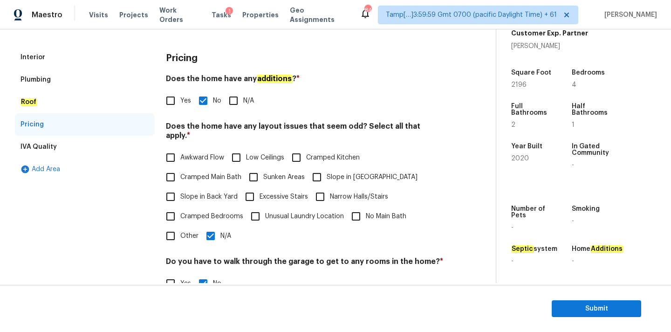
scroll to position [0, 0]
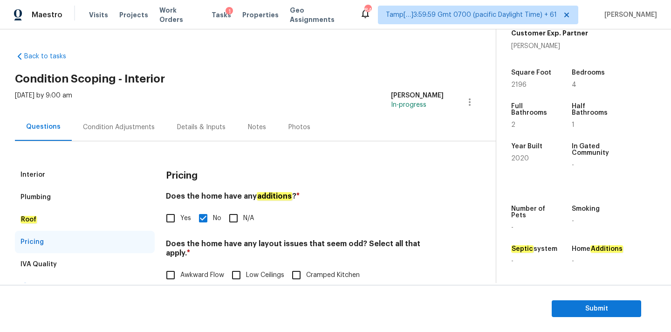
click at [99, 136] on div "Condition Adjustments" at bounding box center [119, 127] width 94 height 28
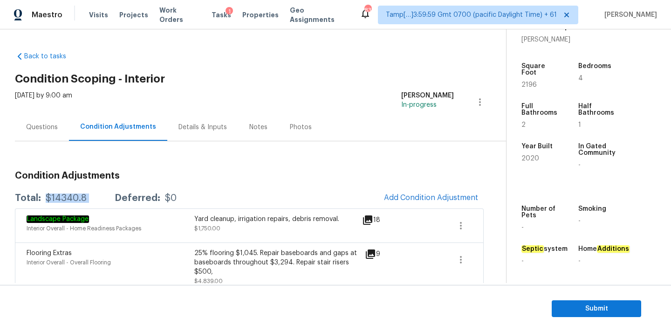
copy div "$14340.8"
drag, startPoint x: 46, startPoint y: 198, endPoint x: 102, endPoint y: 197, distance: 55.5
click at [102, 197] on div "Total: $14340.8 Deferred: $0" at bounding box center [96, 197] width 162 height 9
click at [572, 311] on span "Submit" at bounding box center [597, 309] width 75 height 12
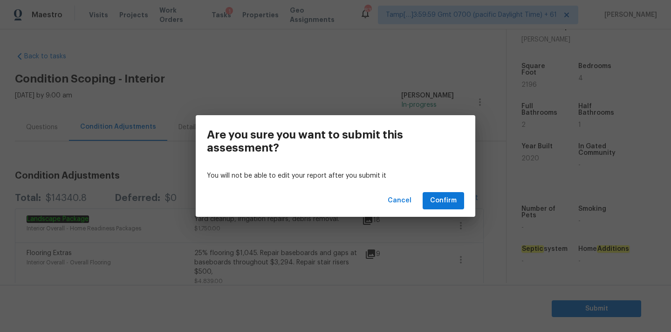
click at [453, 214] on div "Cancel Confirm" at bounding box center [336, 201] width 280 height 32
click at [453, 207] on button "Confirm" at bounding box center [443, 200] width 41 height 17
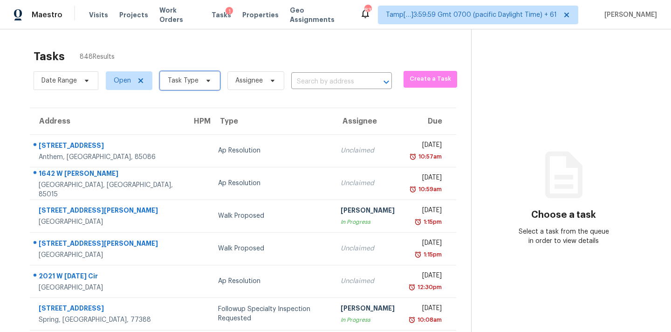
click at [194, 86] on span "Task Type" at bounding box center [190, 80] width 60 height 19
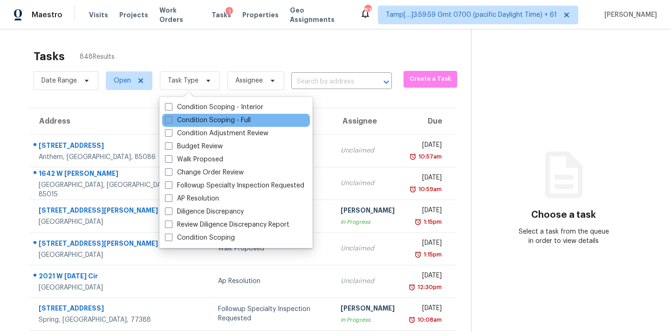
click at [208, 122] on label "Condition Scoping - Full" at bounding box center [208, 120] width 86 height 9
click at [171, 122] on input "Condition Scoping - Full" at bounding box center [168, 119] width 6 height 6
checkbox input "true"
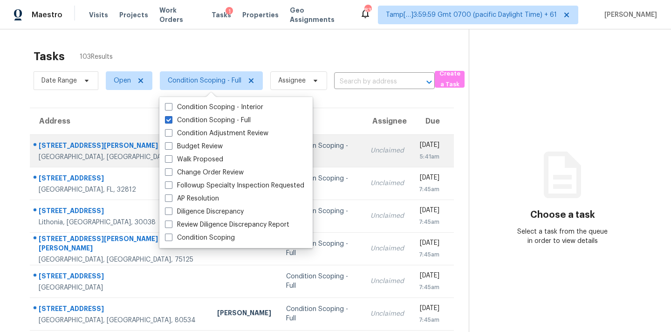
click at [419, 159] on div "5:41am" at bounding box center [429, 156] width 21 height 9
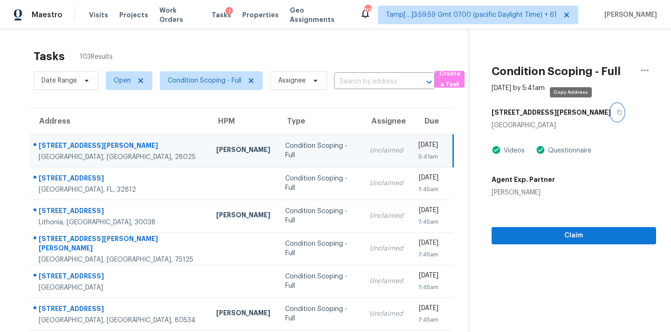
click at [617, 114] on icon "button" at bounding box center [620, 113] width 6 height 6
click at [617, 113] on icon "button" at bounding box center [620, 113] width 6 height 6
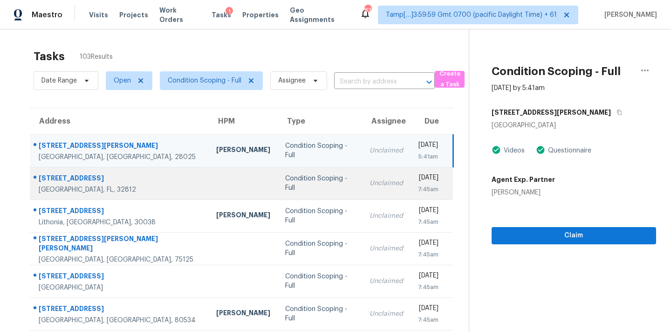
click at [418, 179] on div "Mon, Aug 25th 2025" at bounding box center [428, 179] width 21 height 12
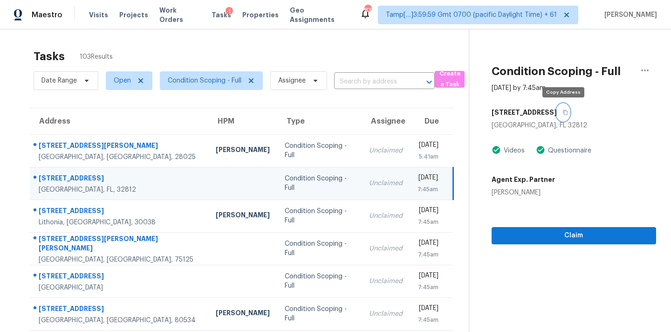
click at [566, 113] on icon "button" at bounding box center [566, 113] width 6 height 6
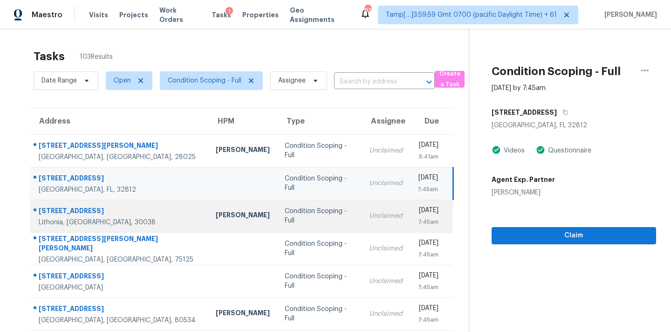
click at [362, 219] on td "Unclaimed" at bounding box center [386, 216] width 48 height 33
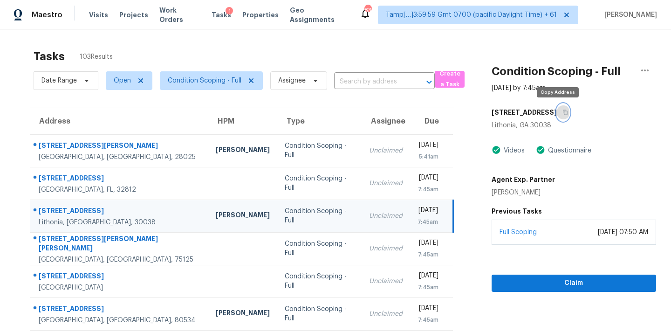
click at [563, 115] on icon "button" at bounding box center [566, 113] width 6 height 6
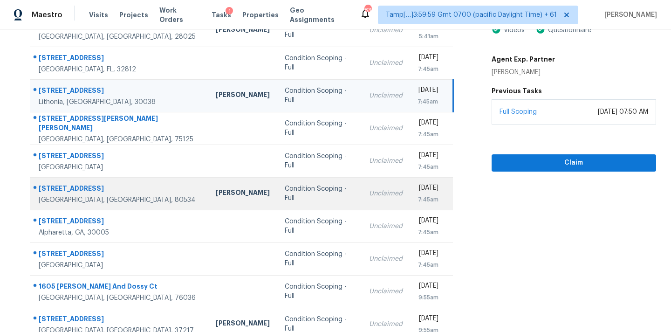
scroll to position [106, 0]
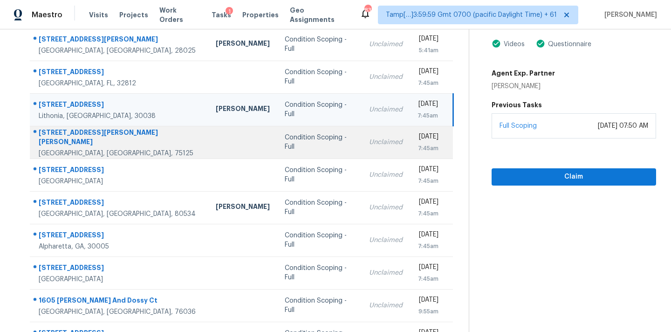
click at [362, 152] on td "Unclaimed" at bounding box center [386, 142] width 48 height 33
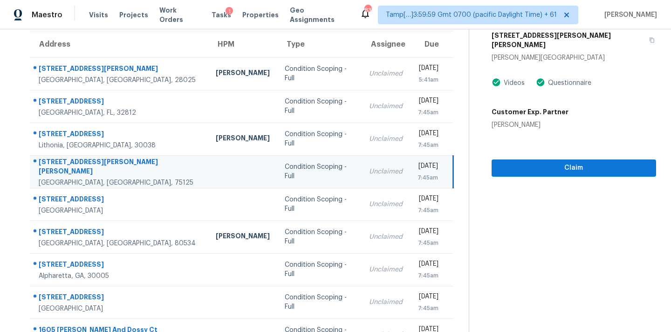
scroll to position [24, 0]
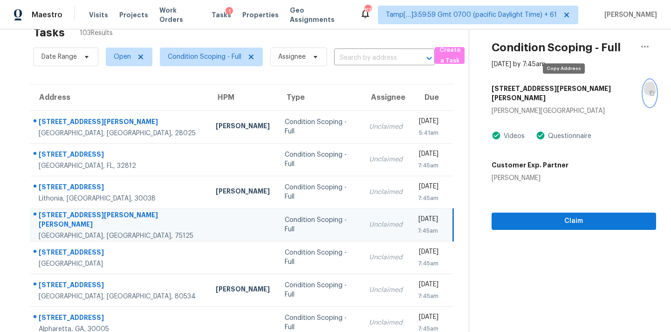
click at [650, 91] on icon "button" at bounding box center [652, 93] width 5 height 5
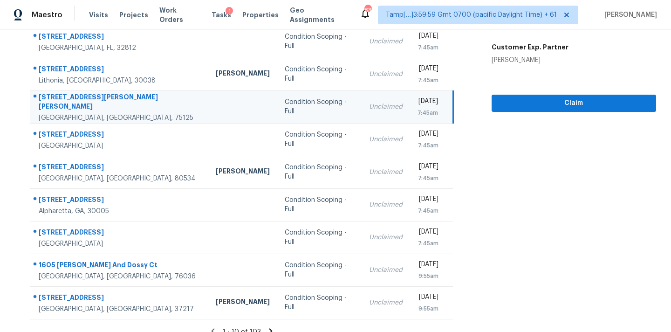
scroll to position [150, 0]
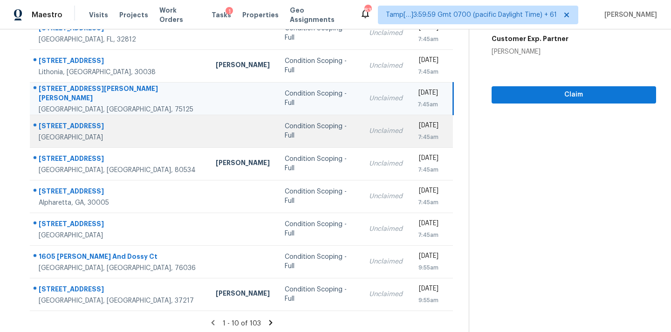
click at [369, 128] on div "Unclaimed" at bounding box center [386, 130] width 34 height 9
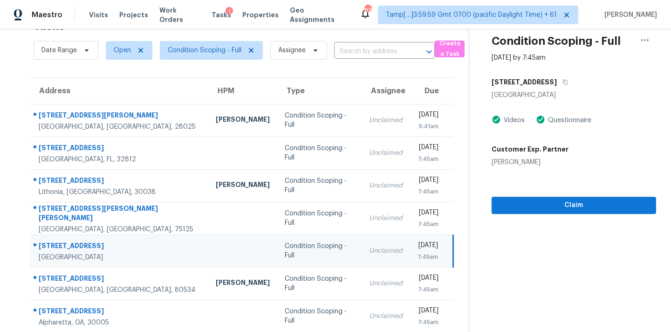
scroll to position [17, 0]
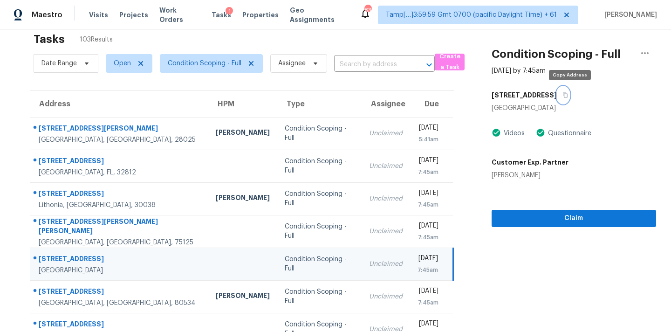
click at [568, 97] on icon "button" at bounding box center [565, 95] width 5 height 5
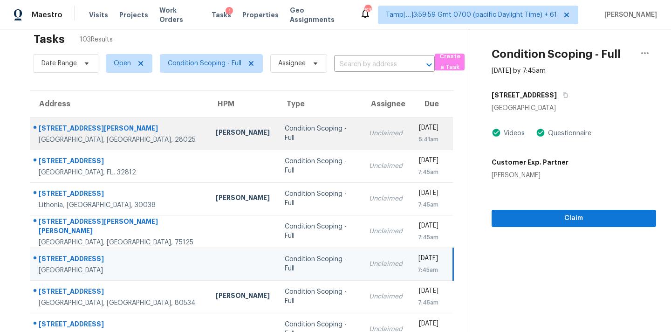
click at [410, 134] on td "Mon, Aug 25th 2025 5:41am" at bounding box center [431, 133] width 43 height 33
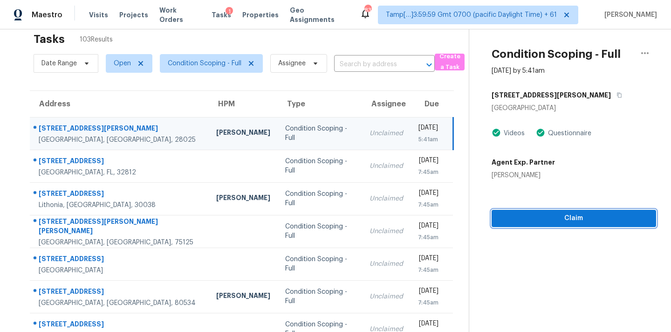
click at [535, 217] on span "Claim" at bounding box center [574, 219] width 150 height 12
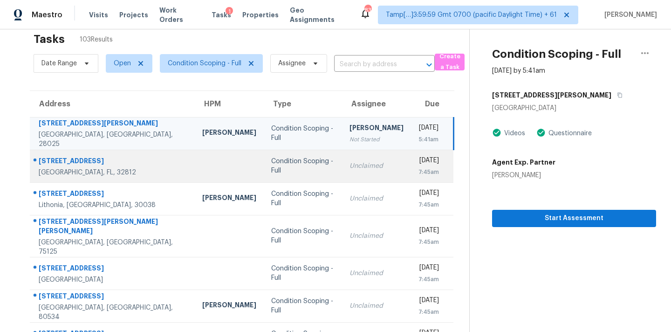
click at [411, 171] on td "Mon, Aug 25th 2025 7:45am" at bounding box center [432, 166] width 42 height 33
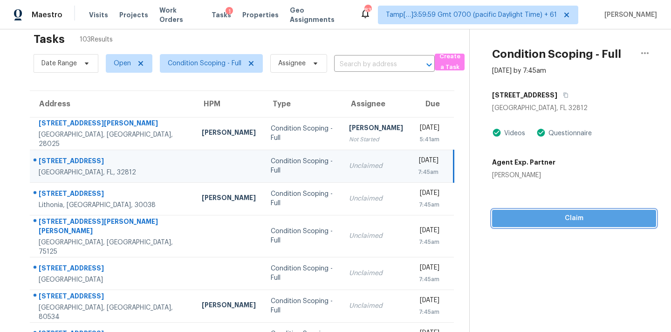
click at [523, 219] on span "Claim" at bounding box center [574, 219] width 149 height 12
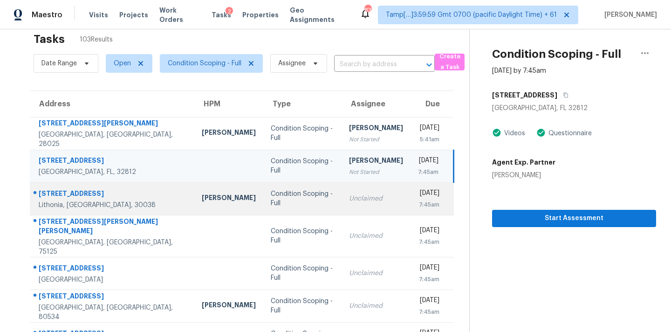
click at [348, 207] on td "Unclaimed" at bounding box center [376, 198] width 69 height 33
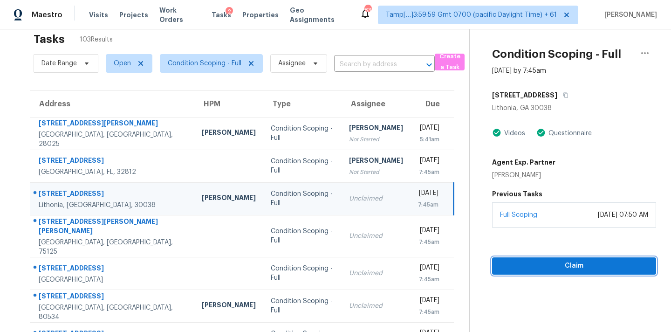
click at [525, 260] on span "Claim" at bounding box center [574, 266] width 149 height 12
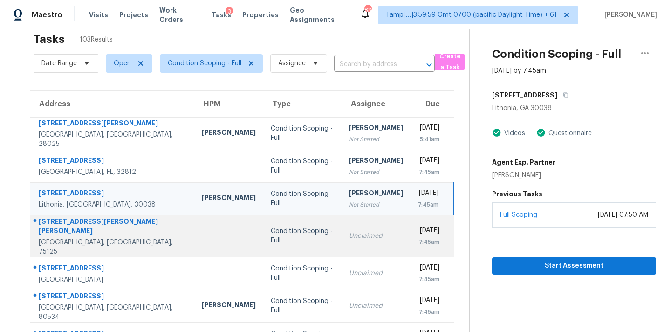
click at [349, 235] on div "Unclaimed" at bounding box center [376, 235] width 54 height 9
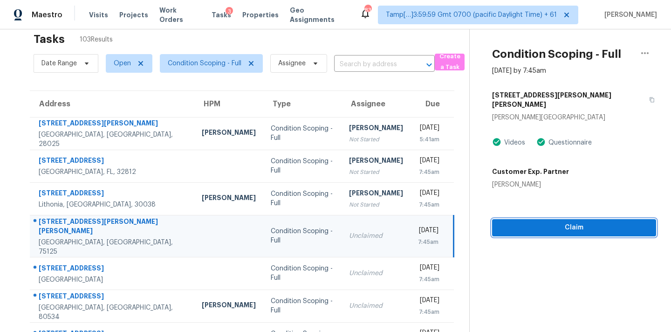
click at [562, 222] on span "Claim" at bounding box center [574, 228] width 149 height 12
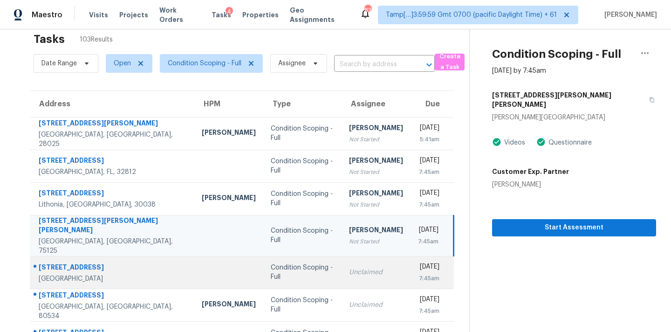
click at [342, 274] on td "Unclaimed" at bounding box center [376, 272] width 69 height 33
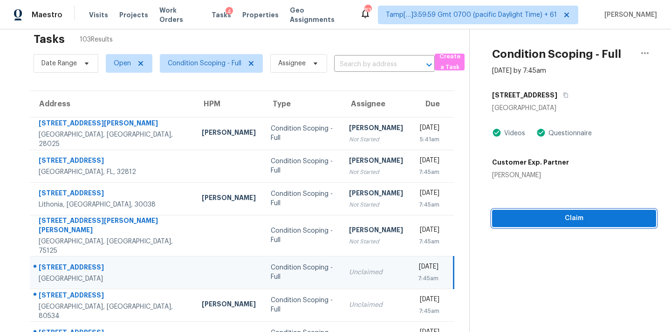
click at [524, 217] on span "Claim" at bounding box center [574, 219] width 149 height 12
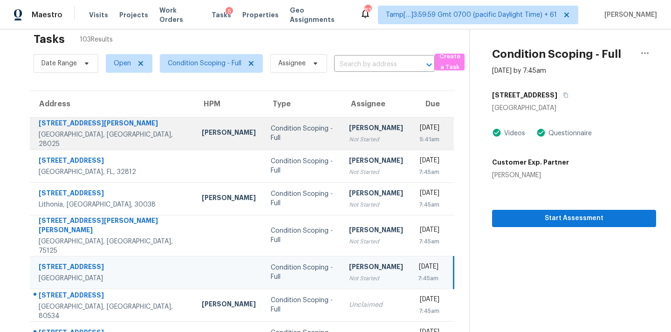
click at [418, 128] on div "Mon, Aug 25th 2025" at bounding box center [428, 129] width 21 height 12
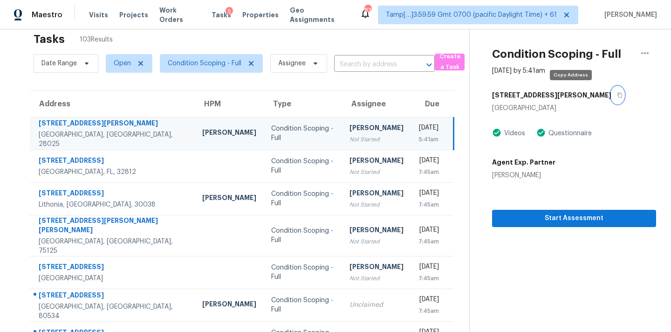
click at [612, 97] on button "button" at bounding box center [618, 95] width 13 height 17
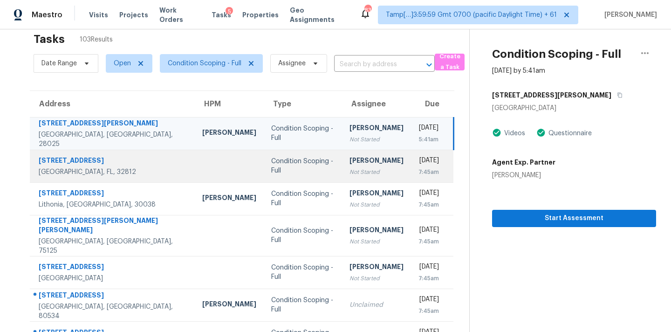
click at [363, 166] on td "Pavithran Omsekar Not Started" at bounding box center [376, 166] width 69 height 33
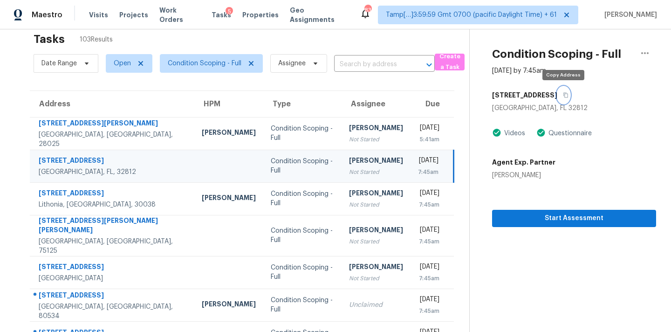
click at [566, 96] on icon "button" at bounding box center [566, 95] width 6 height 6
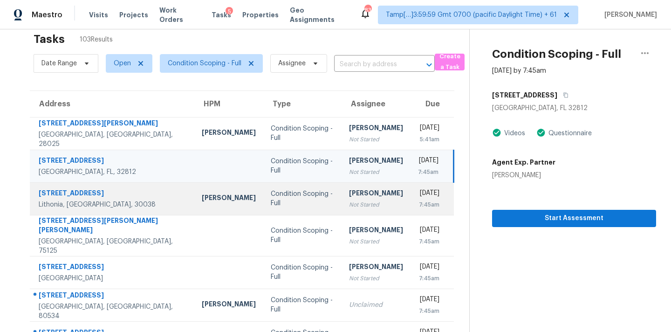
click at [418, 200] on div "7:45am" at bounding box center [428, 204] width 21 height 9
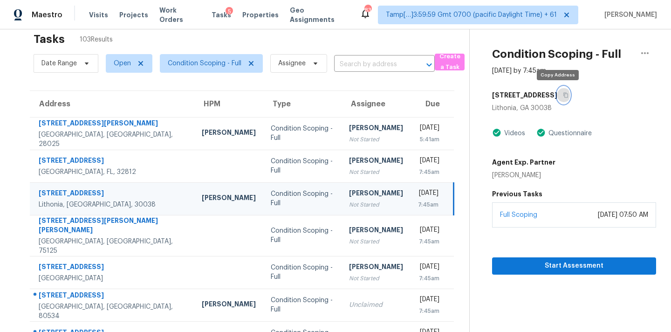
click at [564, 97] on icon "button" at bounding box center [566, 95] width 5 height 5
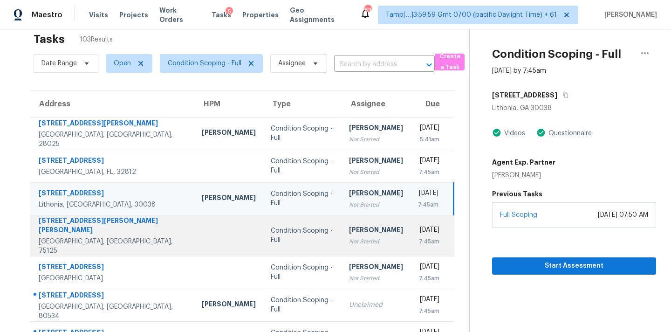
click at [418, 237] on div "7:45am" at bounding box center [428, 241] width 21 height 9
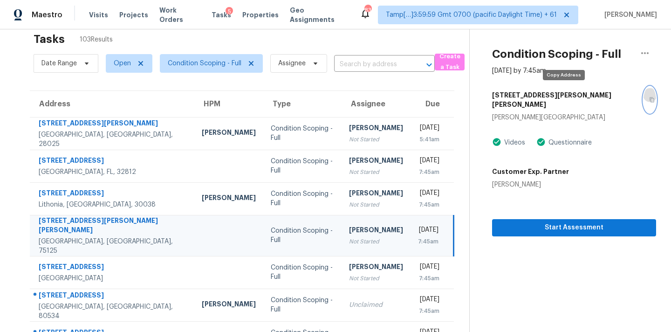
click at [649, 97] on icon "button" at bounding box center [652, 100] width 6 height 6
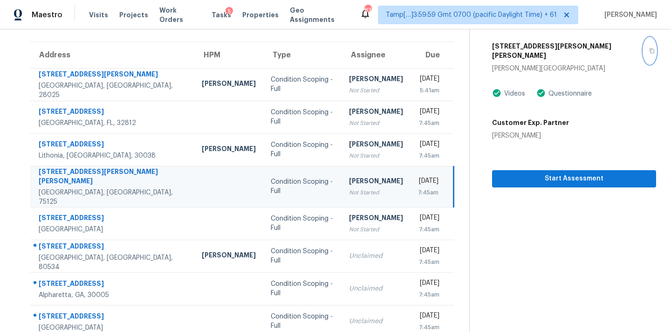
scroll to position [106, 0]
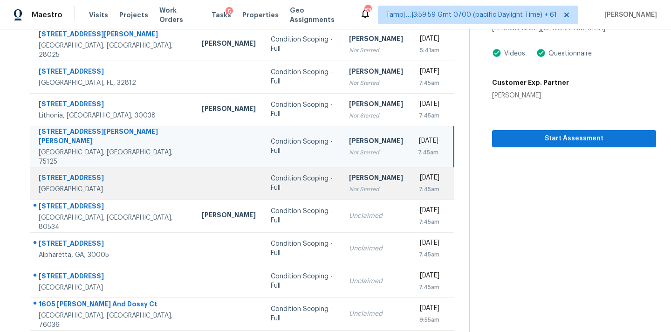
click at [357, 173] on div "[PERSON_NAME]" at bounding box center [376, 179] width 54 height 12
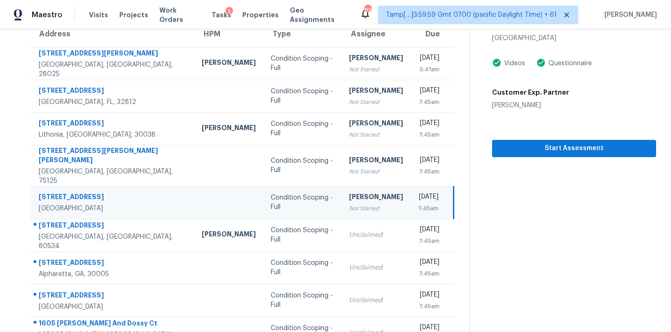
scroll to position [44, 0]
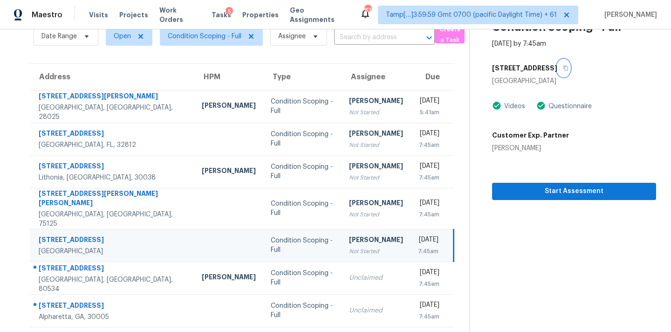
click at [568, 68] on icon "button" at bounding box center [566, 68] width 5 height 5
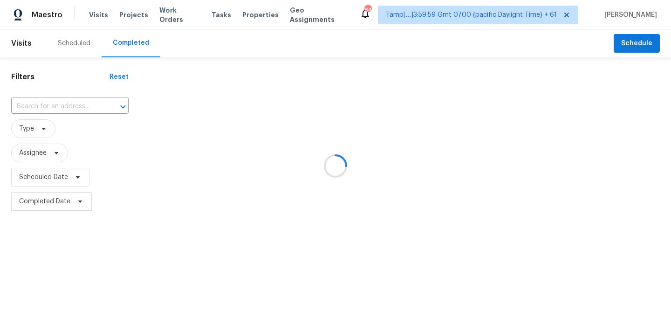
click at [32, 107] on div at bounding box center [335, 166] width 671 height 332
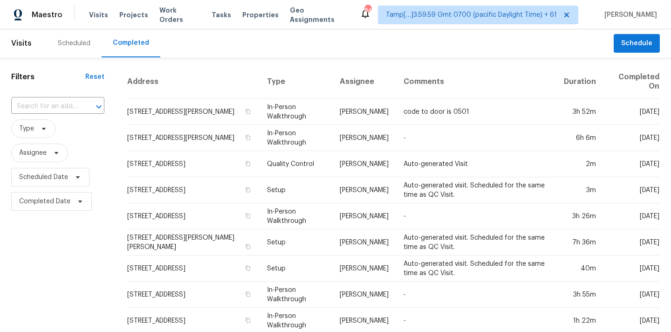
click at [39, 106] on input "text" at bounding box center [44, 106] width 67 height 14
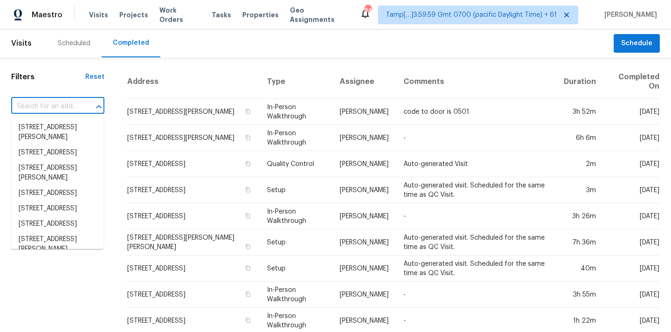
paste input "17 Colonial Dr, Mendon, MA 01756"
type input "17 Colonial Dr, Mendon, MA 01756"
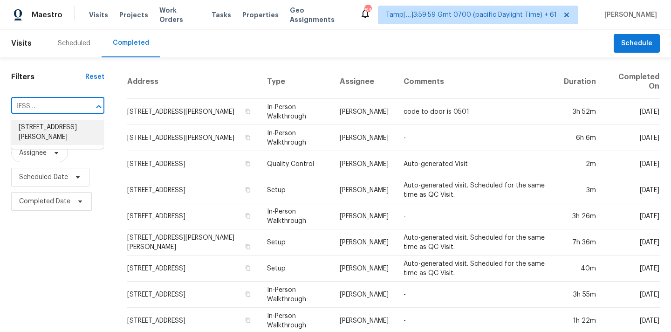
click at [43, 137] on li "17 Colonial Dr, Mendon, MA 01756" at bounding box center [57, 132] width 92 height 25
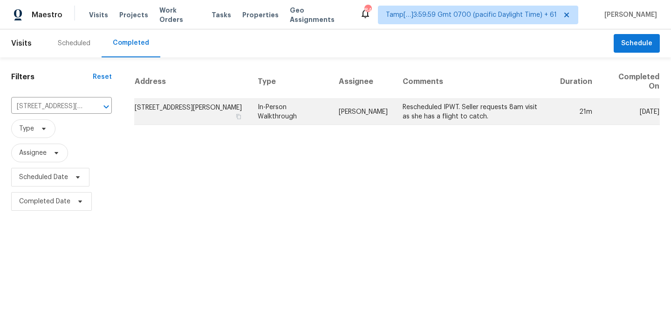
click at [375, 112] on td "Mark DiDio Jr." at bounding box center [364, 112] width 64 height 26
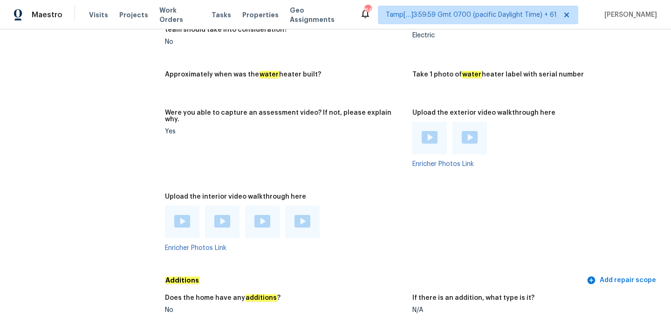
scroll to position [1853, 0]
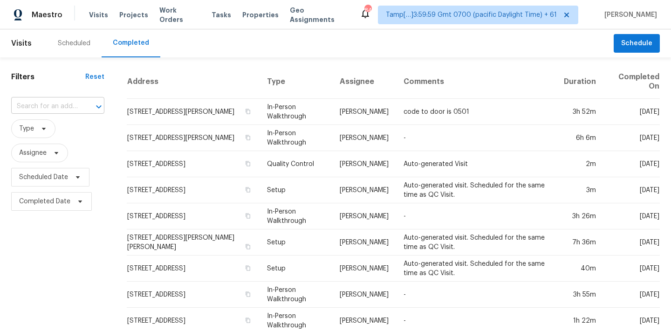
click at [40, 103] on input "text" at bounding box center [44, 106] width 67 height 14
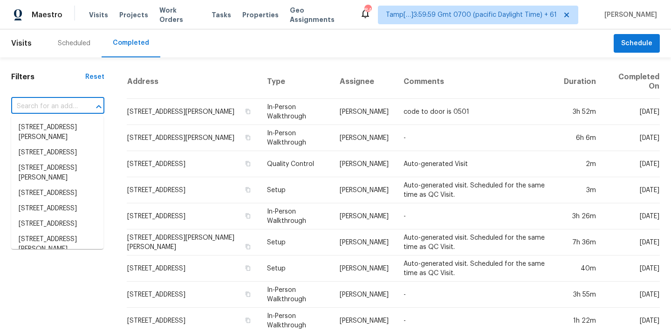
paste input "[STREET_ADDRESS][PERSON_NAME]"
type input "[STREET_ADDRESS][PERSON_NAME]"
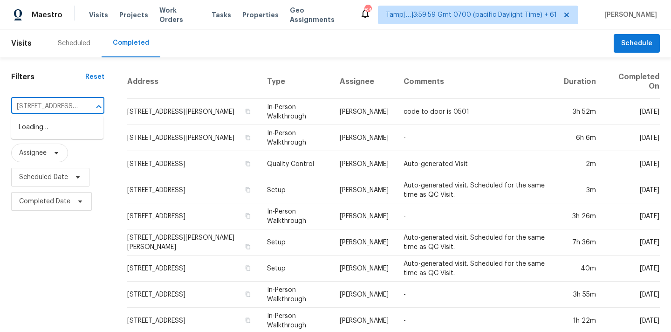
scroll to position [0, 55]
click at [47, 128] on li "818 N Brents Ave, Sherman, TX 75090" at bounding box center [57, 132] width 92 height 25
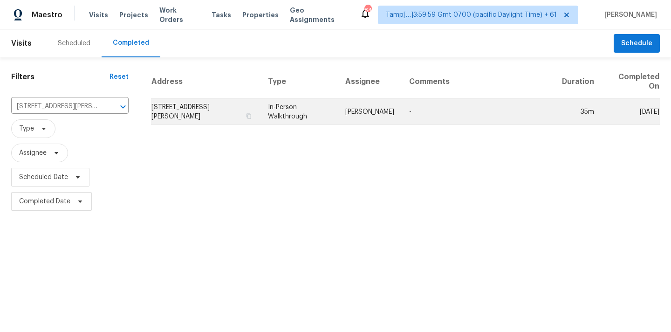
click at [363, 114] on td "Alicia Anices" at bounding box center [370, 112] width 64 height 26
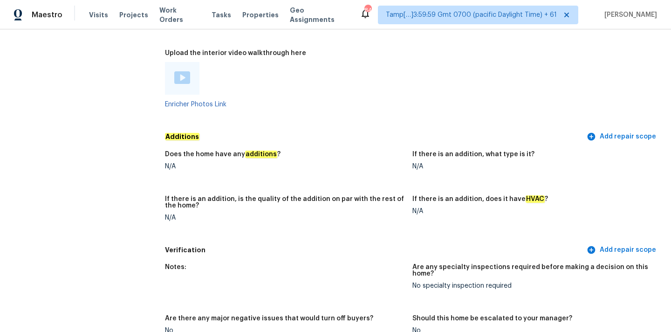
scroll to position [1843, 0]
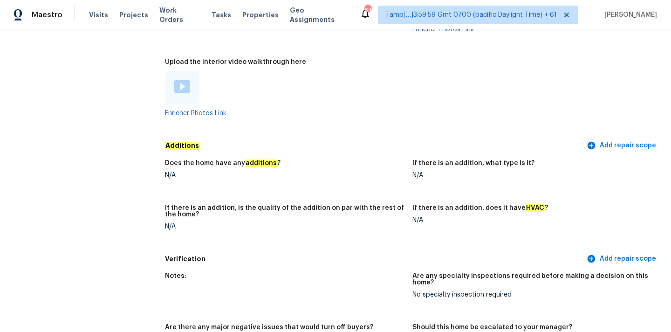
click at [179, 80] on img at bounding box center [182, 86] width 16 height 13
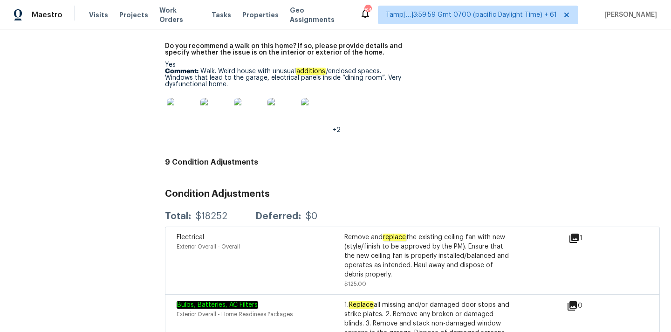
scroll to position [2127, 0]
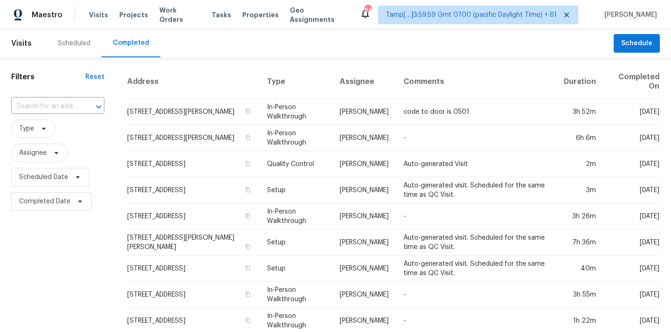
click at [25, 106] on input "text" at bounding box center [44, 106] width 67 height 14
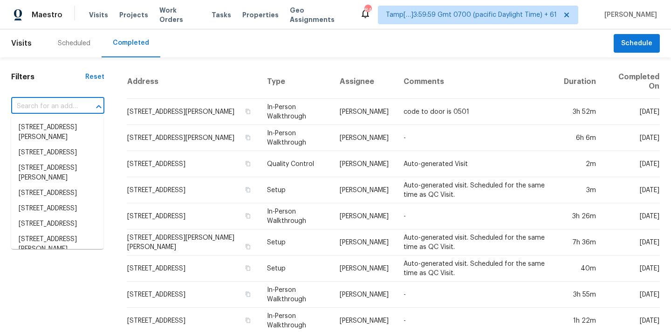
paste input "[STREET_ADDRESS]"
type input "[STREET_ADDRESS]"
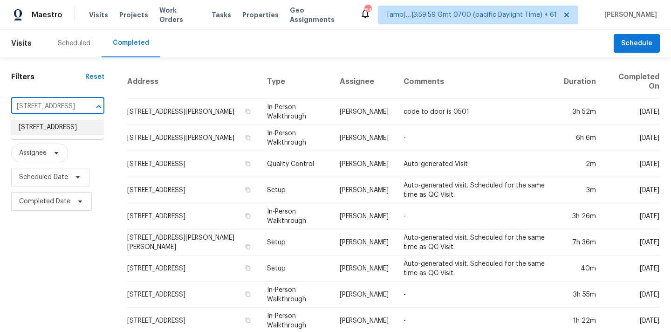
click at [53, 130] on li "[STREET_ADDRESS]" at bounding box center [57, 127] width 92 height 15
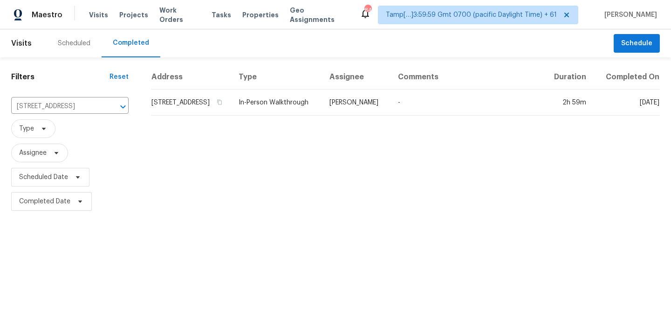
click at [322, 110] on td "In-Person Walkthrough" at bounding box center [276, 103] width 91 height 26
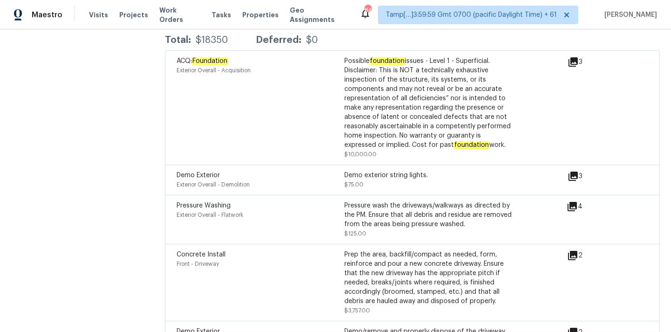
scroll to position [2178, 0]
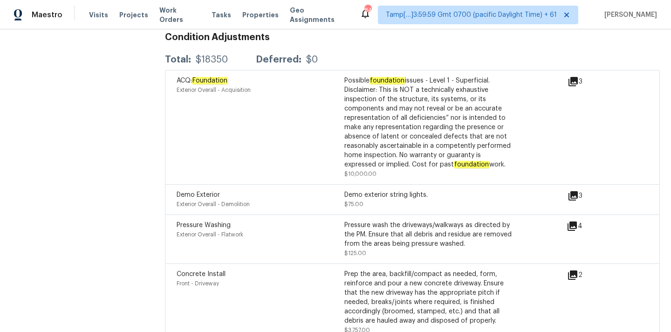
click at [576, 77] on icon at bounding box center [573, 81] width 9 height 9
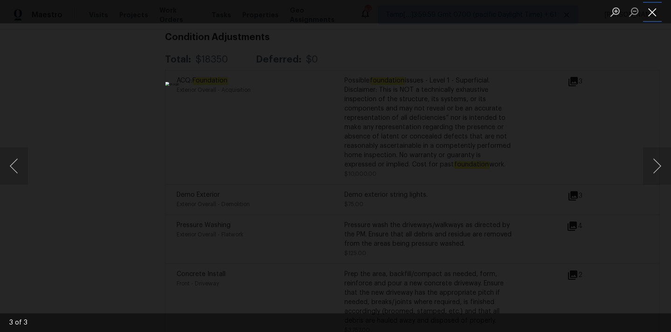
click at [655, 12] on button "Close lightbox" at bounding box center [652, 12] width 19 height 16
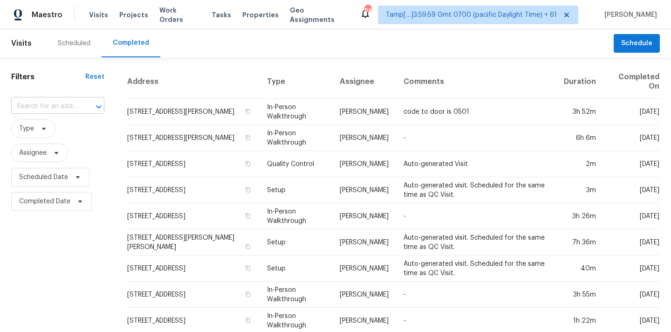
click at [46, 110] on input "text" at bounding box center [44, 106] width 67 height 14
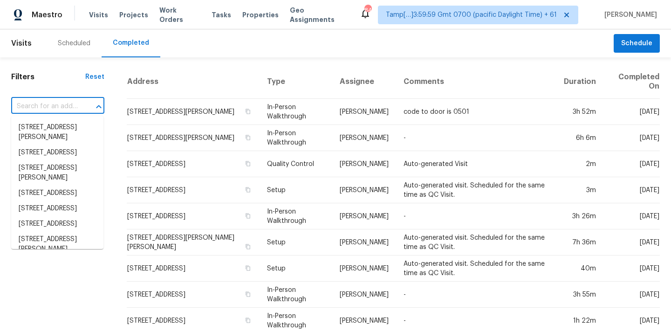
paste input "[STREET_ADDRESS][PERSON_NAME]"
type input "[STREET_ADDRESS][PERSON_NAME]"
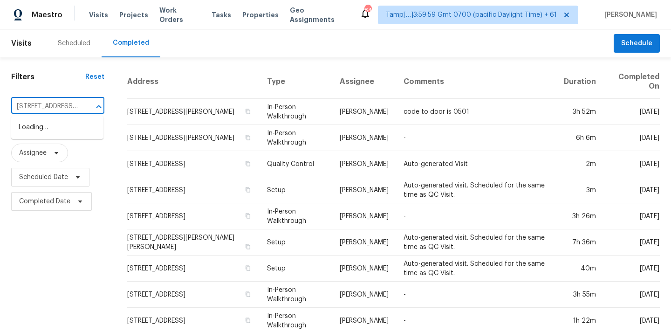
scroll to position [0, 62]
click at [47, 131] on li "[STREET_ADDRESS][PERSON_NAME]" at bounding box center [57, 132] width 92 height 25
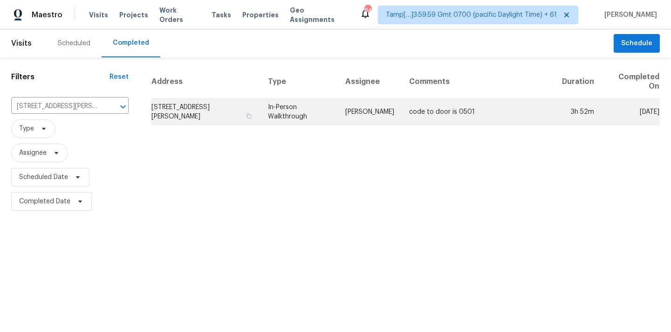
click at [363, 107] on td "[PERSON_NAME]" at bounding box center [370, 112] width 64 height 26
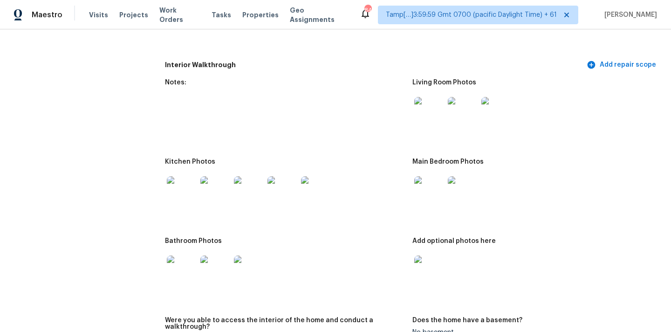
scroll to position [1289, 0]
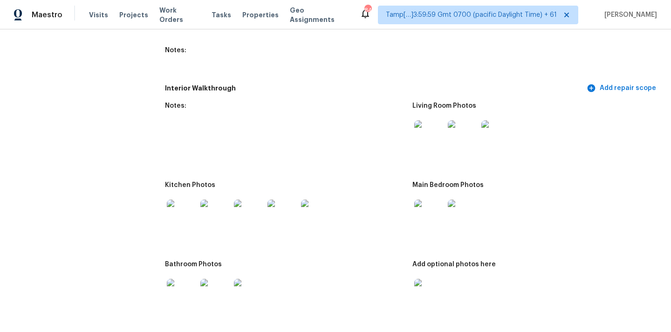
click at [440, 128] on img at bounding box center [430, 135] width 30 height 30
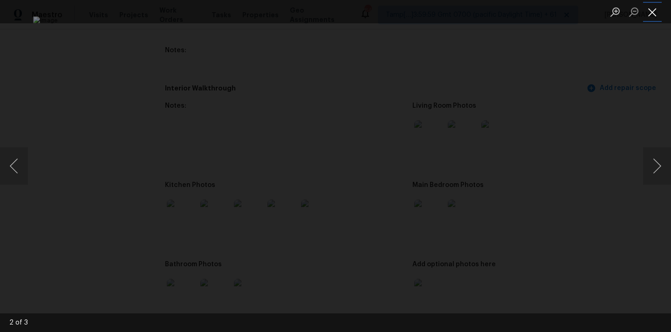
click at [655, 12] on button "Close lightbox" at bounding box center [652, 12] width 19 height 16
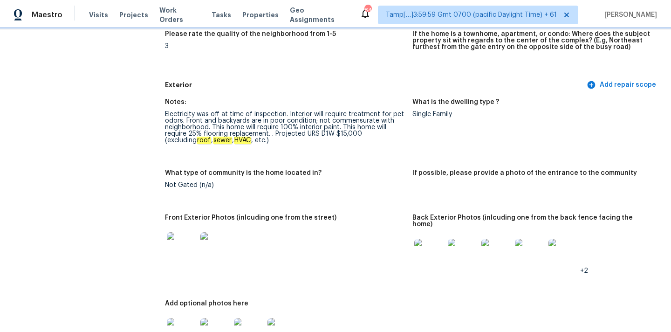
scroll to position [321, 0]
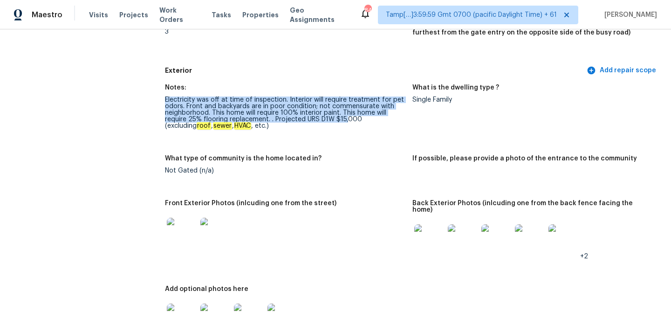
drag, startPoint x: 167, startPoint y: 100, endPoint x: 348, endPoint y: 129, distance: 183.7
click at [348, 128] on div "Electricity was off at time of inspection. Interior will require treatment for …" at bounding box center [285, 113] width 240 height 33
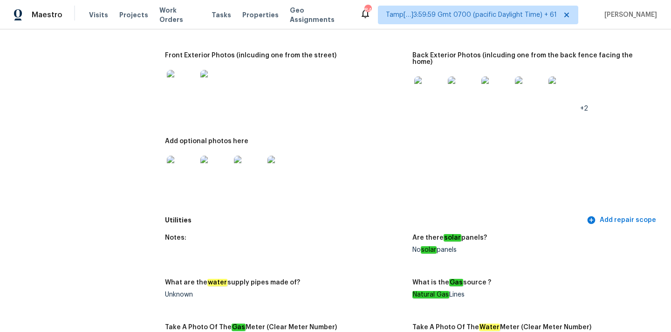
scroll to position [491, 0]
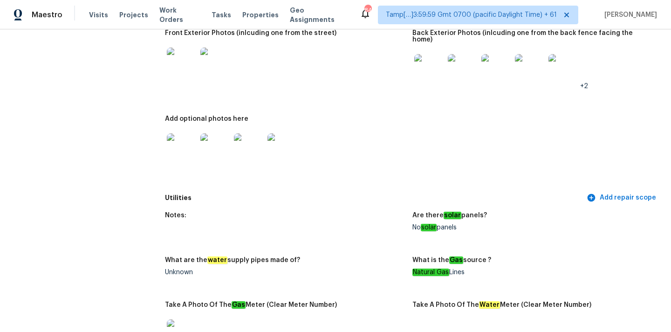
click at [182, 73] on img at bounding box center [182, 63] width 30 height 30
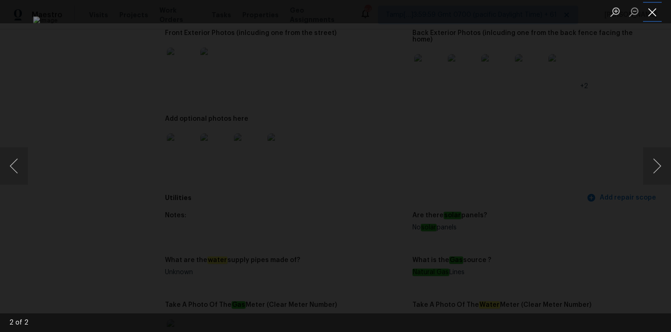
click at [650, 6] on button "Close lightbox" at bounding box center [652, 12] width 19 height 16
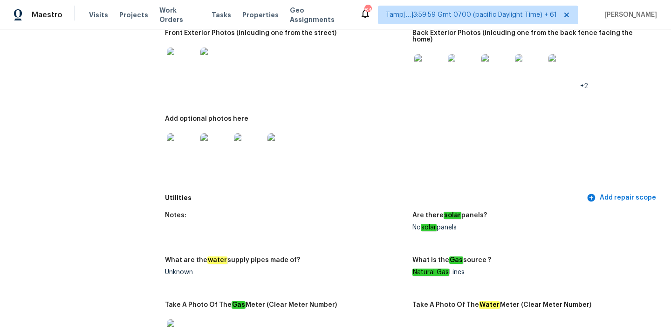
click at [428, 64] on img at bounding box center [430, 69] width 30 height 30
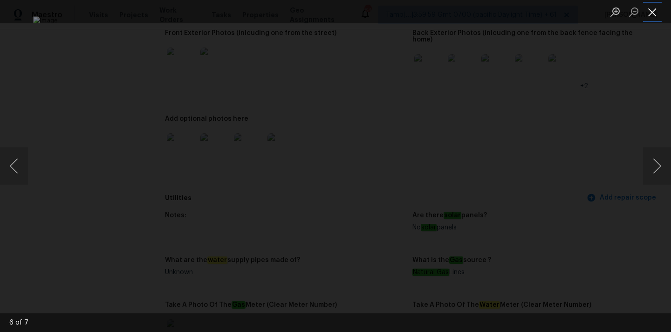
click at [656, 14] on button "Close lightbox" at bounding box center [652, 12] width 19 height 16
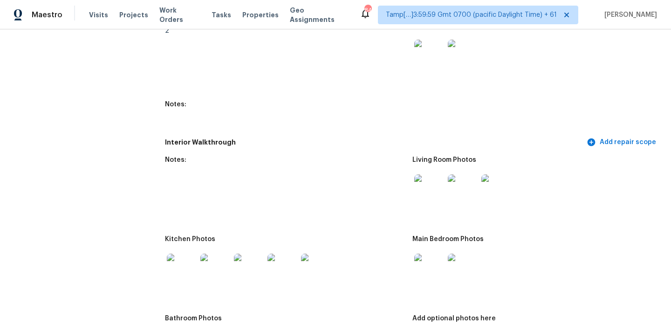
scroll to position [1308, 0]
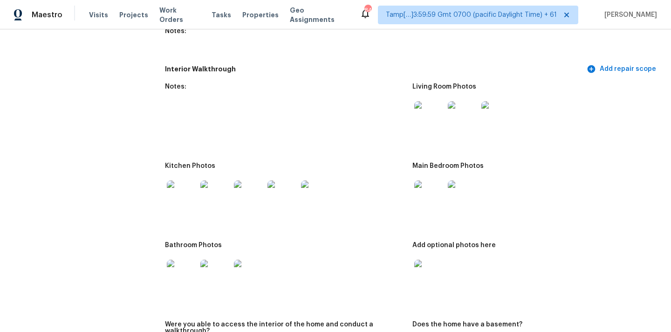
click at [432, 108] on img at bounding box center [430, 116] width 30 height 30
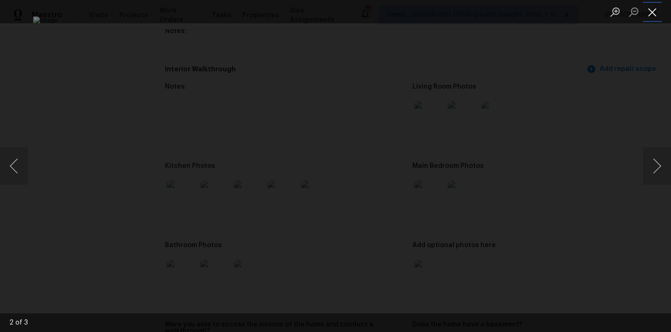
click at [656, 11] on button "Close lightbox" at bounding box center [652, 12] width 19 height 16
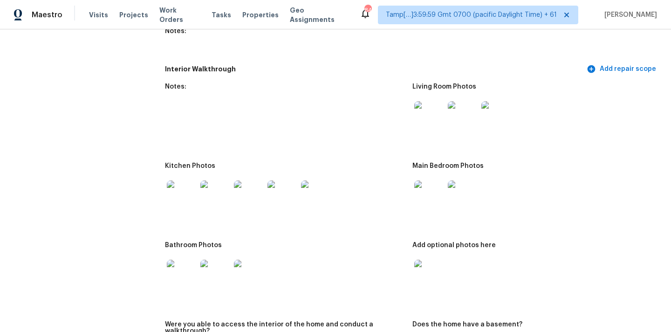
click at [424, 186] on img at bounding box center [430, 195] width 30 height 30
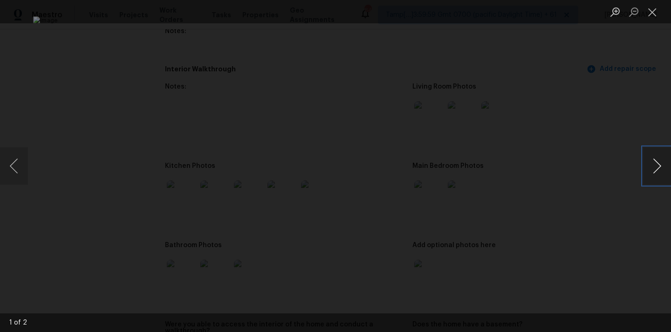
click at [660, 160] on button "Next image" at bounding box center [657, 165] width 28 height 37
click at [652, 17] on button "Close lightbox" at bounding box center [652, 12] width 19 height 16
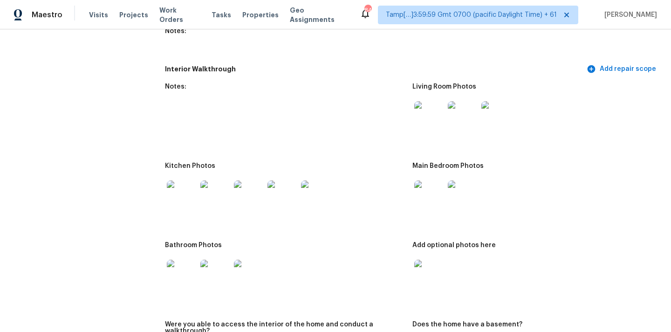
click at [178, 187] on img at bounding box center [182, 195] width 30 height 30
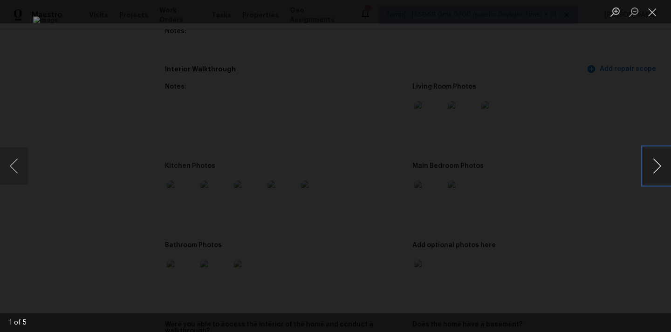
click at [657, 159] on button "Next image" at bounding box center [657, 165] width 28 height 37
click at [653, 6] on button "Close lightbox" at bounding box center [652, 12] width 19 height 16
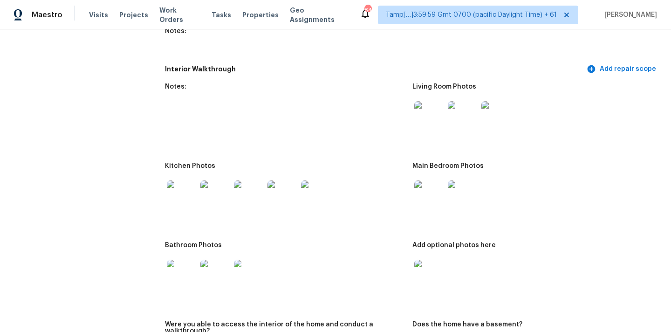
click at [179, 267] on img at bounding box center [182, 275] width 30 height 30
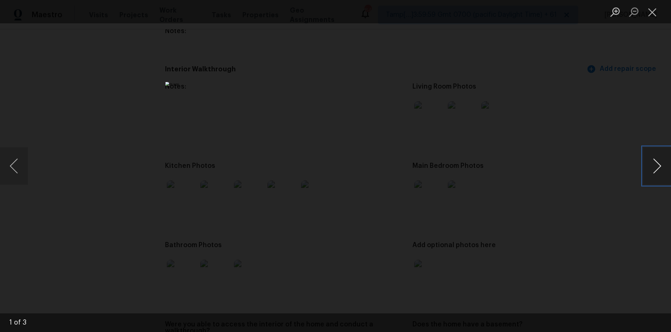
click at [667, 170] on button "Next image" at bounding box center [657, 165] width 28 height 37
click at [649, 12] on button "Close lightbox" at bounding box center [652, 12] width 19 height 16
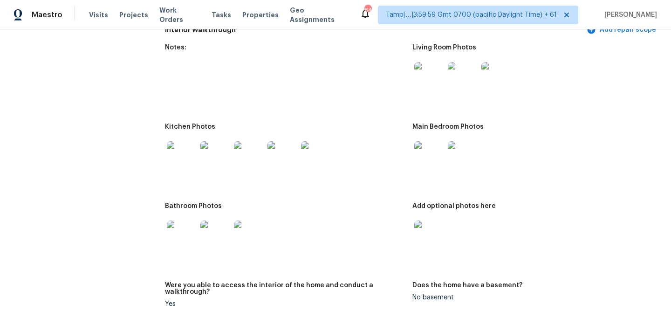
scroll to position [1447, 0]
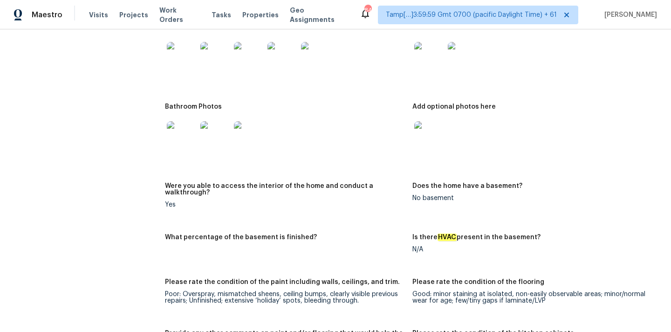
click at [428, 130] on img at bounding box center [430, 136] width 30 height 30
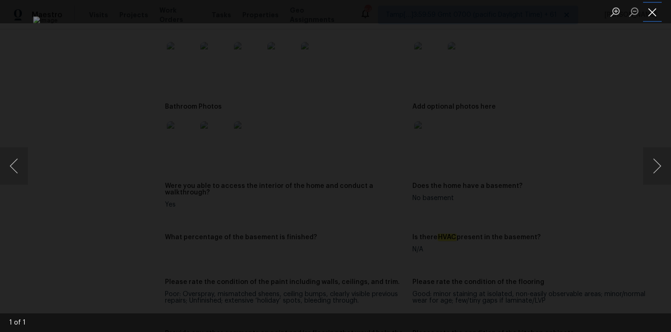
click at [649, 11] on button "Close lightbox" at bounding box center [652, 12] width 19 height 16
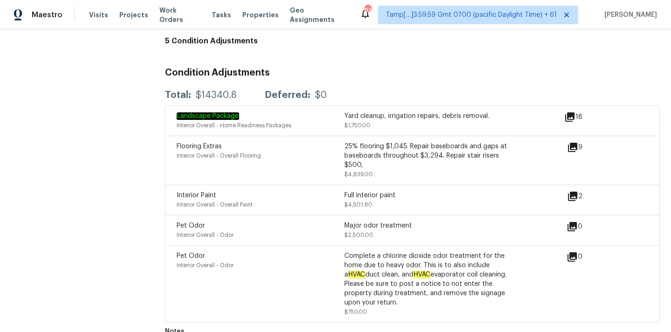
scroll to position [2534, 0]
